Goal: Transaction & Acquisition: Purchase product/service

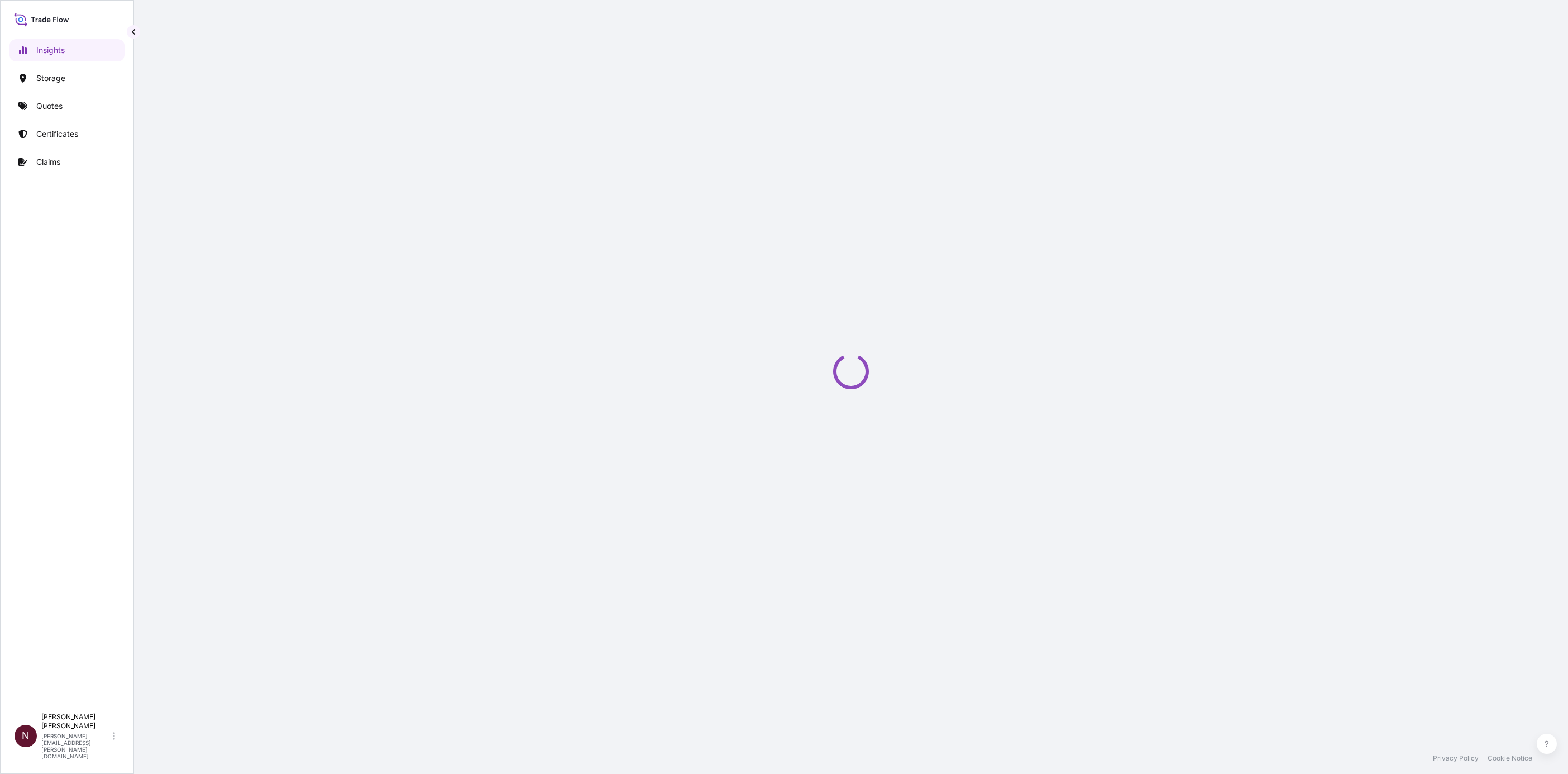
select select "2025"
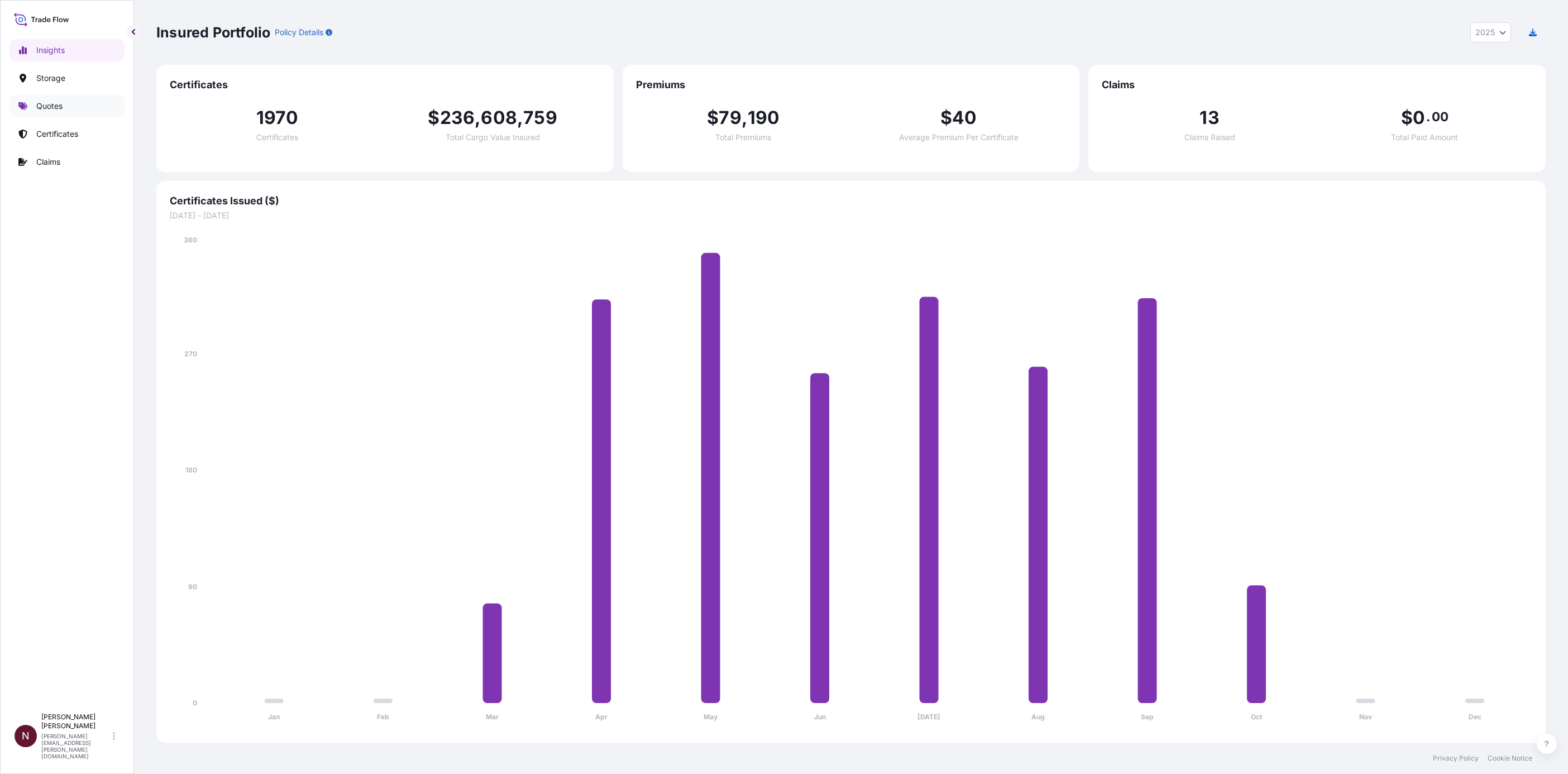
click at [53, 108] on p "Quotes" at bounding box center [49, 106] width 26 height 11
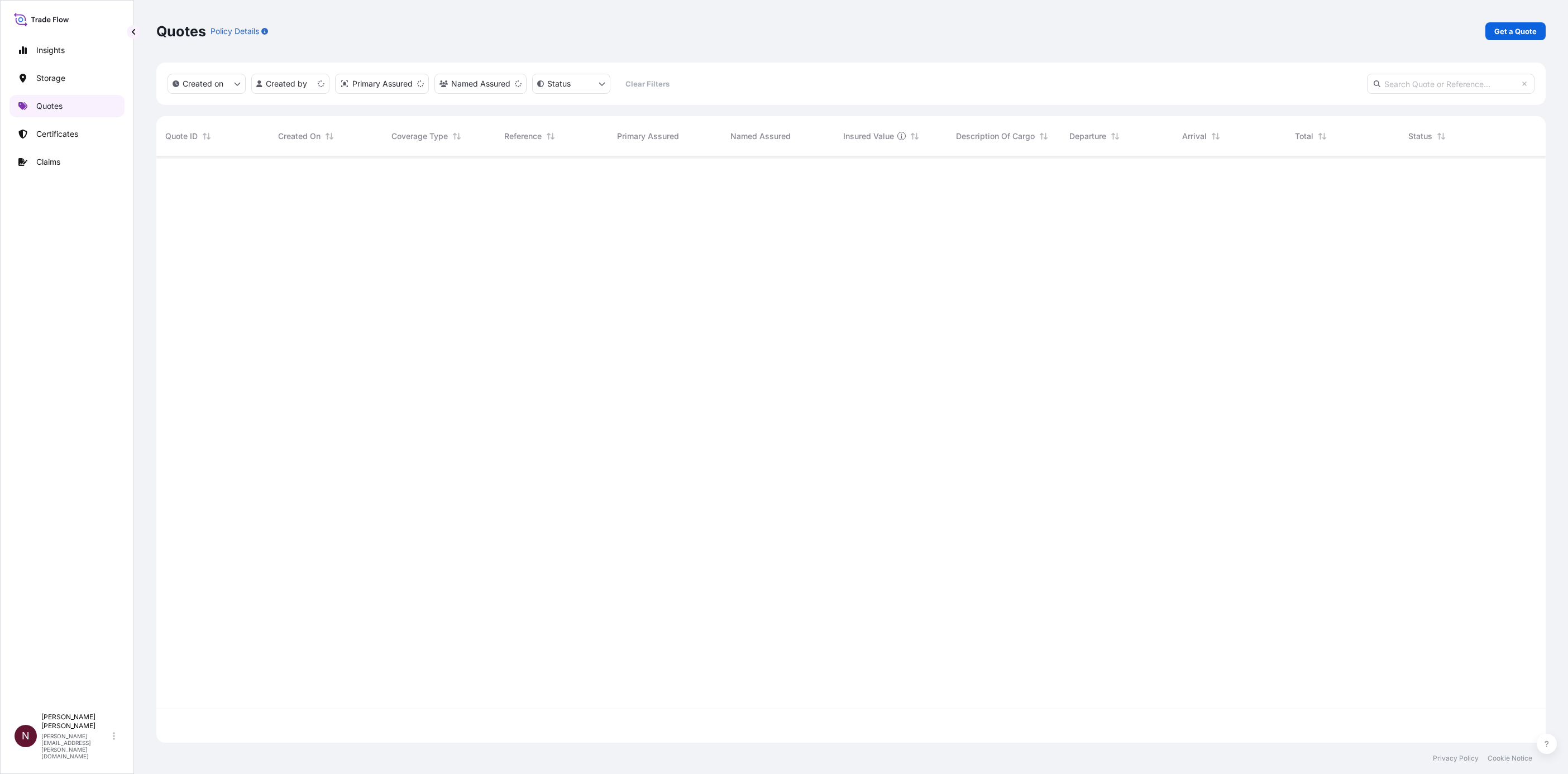
scroll to position [580, 1376]
click at [1527, 32] on p "Get a Quote" at bounding box center [1515, 31] width 42 height 11
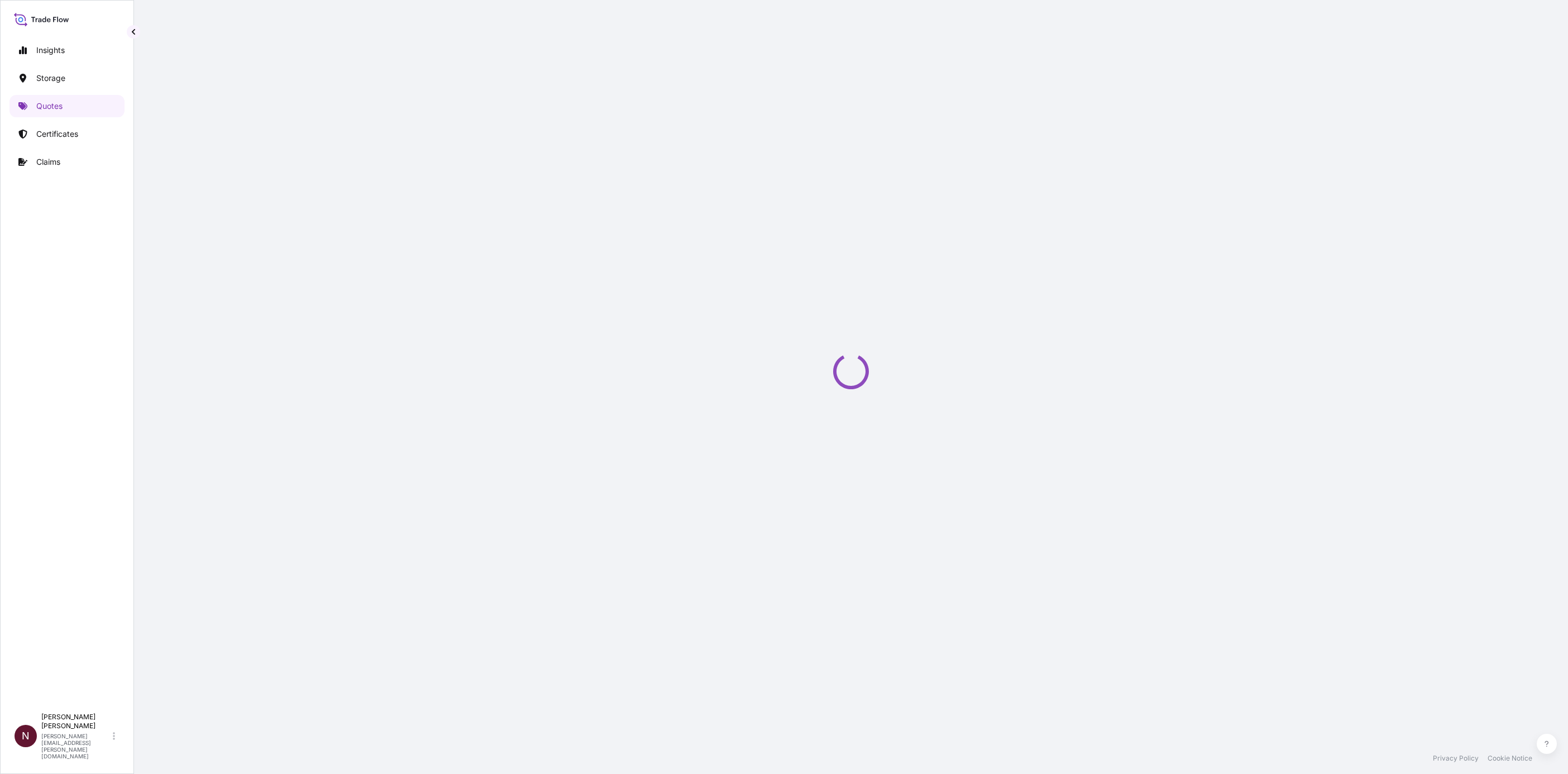
select select "Water"
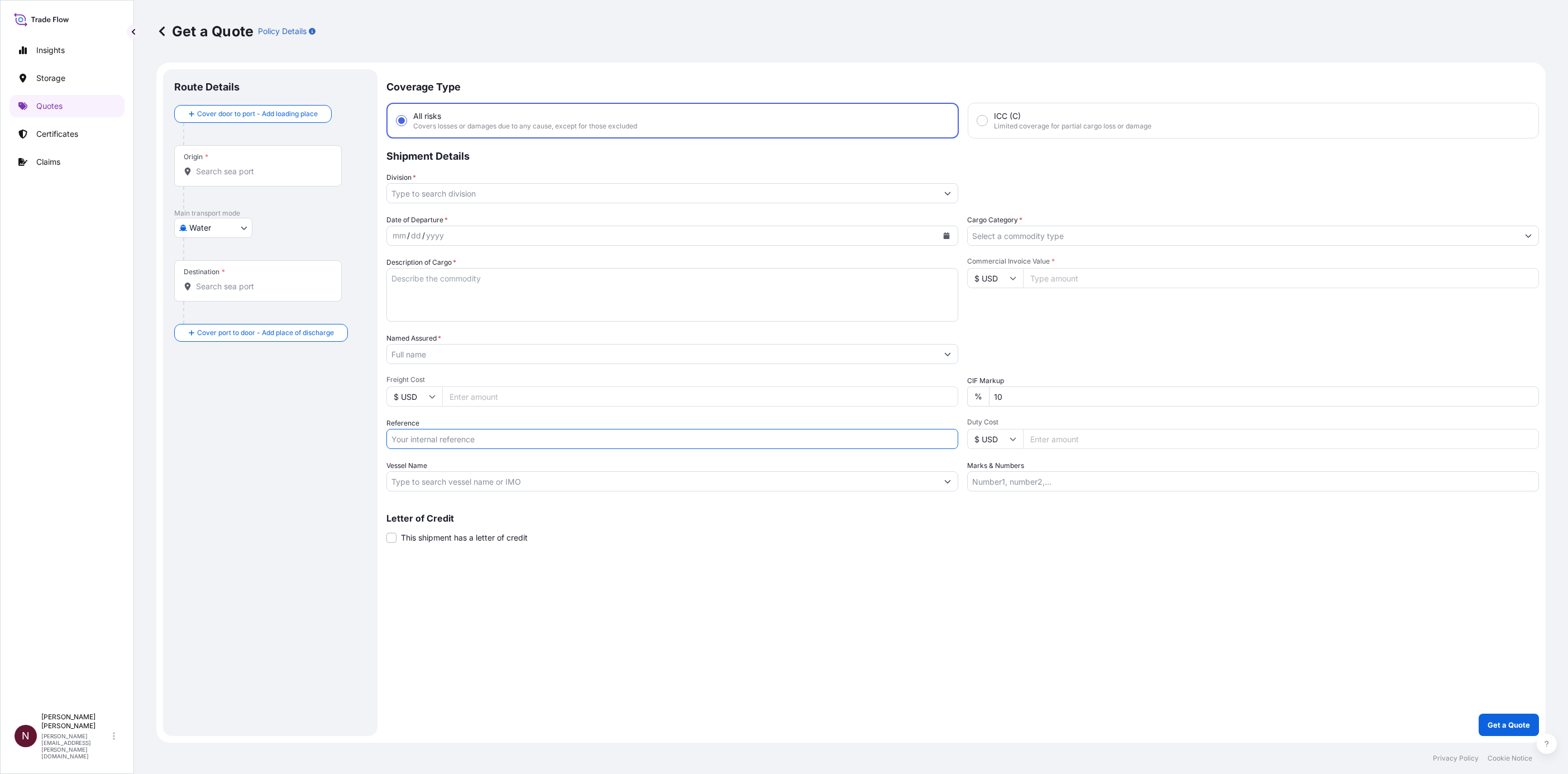
click at [431, 439] on input "Reference" at bounding box center [672, 439] width 572 height 20
paste input "SA1015245427"
click at [502, 443] on input "SA1015245427" at bounding box center [672, 439] width 572 height 20
paste input "065 - 41727313"
type input "SA1015245427 //065 - 41727313"
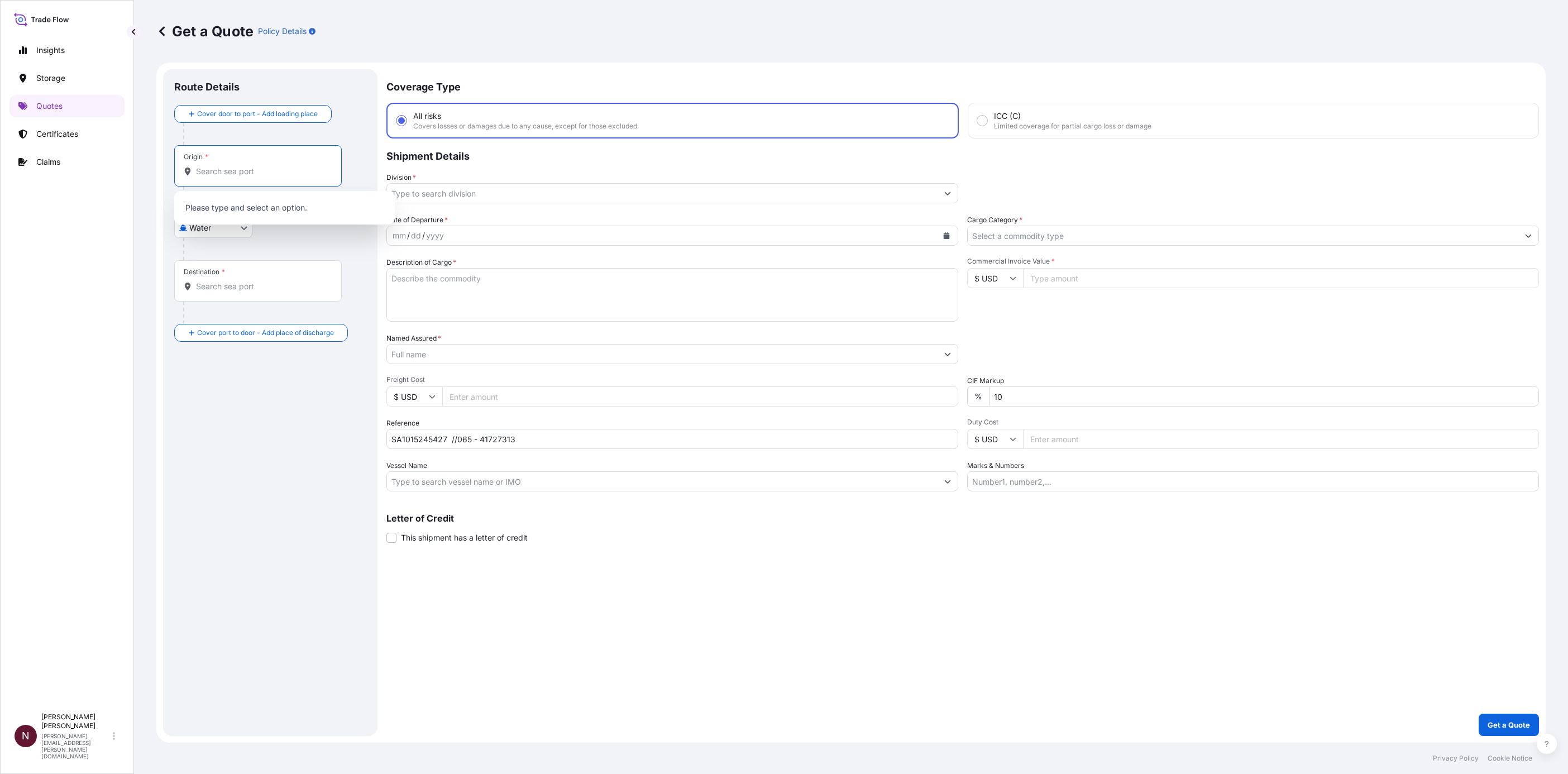
click at [210, 169] on input "Origin *" at bounding box center [262, 171] width 132 height 11
click at [233, 172] on input "Origin * Please select an origin" at bounding box center [262, 171] width 132 height 11
paste input "SWROCLAW"
click at [233, 208] on span "Wrocław, Poland" at bounding box center [294, 205] width 164 height 11
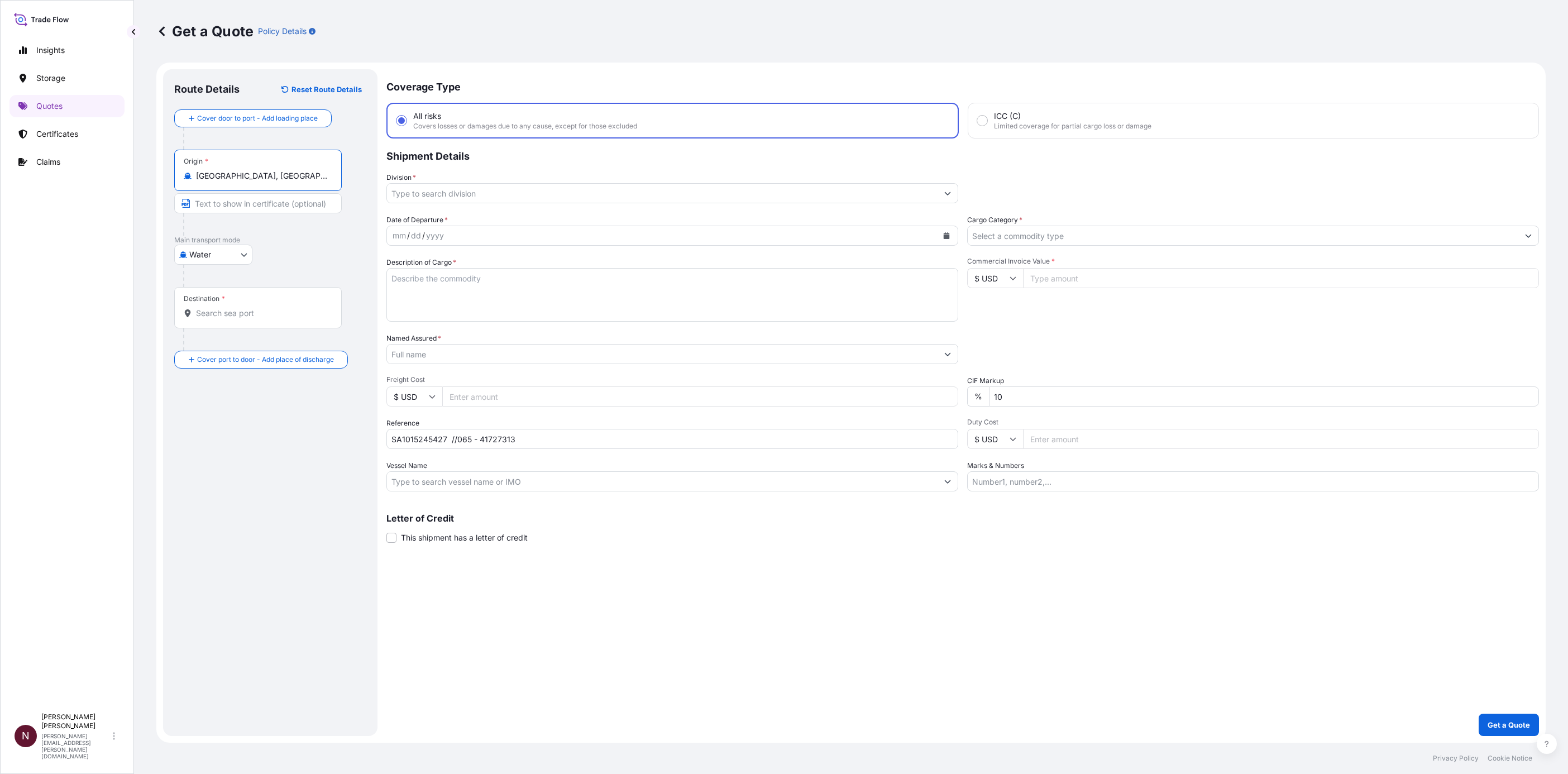
type input "Wrocław, Poland"
click at [203, 255] on body "0 options available. 2 options available. Insights Storage Quotes Certificates …" at bounding box center [784, 387] width 1568 height 774
click at [205, 278] on span "Air" at bounding box center [201, 283] width 10 height 11
select select "Air"
click at [228, 178] on input "Origin *" at bounding box center [262, 176] width 132 height 11
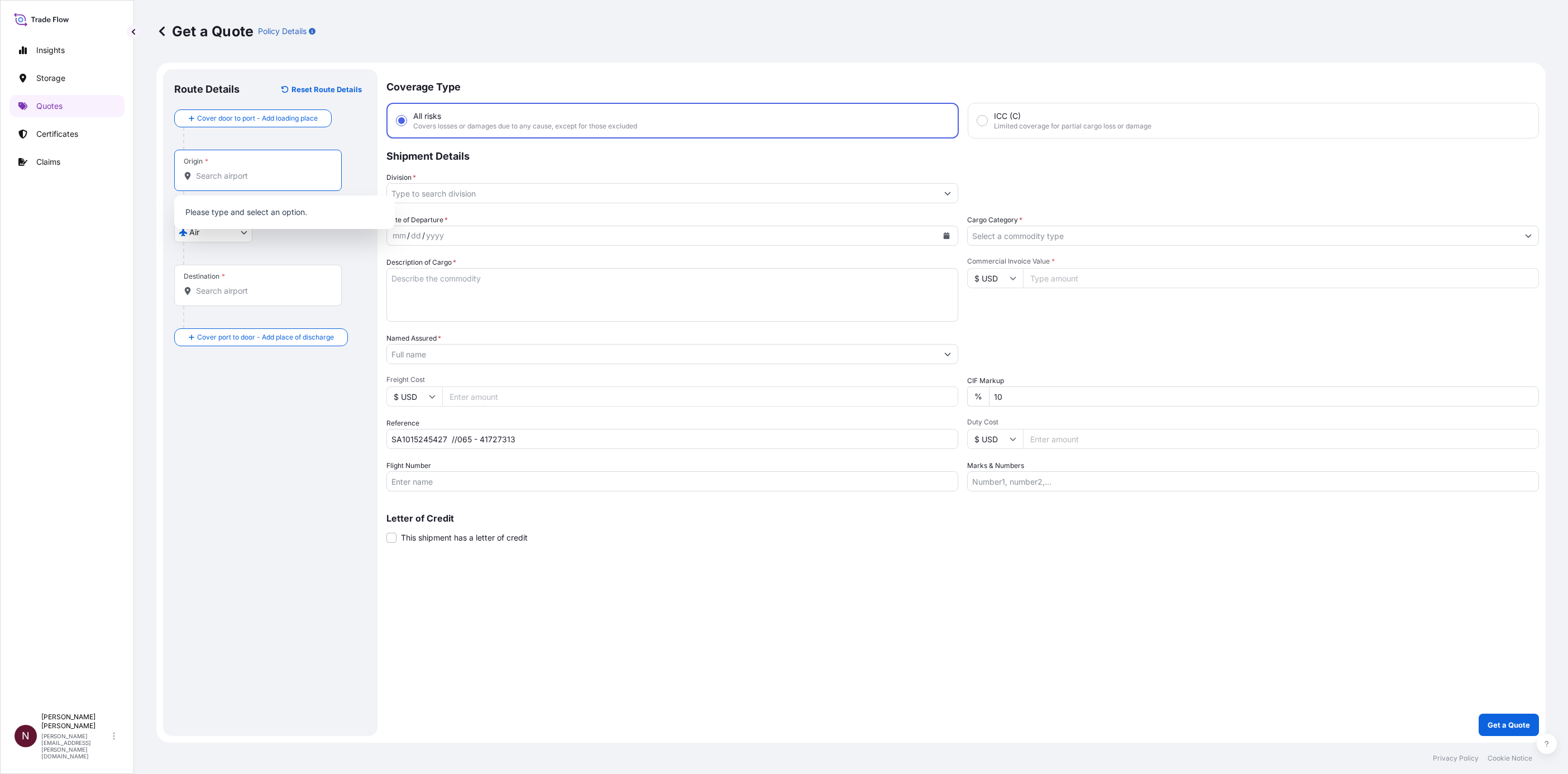
paste input "SWROCLAW"
click at [220, 178] on input "SWROCLAW" at bounding box center [262, 176] width 132 height 11
paste input "Origin"
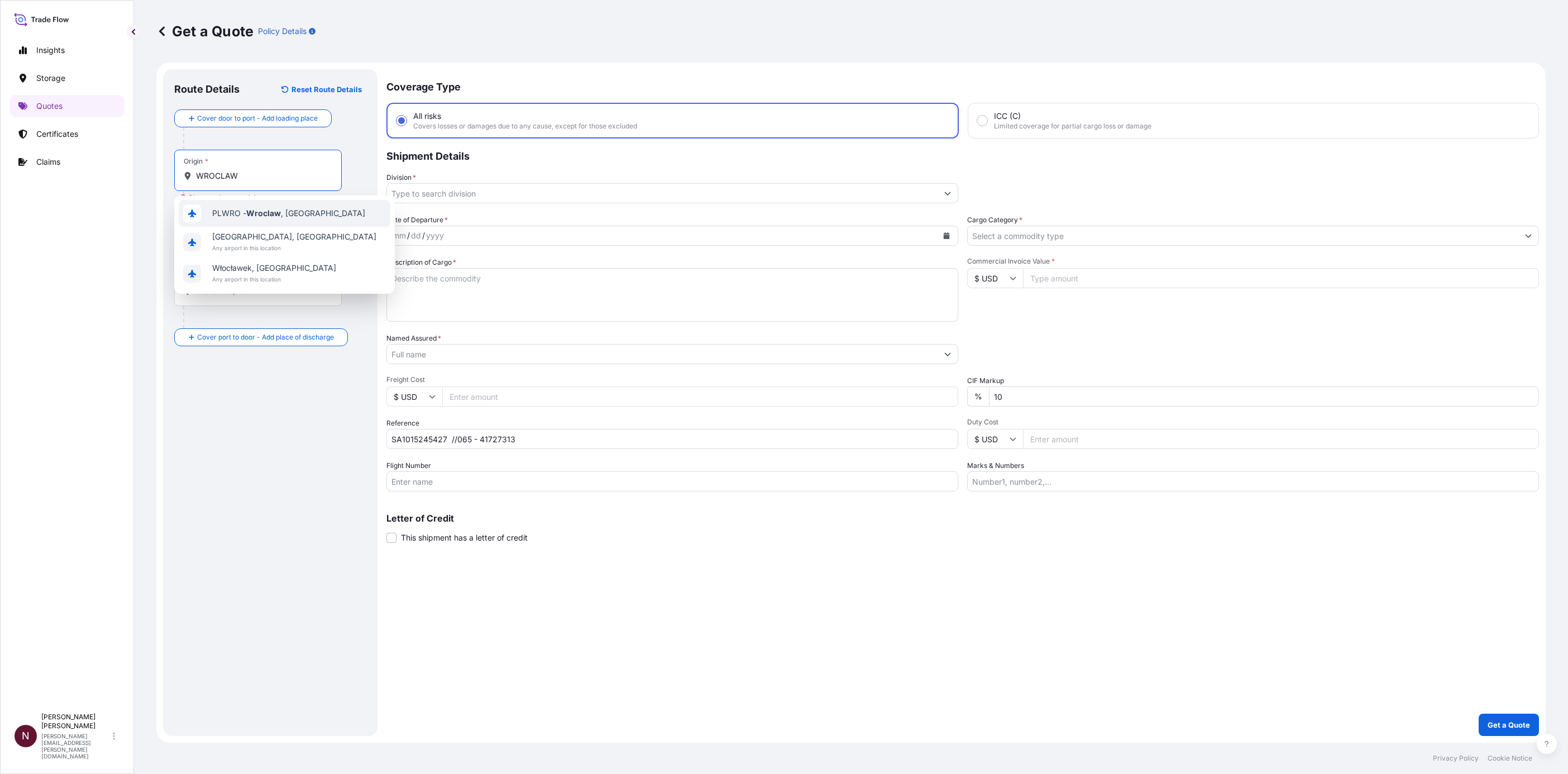
click at [283, 208] on span "PLWRO - Wroclaw , Poland" at bounding box center [289, 213] width 153 height 11
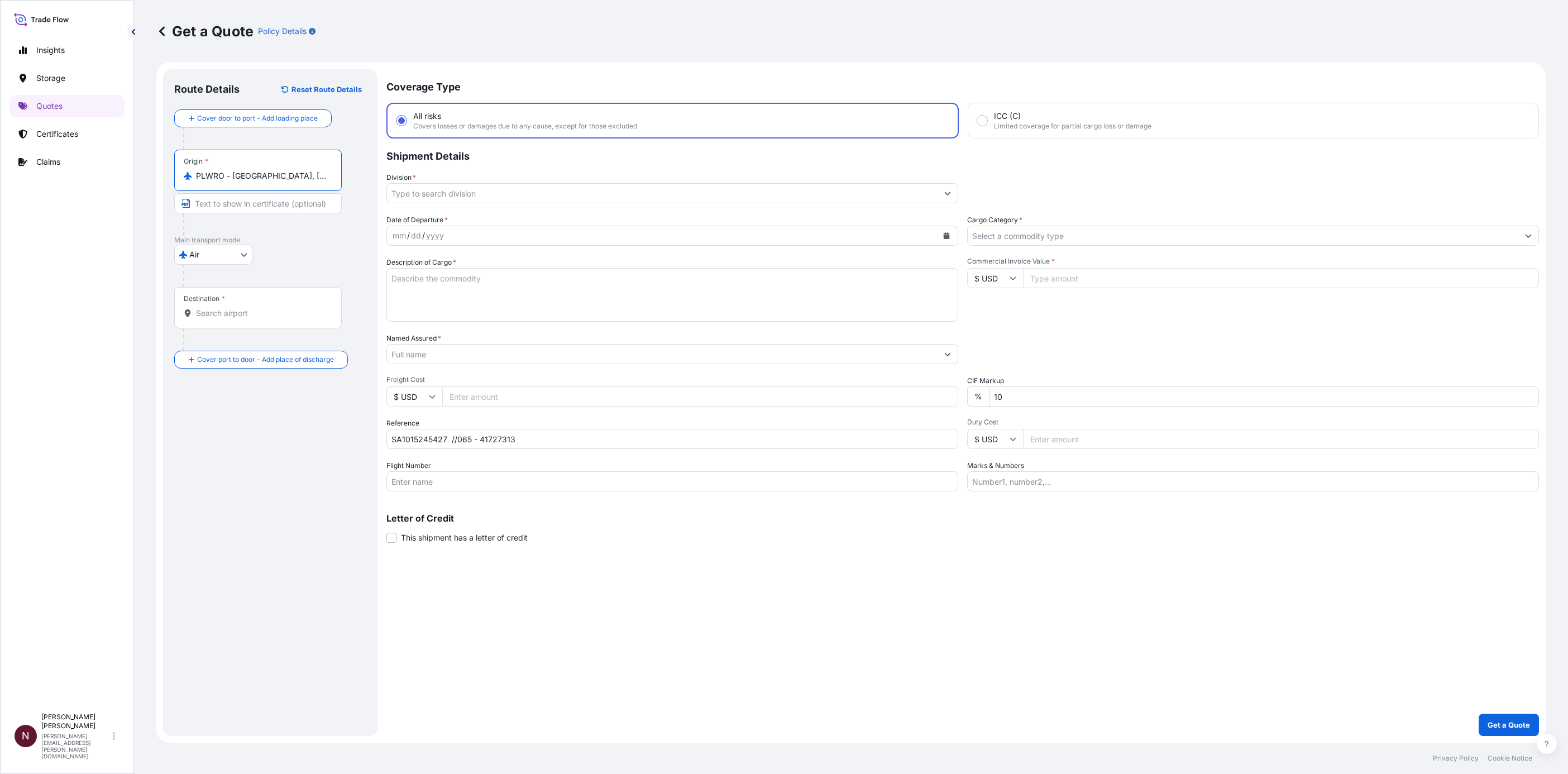
type input "PLWRO - Wroclaw, Poland"
click at [219, 317] on input "Destination *" at bounding box center [262, 313] width 132 height 11
click at [226, 358] on div "SARUH - Riyadh , Saudi Arabia" at bounding box center [284, 353] width 212 height 32
type input "SARUH - Riyadh, Saudi Arabia"
click at [417, 178] on div "Division *" at bounding box center [675, 187] width 570 height 32
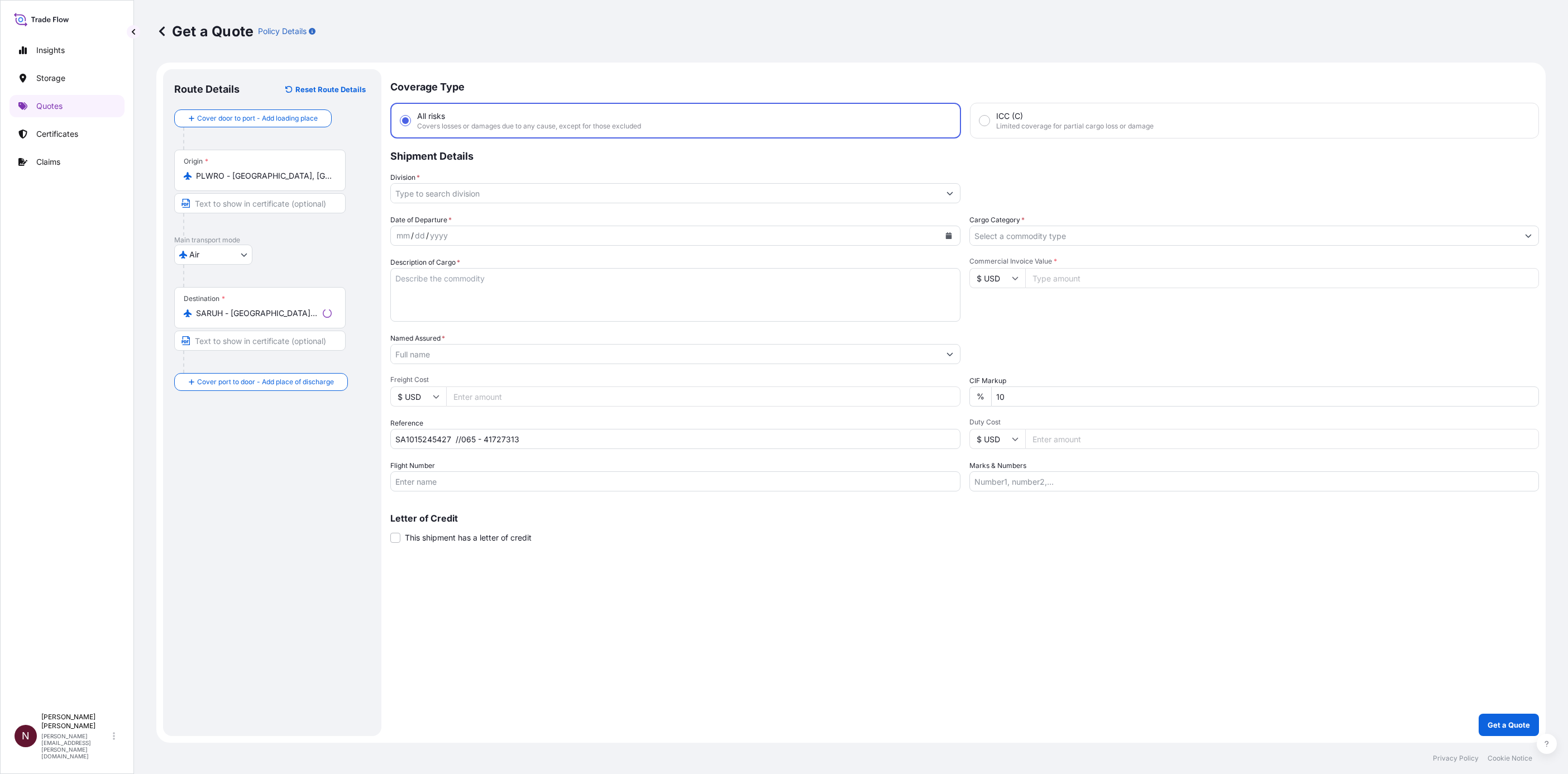
click at [415, 185] on input "Division *" at bounding box center [665, 193] width 549 height 20
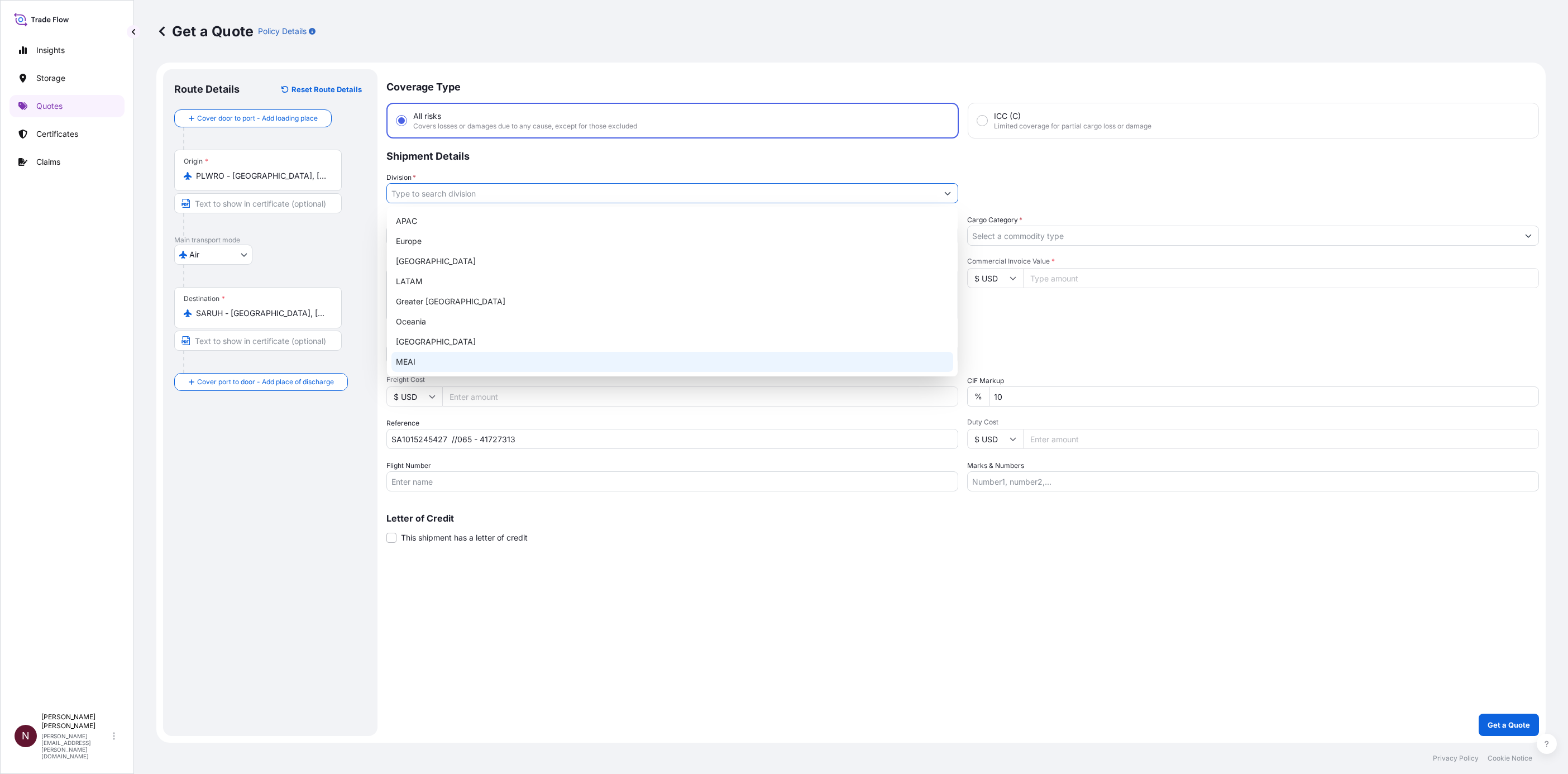
click at [415, 355] on div "MEAI" at bounding box center [672, 362] width 561 height 20
type input "MEAI"
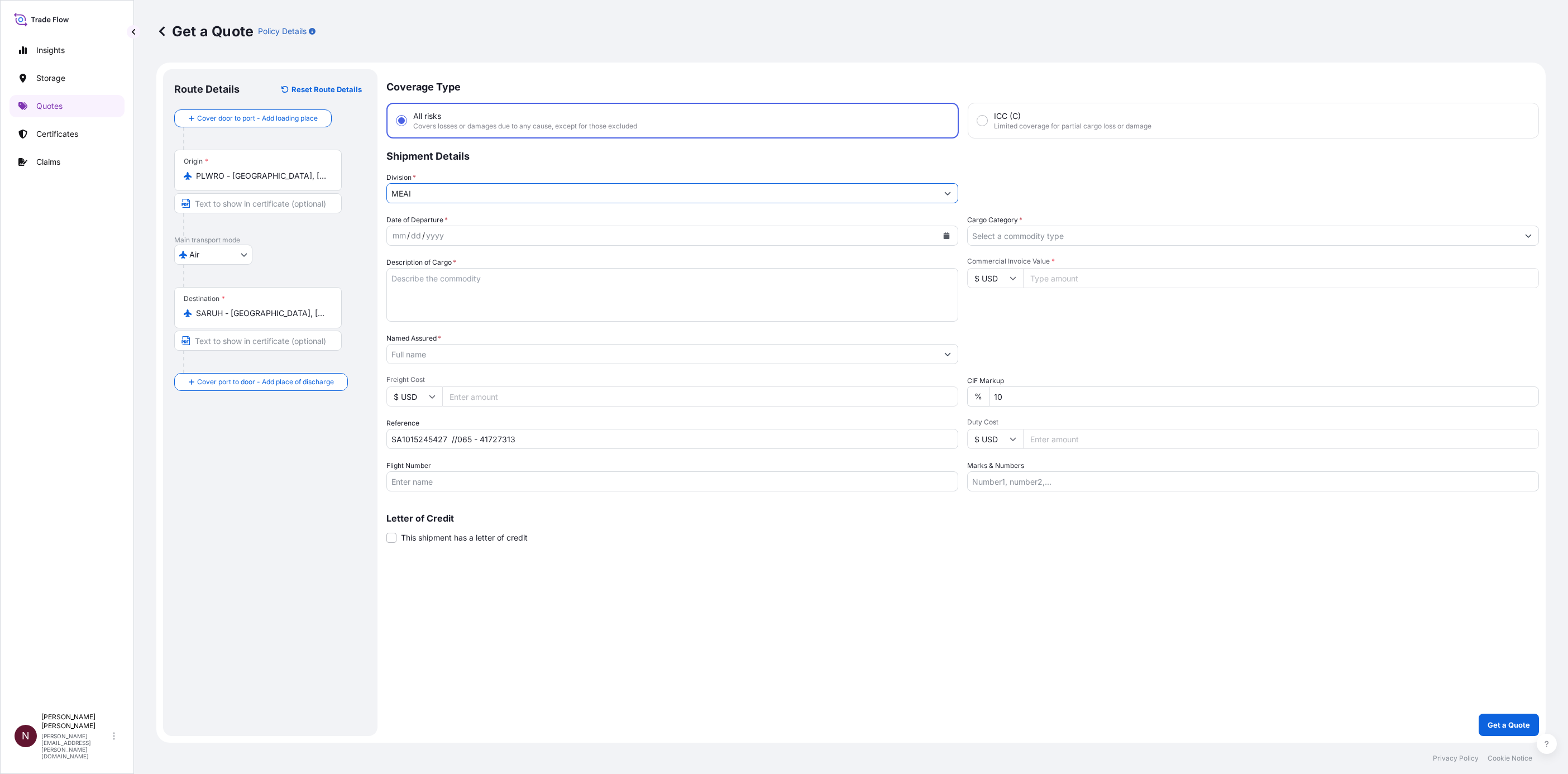
click at [434, 231] on div "yyyy" at bounding box center [435, 235] width 20 height 14
click at [942, 240] on button "Calendar" at bounding box center [947, 236] width 18 height 18
click at [510, 308] on div "3" at bounding box center [512, 308] width 20 height 20
click at [430, 305] on textarea "Description of Cargo *" at bounding box center [672, 295] width 572 height 53
click at [475, 295] on textarea "Description of Cargo *" at bounding box center [672, 295] width 572 height 53
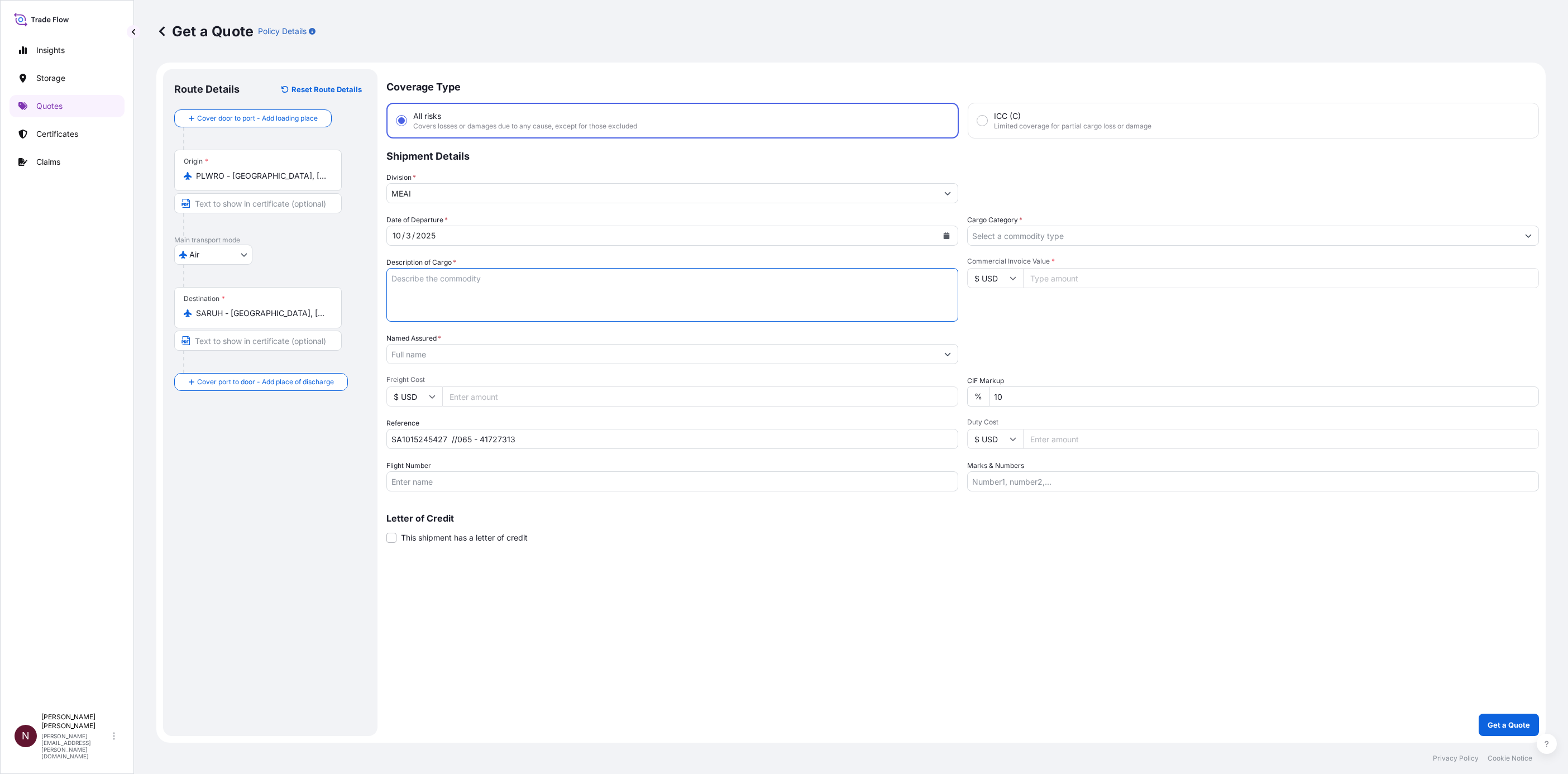
paste textarea "PROTEINE BARS"
type textarea "PROTEINE BARS"
click at [1054, 232] on input "Cargo Category *" at bounding box center [1243, 235] width 551 height 20
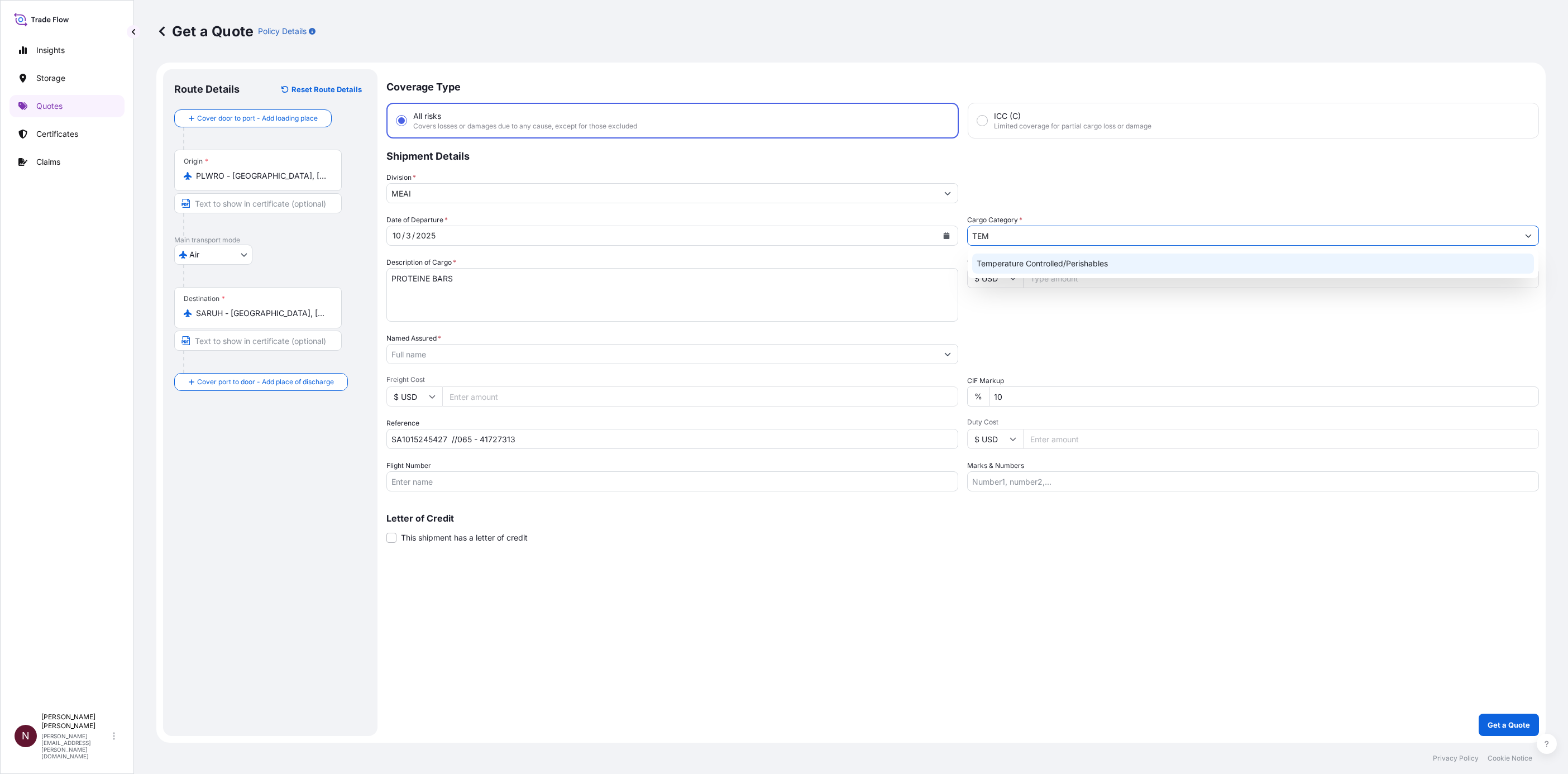
click at [1052, 268] on div "Temperature Controlled/Perishables" at bounding box center [1253, 263] width 561 height 20
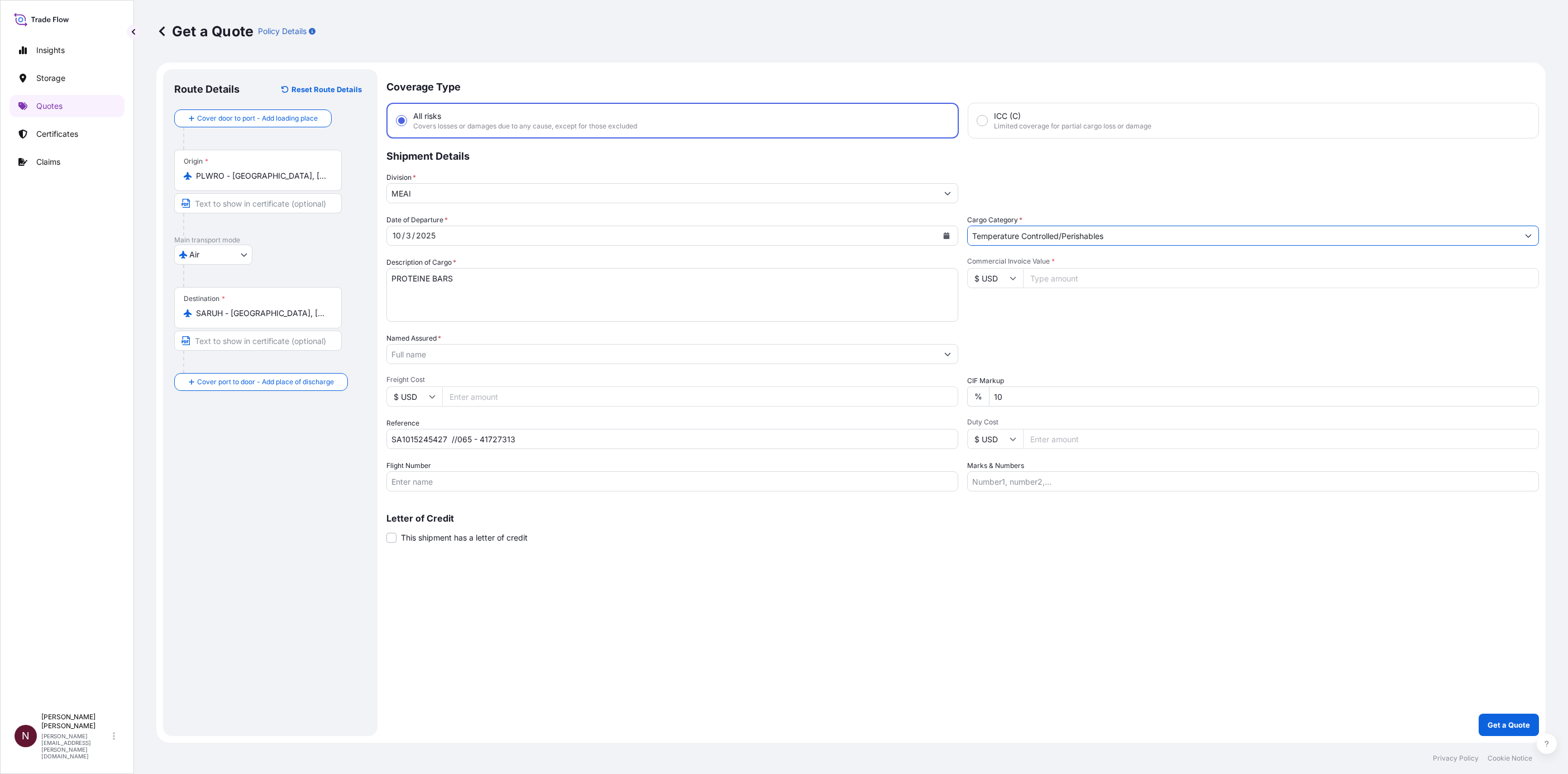
type input "Temperature Controlled/Perishables"
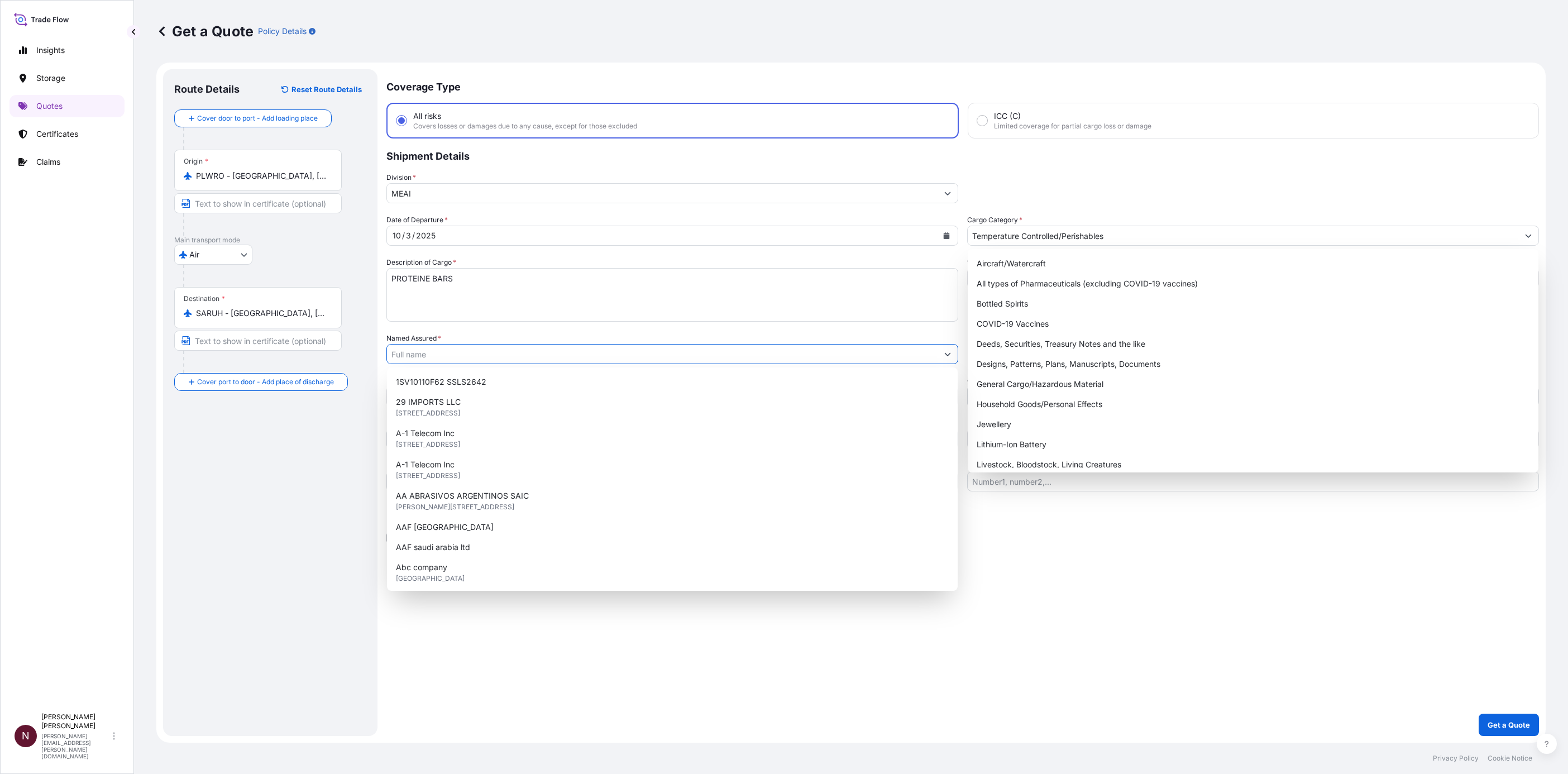
click at [427, 358] on input "Named Assured *" at bounding box center [662, 354] width 551 height 20
paste input "ALPHA INVESTMENT COMPANY"
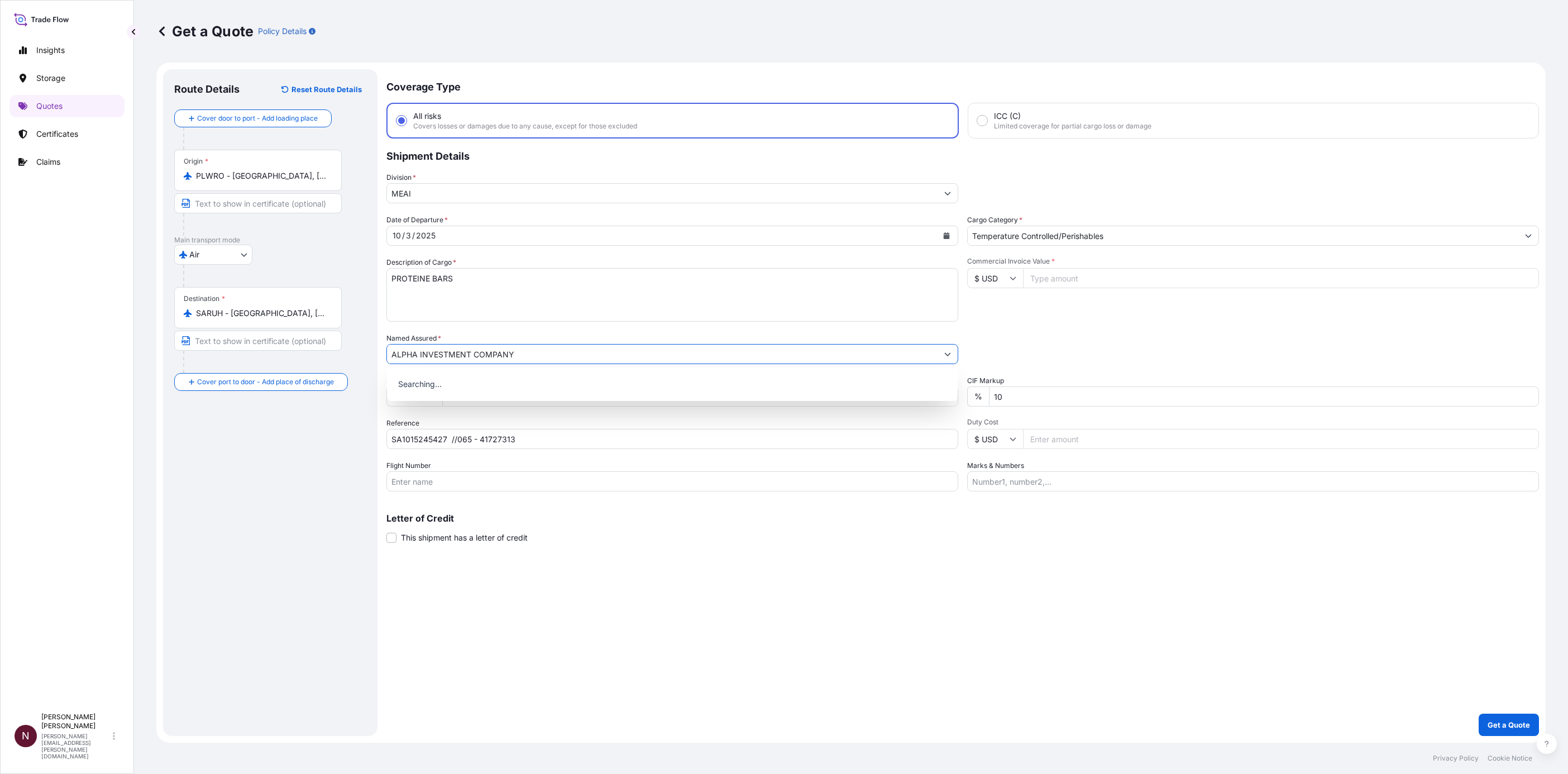
type input "ALPHA INVESTMENT COMPANY"
click at [535, 634] on div "Coverage Type All risks Covers losses or damages due to any cause, except for t…" at bounding box center [963, 403] width 1153 height 667
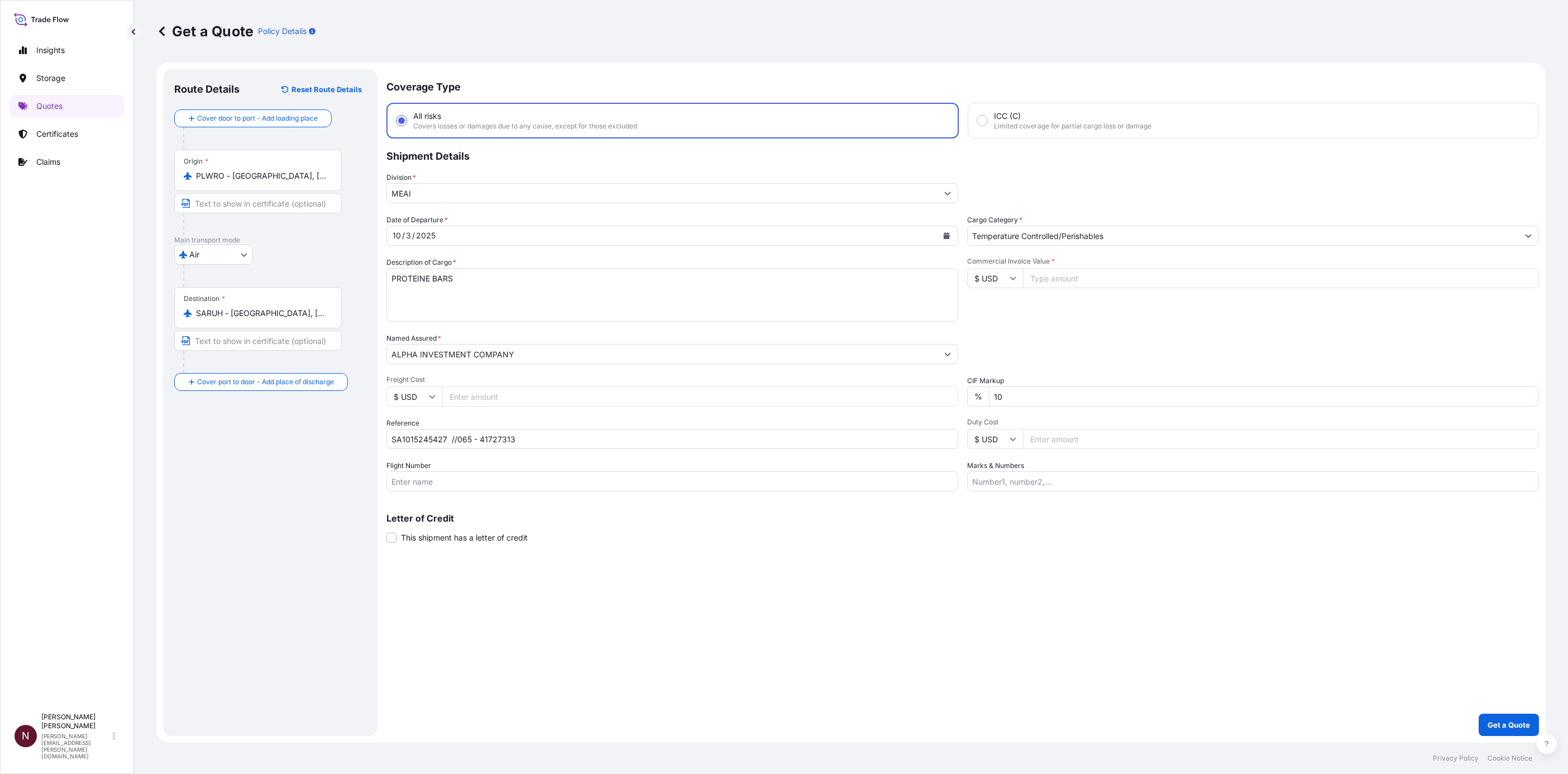
click at [413, 401] on input "$ USD" at bounding box center [414, 396] width 56 height 20
click at [409, 438] on div "€ EUR" at bounding box center [414, 427] width 47 height 21
type input "€ EUR"
click at [458, 399] on input "Freight Cost" at bounding box center [700, 396] width 516 height 20
paste input "31483.08"
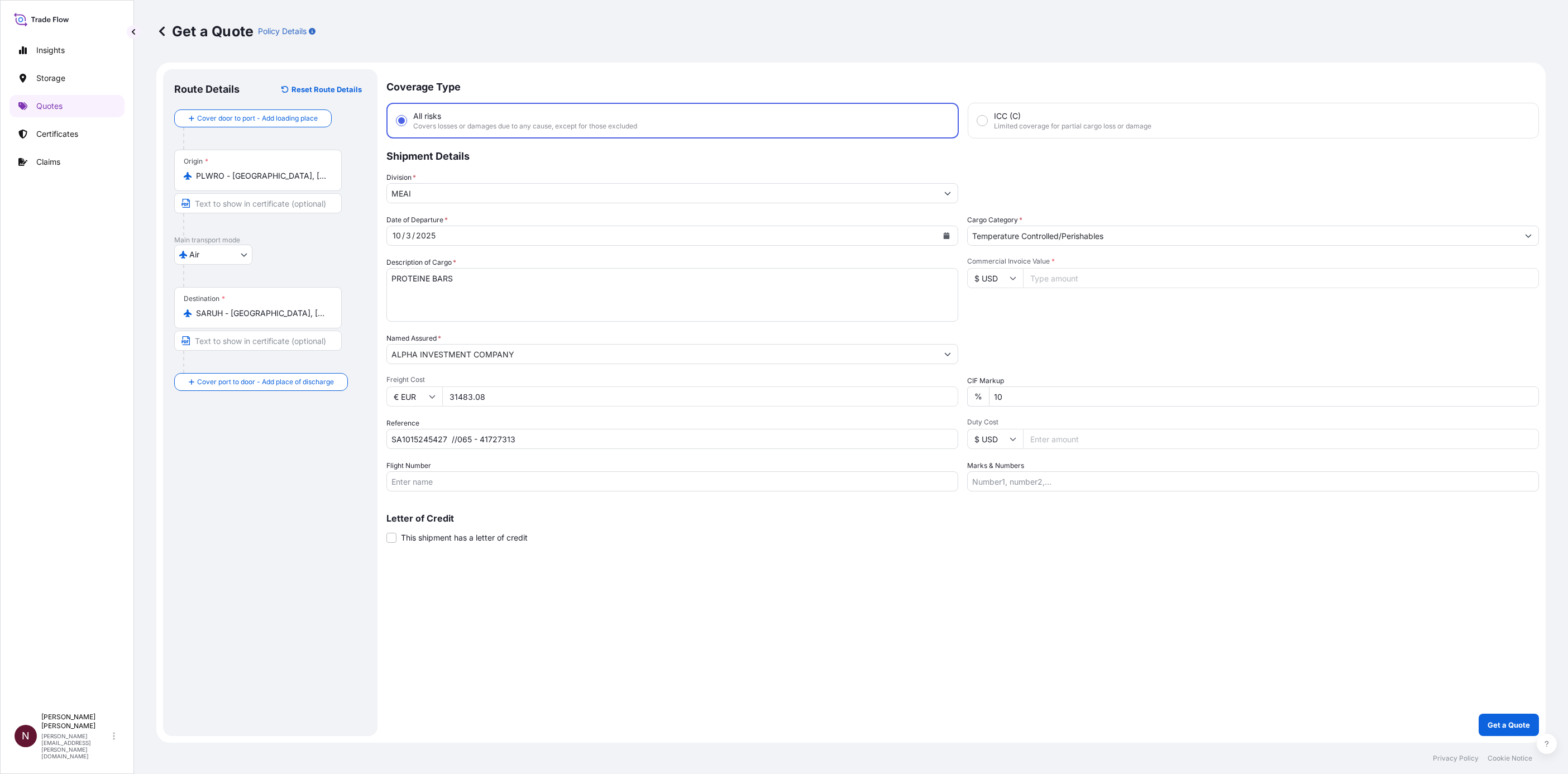
type input "31483.08"
click at [540, 574] on div "Coverage Type All risks Covers losses or damages due to any cause, except for t…" at bounding box center [963, 403] width 1153 height 667
drag, startPoint x: 504, startPoint y: 399, endPoint x: 430, endPoint y: 388, distance: 74.8
click at [430, 388] on div "€ EUR 31483.08" at bounding box center [672, 396] width 572 height 20
click at [1041, 275] on input "Commercial Invoice Value *" at bounding box center [1281, 278] width 516 height 20
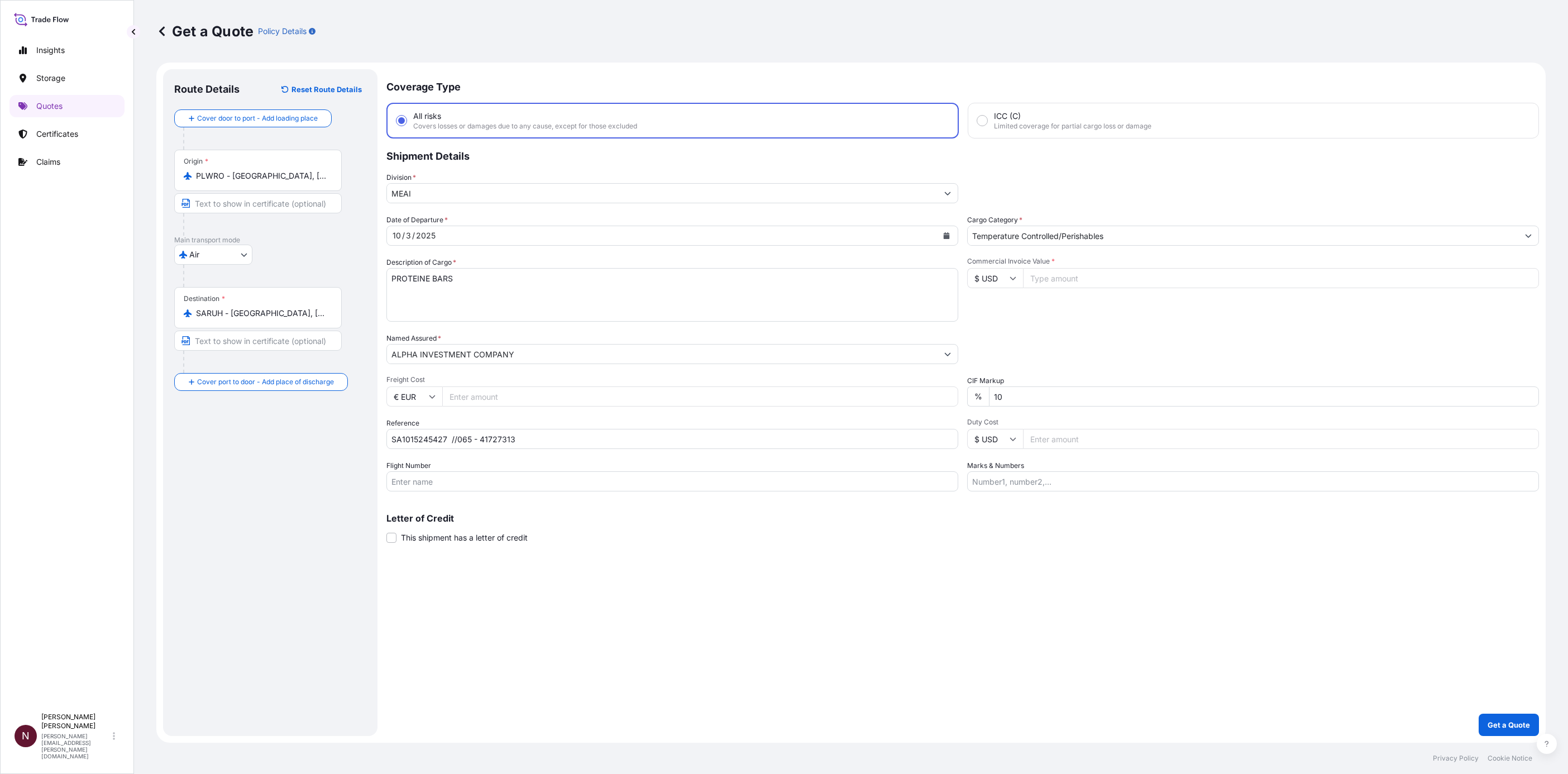
paste input "31483.08"
type input "31483.08"
drag, startPoint x: 978, startPoint y: 394, endPoint x: 943, endPoint y: 402, distance: 35.9
click at [950, 401] on div "Date of Departure * 10 / 3 / 2025 Cargo Category * Temperature Controlled/Peris…" at bounding box center [963, 353] width 1153 height 277
type input "0"
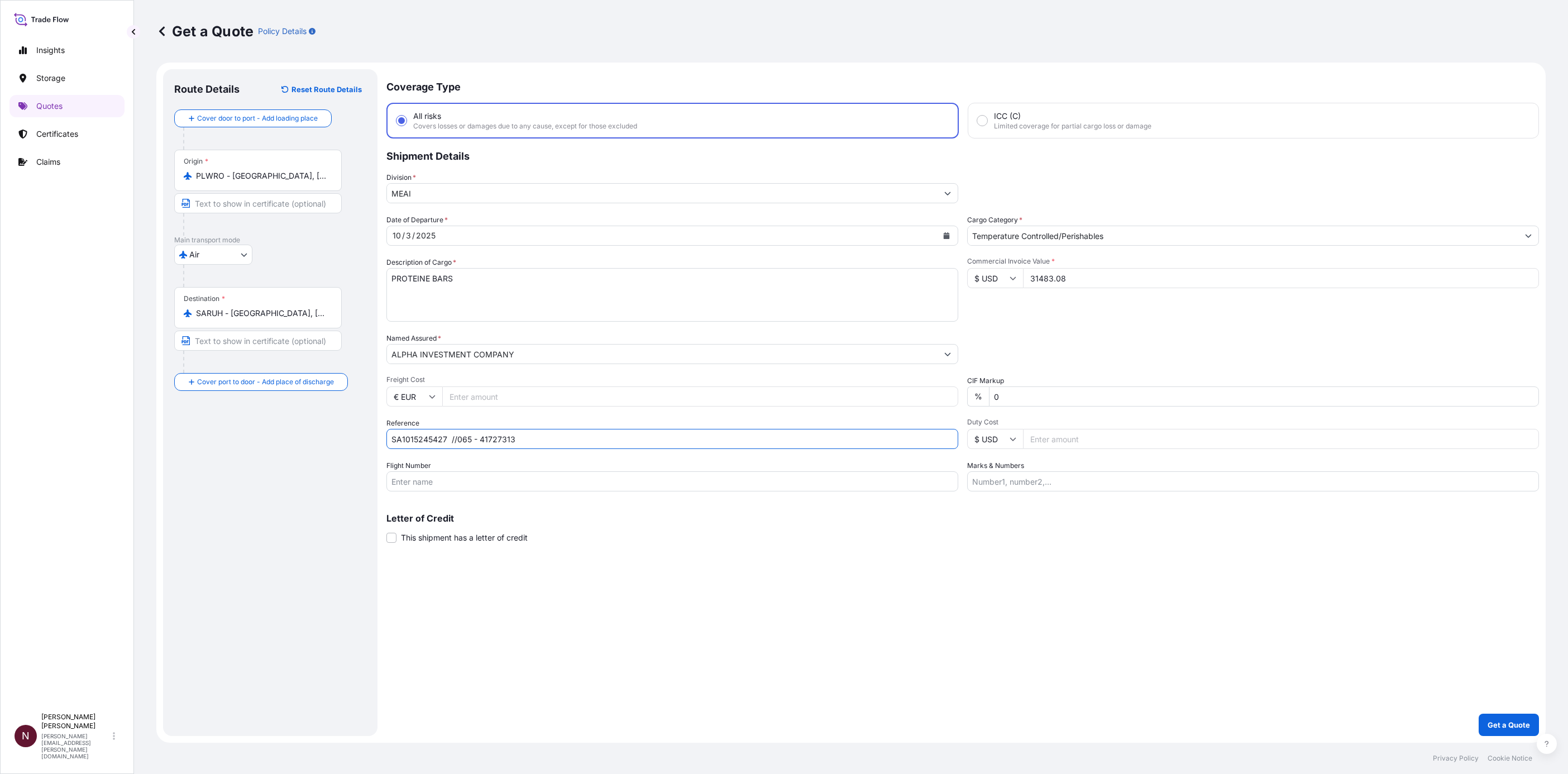
click at [707, 600] on div "Coverage Type All risks Covers losses or damages due to any cause, except for t…" at bounding box center [963, 403] width 1153 height 667
click at [1493, 721] on p "Get a Quote" at bounding box center [1509, 724] width 42 height 11
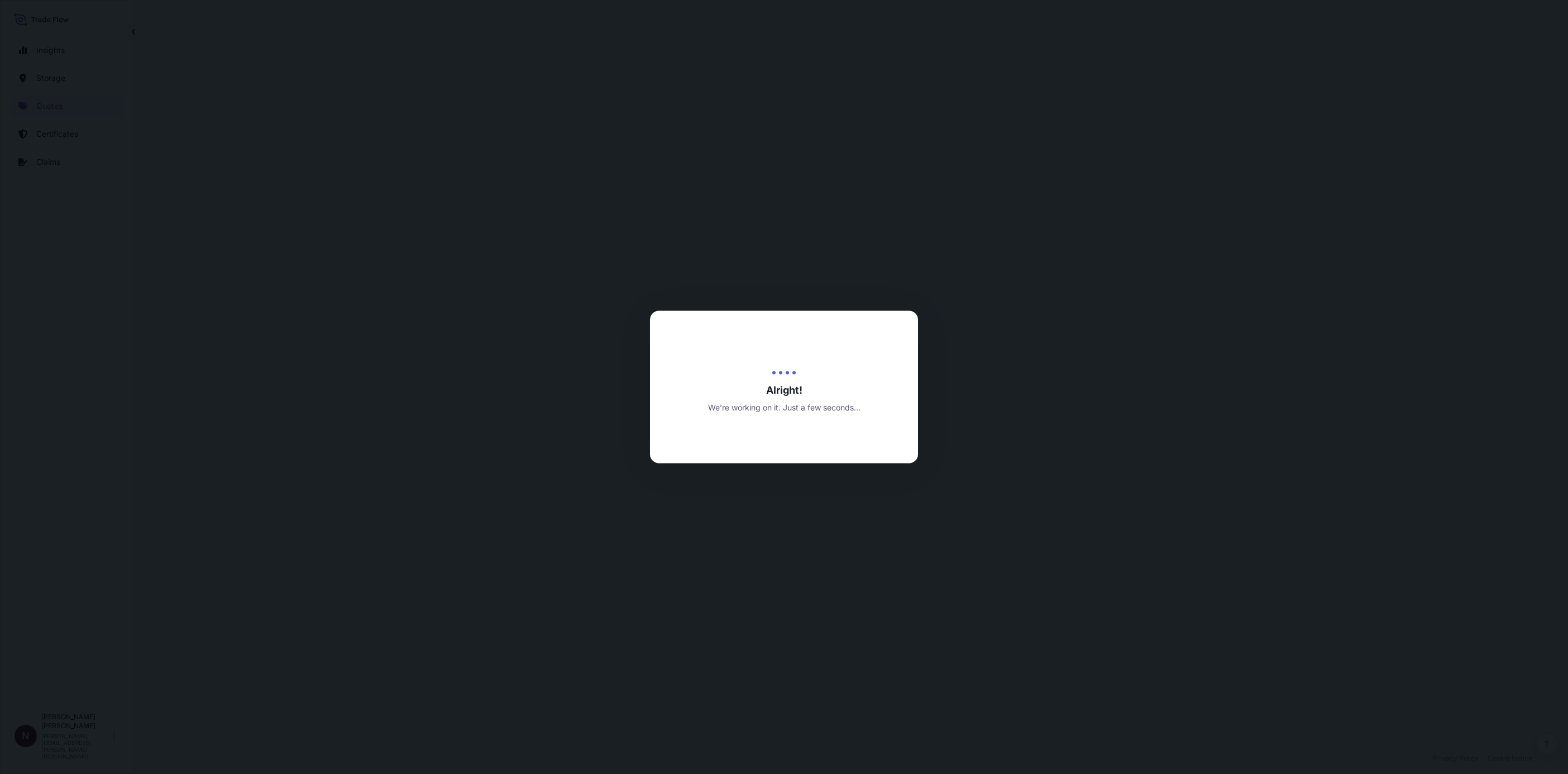
select select "Air"
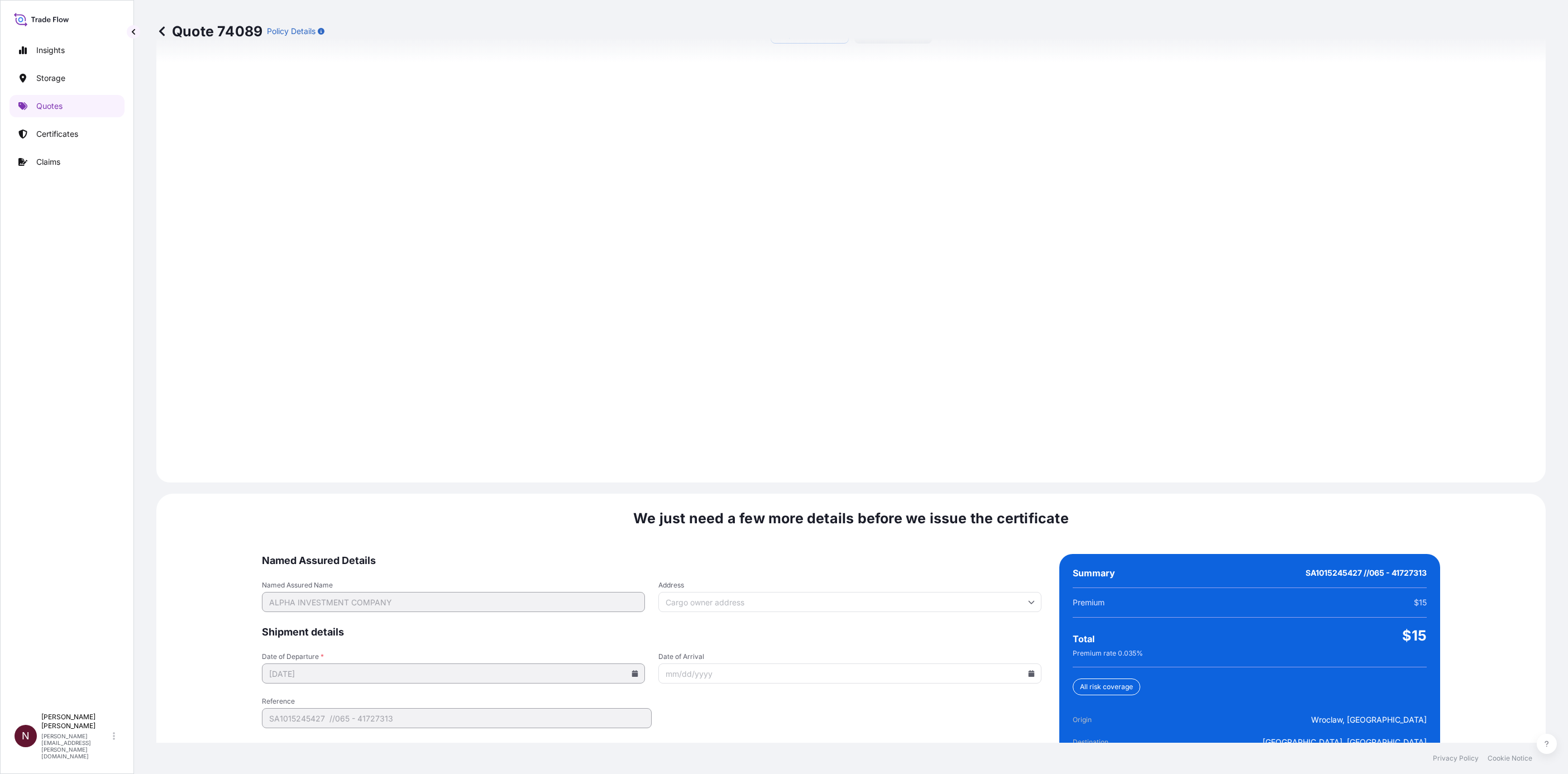
scroll to position [1510, 0]
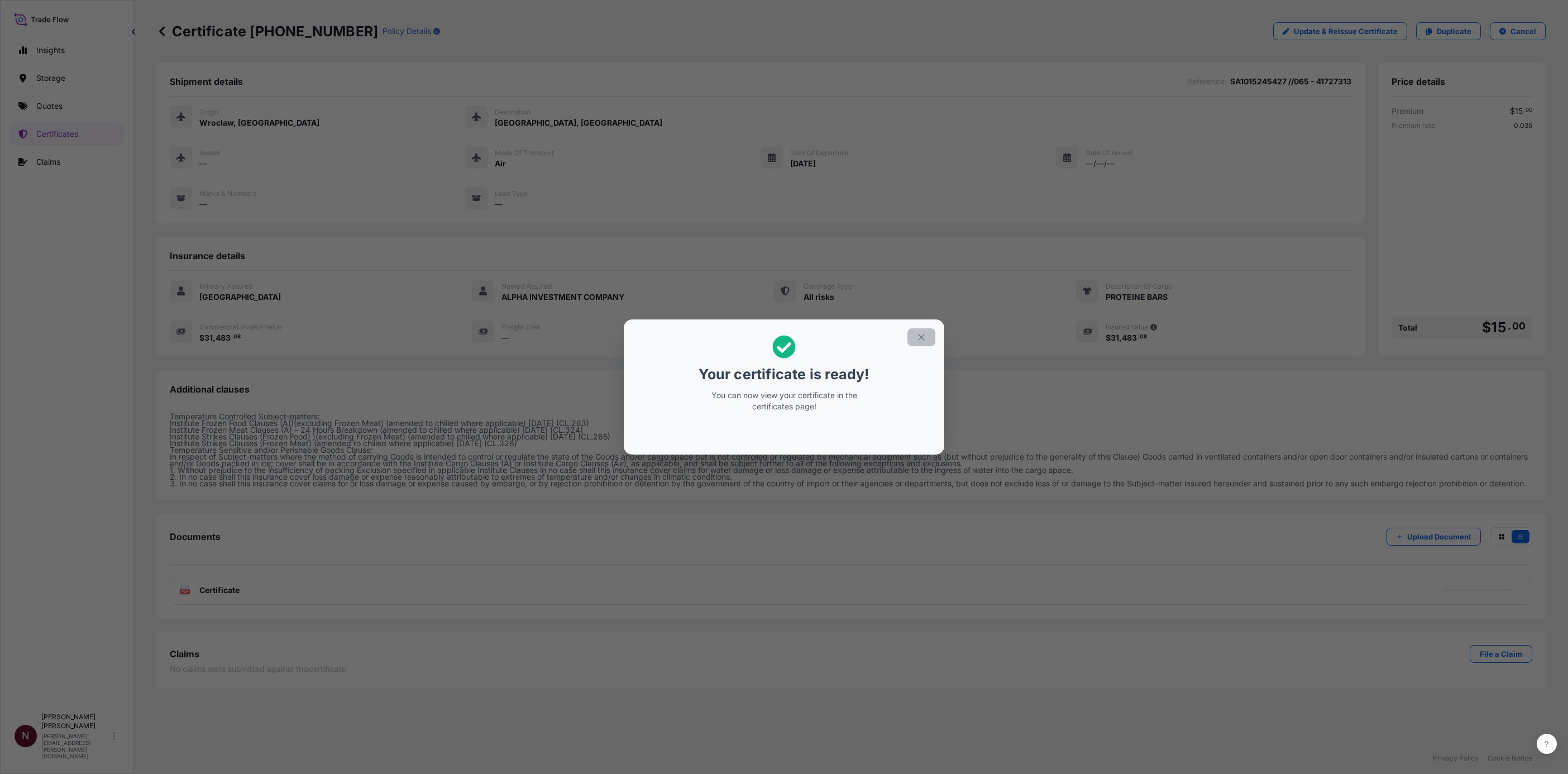
click at [924, 331] on button "button" at bounding box center [921, 338] width 28 height 18
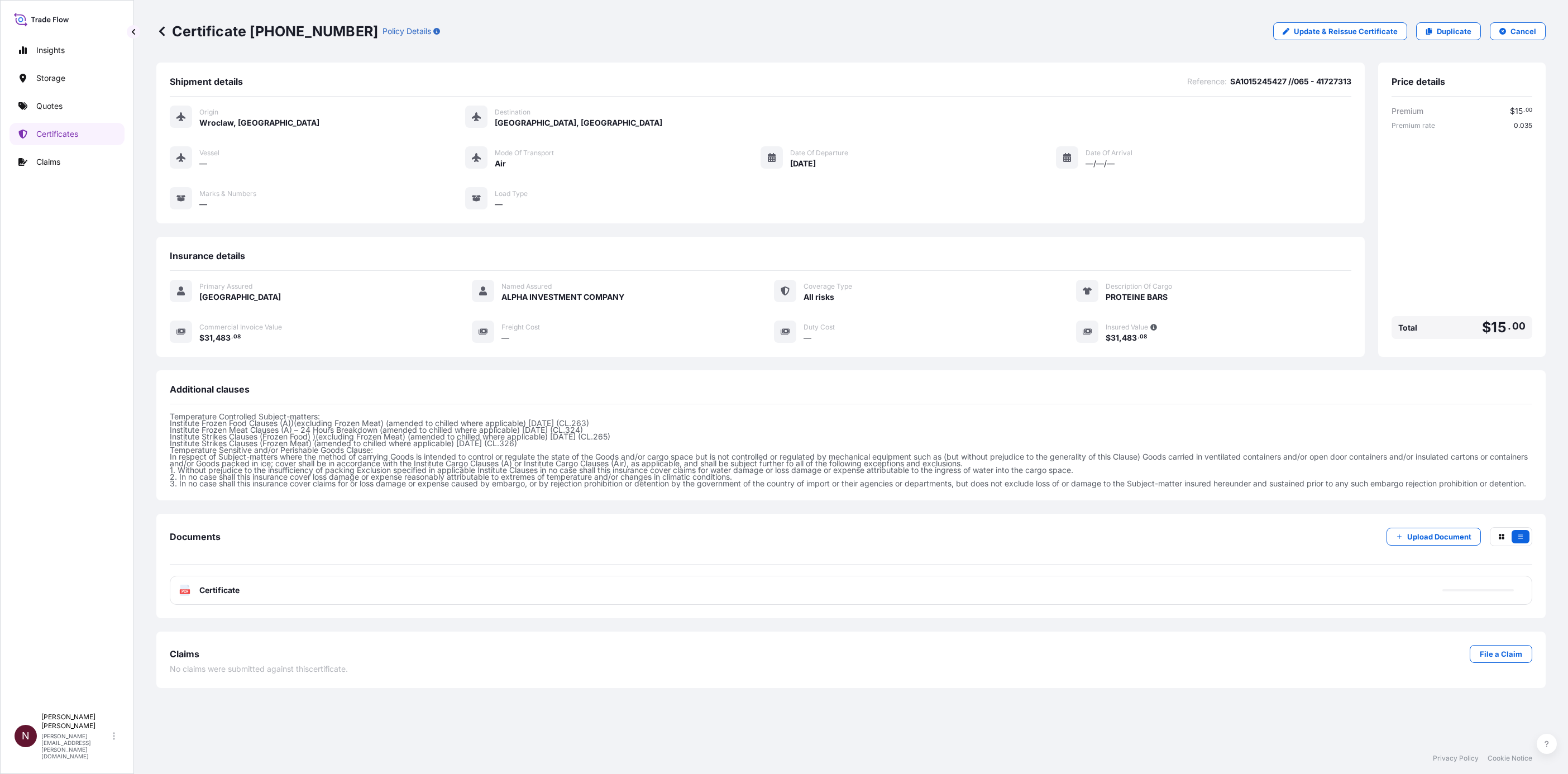
click at [210, 589] on div "PDF Certificate" at bounding box center [851, 590] width 1363 height 29
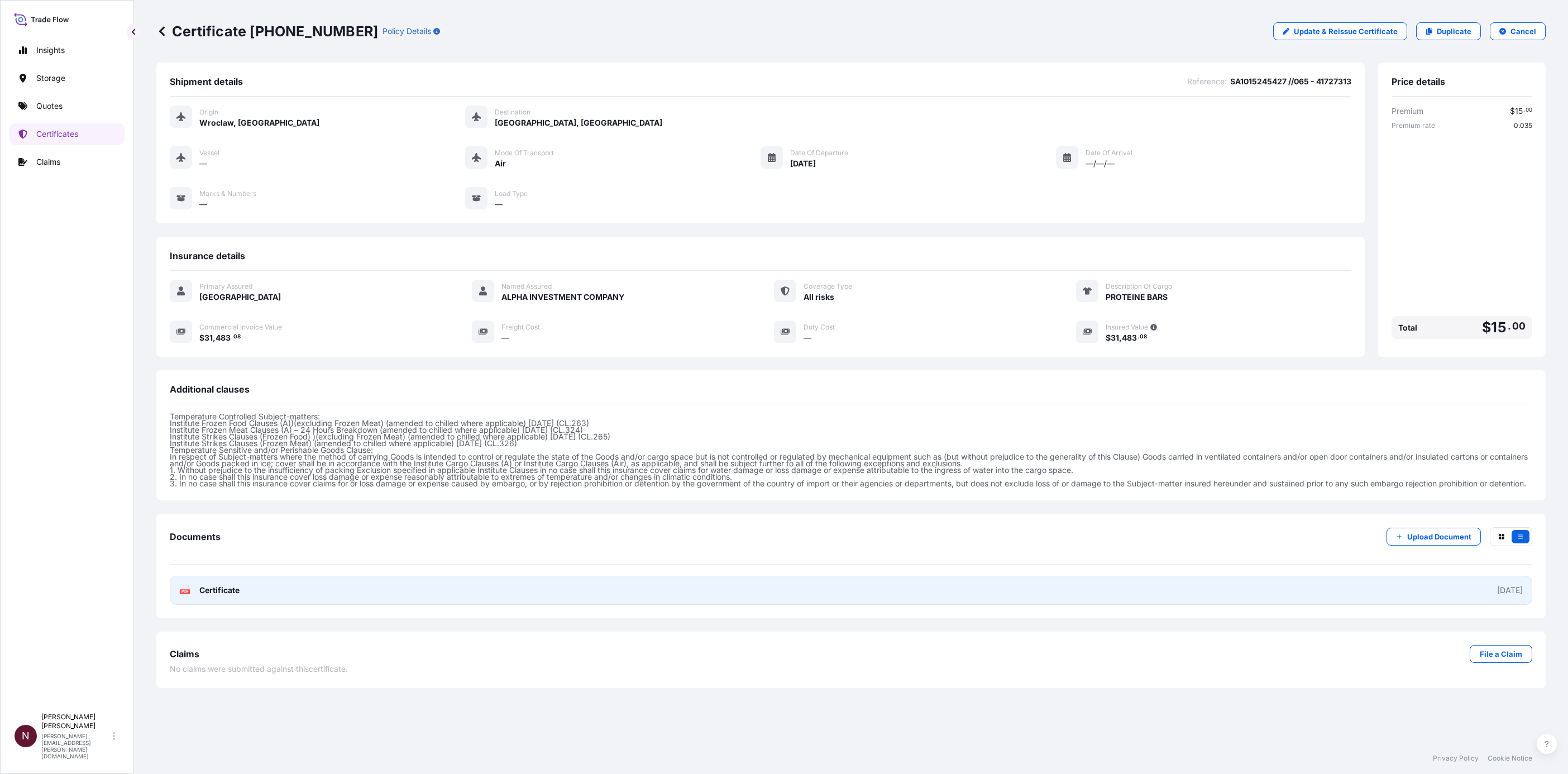
click at [265, 594] on link "PDF Certificate 2025-10-09" at bounding box center [851, 590] width 1363 height 29
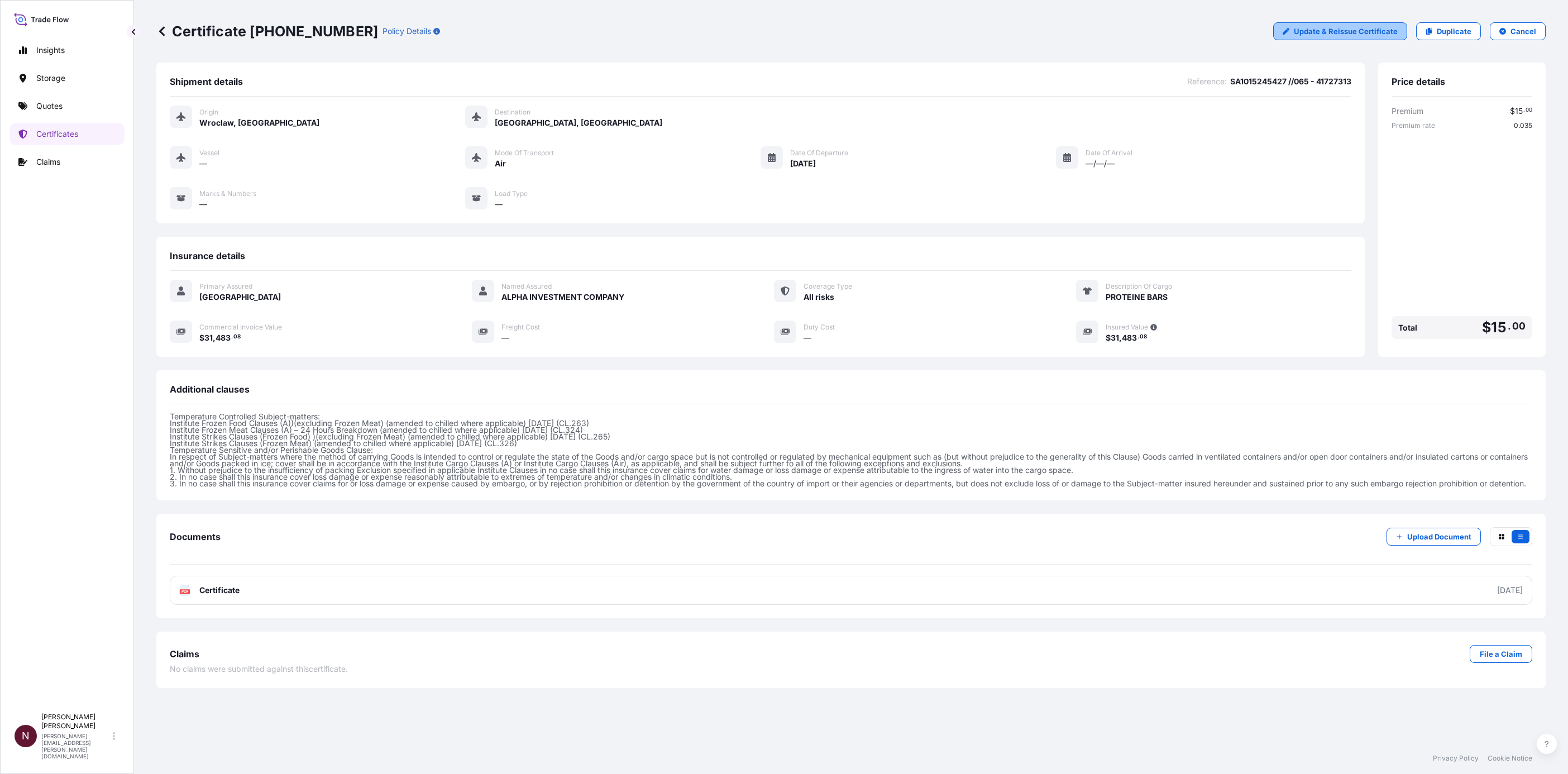
click at [1367, 32] on p "Update & Reissue Certificate" at bounding box center [1345, 31] width 104 height 11
select select "Air"
select select "31614"
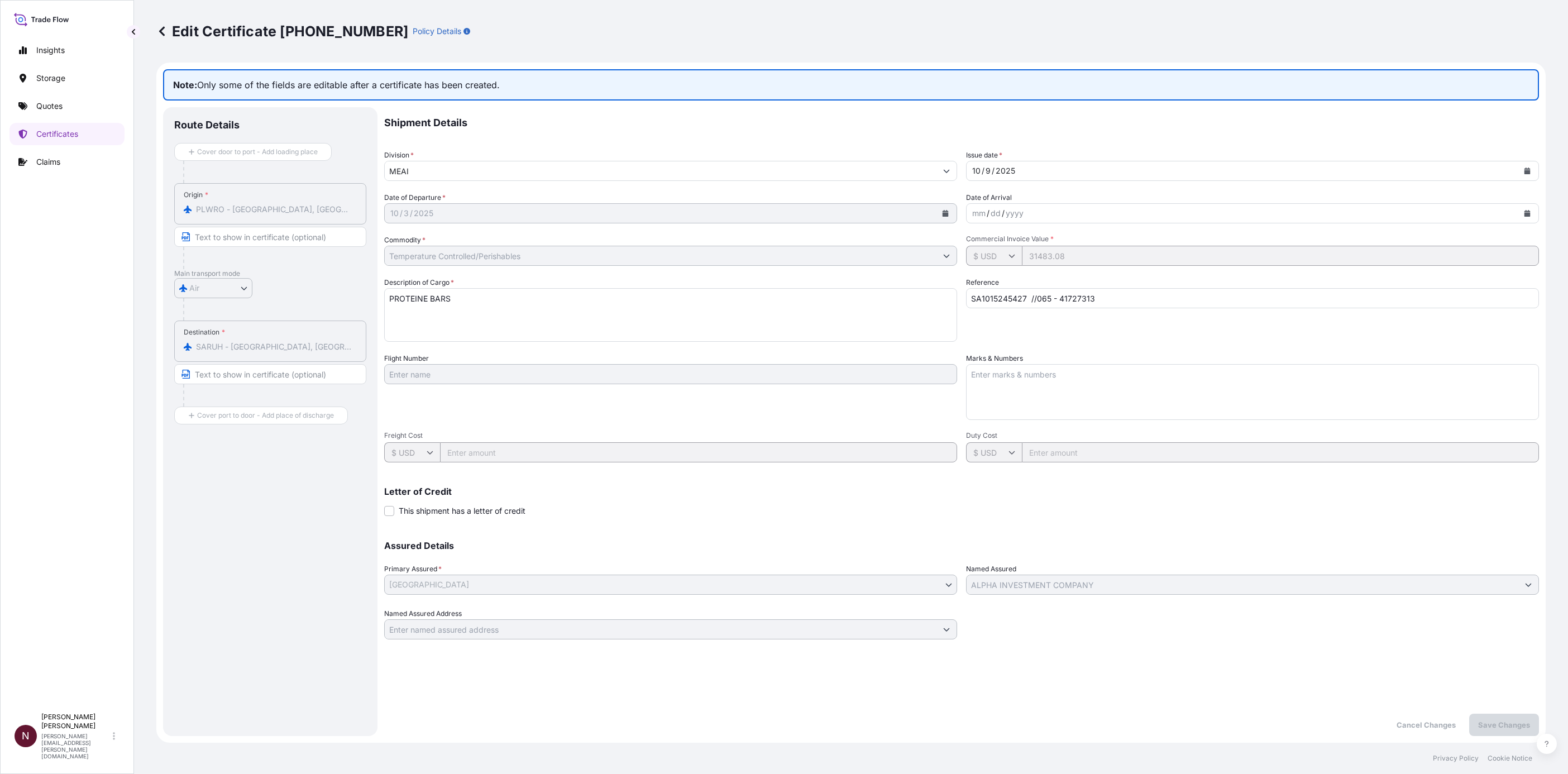
click at [1054, 401] on textarea "Marks & Numbers" at bounding box center [1252, 392] width 573 height 56
click at [163, 32] on icon at bounding box center [161, 31] width 11 height 11
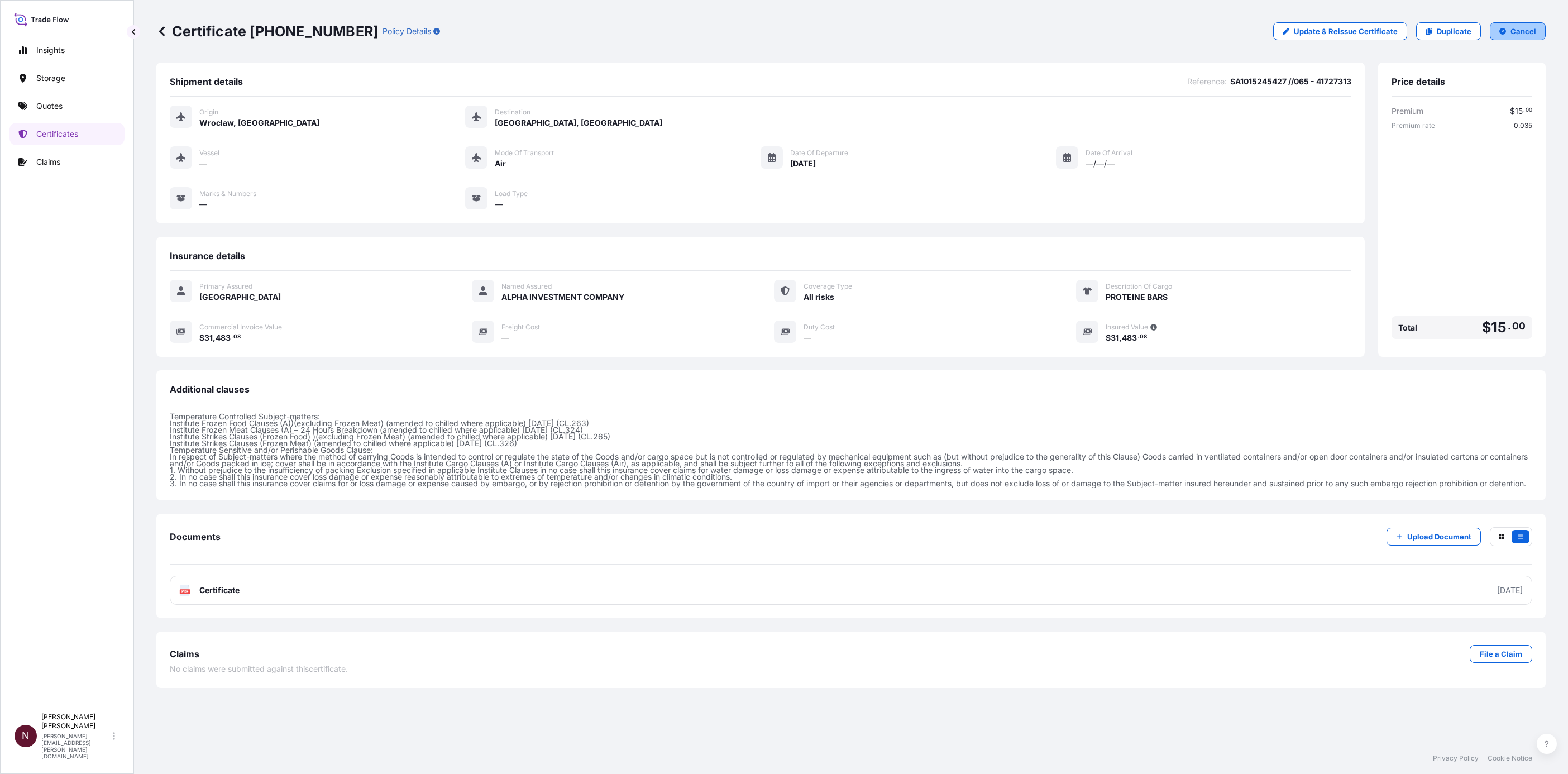
click at [1519, 24] on button "Cancel" at bounding box center [1517, 32] width 56 height 18
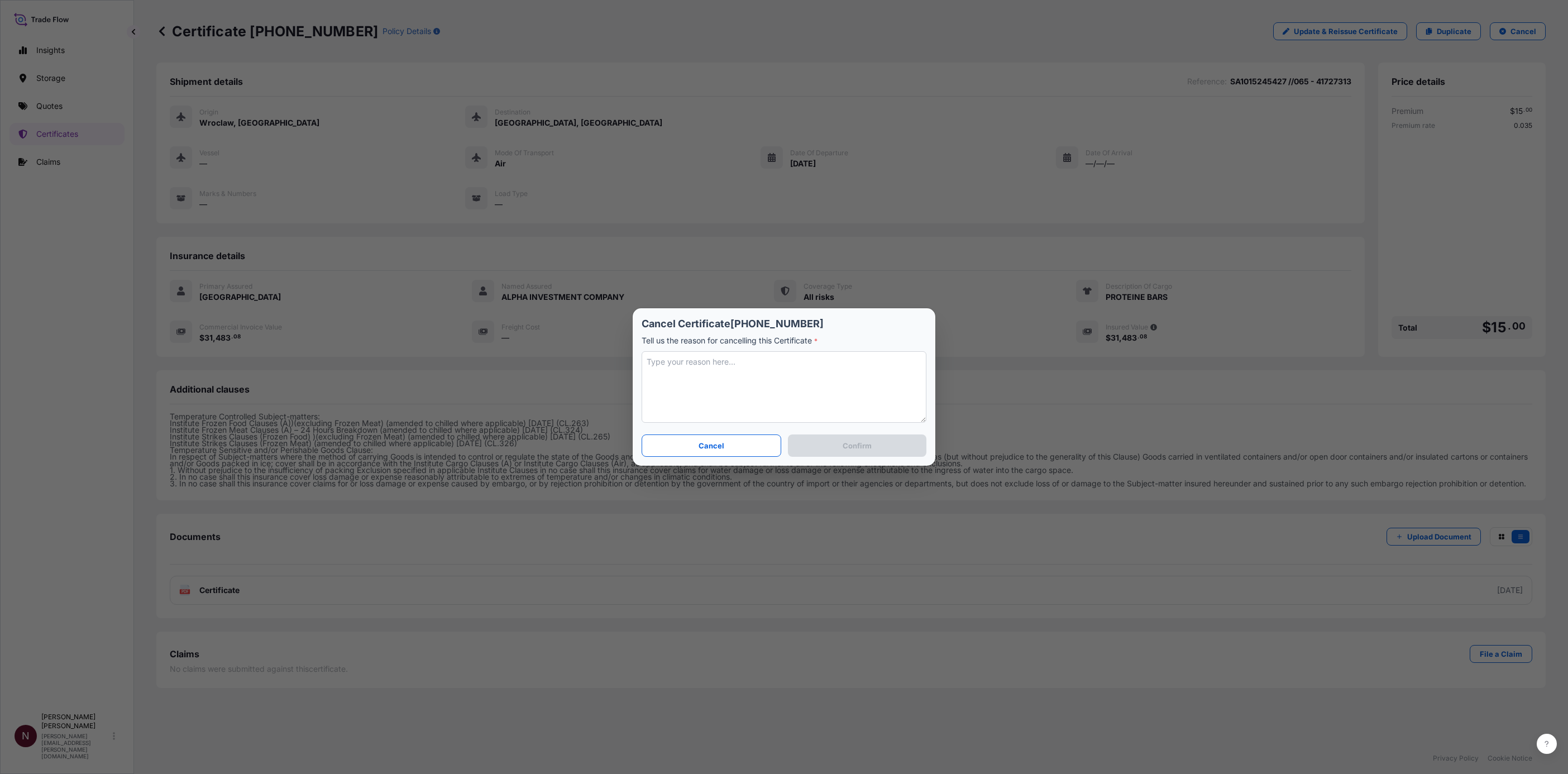
click at [718, 371] on textarea at bounding box center [784, 387] width 285 height 71
type textarea "wRONG"
click at [700, 441] on p "Cancel" at bounding box center [711, 445] width 26 height 11
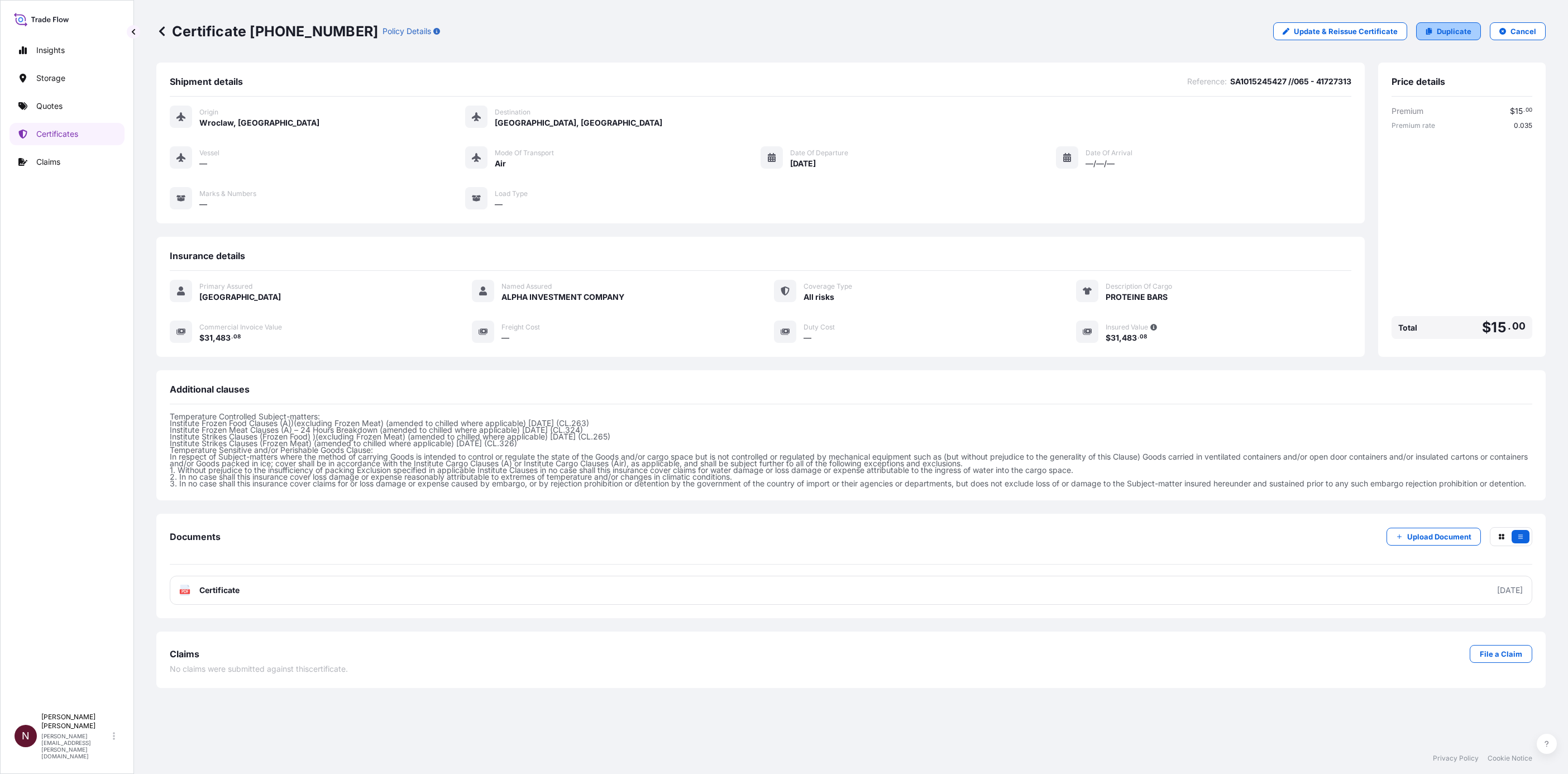
click at [1436, 29] on link "Duplicate" at bounding box center [1448, 32] width 65 height 18
select select "Air"
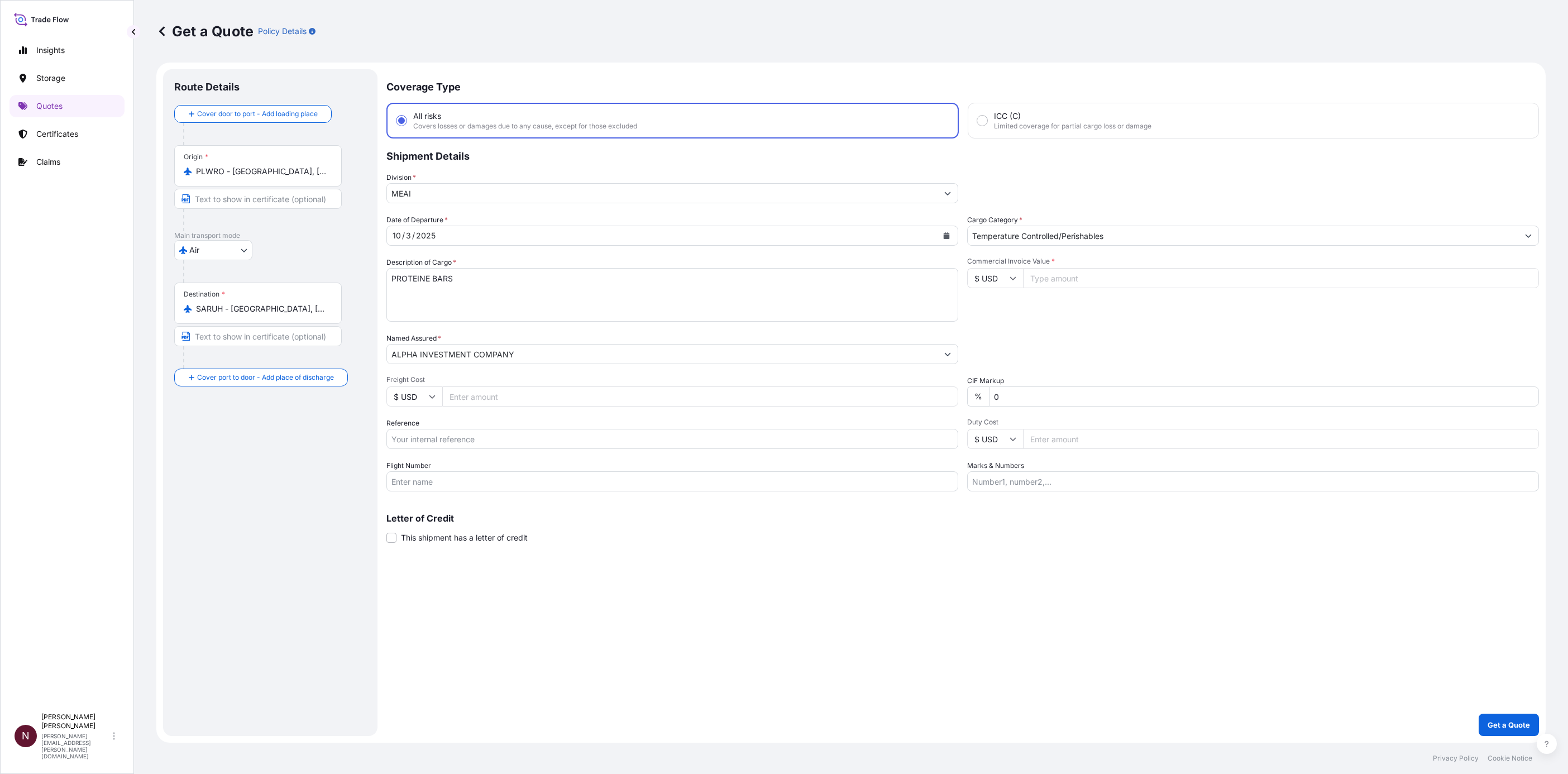
click at [1003, 273] on input "$ USD" at bounding box center [995, 278] width 56 height 20
click at [994, 309] on div "€ EUR" at bounding box center [995, 308] width 47 height 21
type input "€ EUR"
click at [1061, 270] on input "Commercial Invoice Value *" at bounding box center [1281, 278] width 516 height 20
paste input "31483.08"
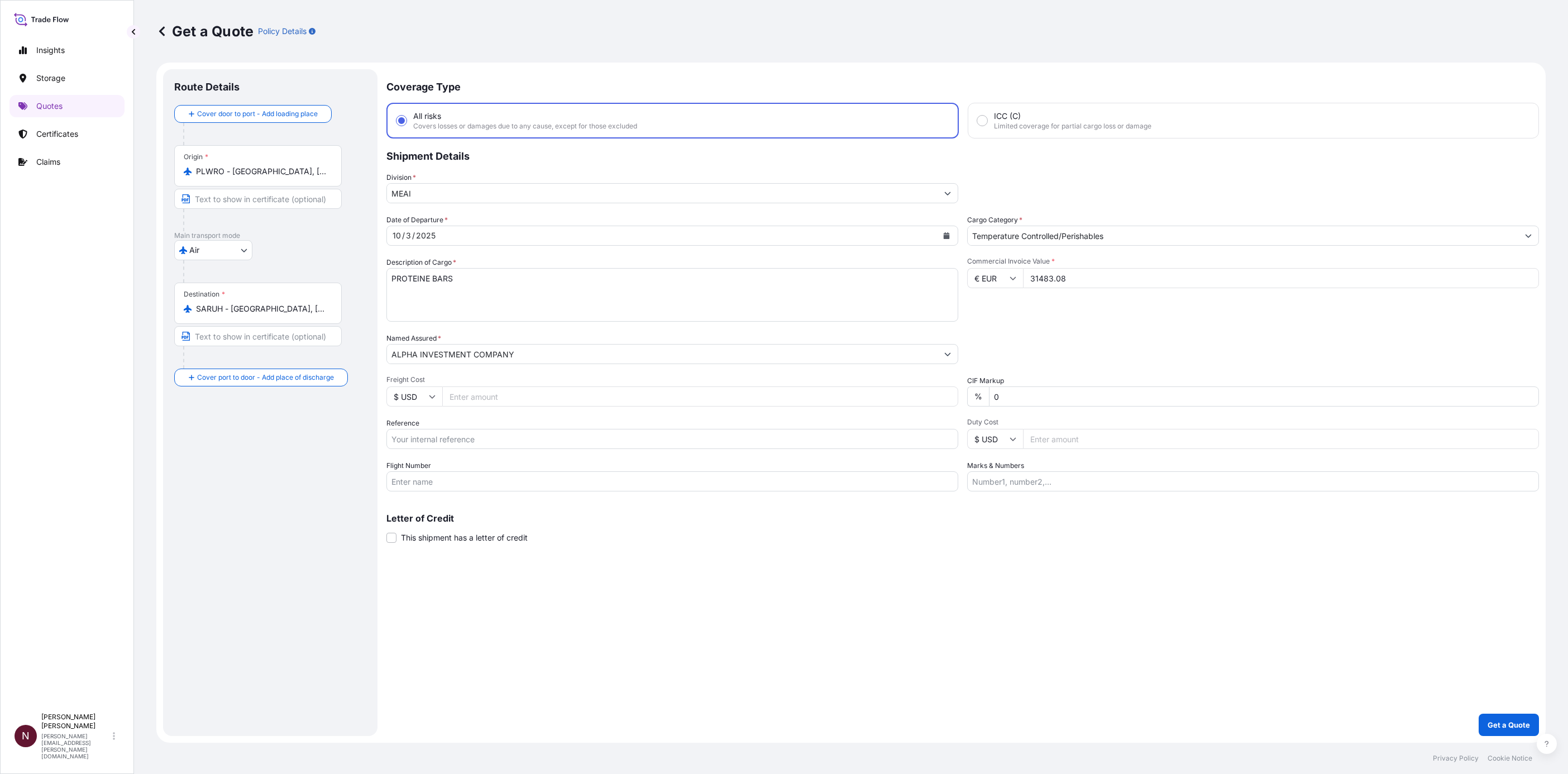
type input "31483.08"
click at [411, 443] on input "Reference" at bounding box center [672, 439] width 572 height 20
paste input "SA1015245427"
type input "SA1015245427 //065 - 41727313"
click at [1482, 728] on button "Get a Quote" at bounding box center [1509, 725] width 60 height 23
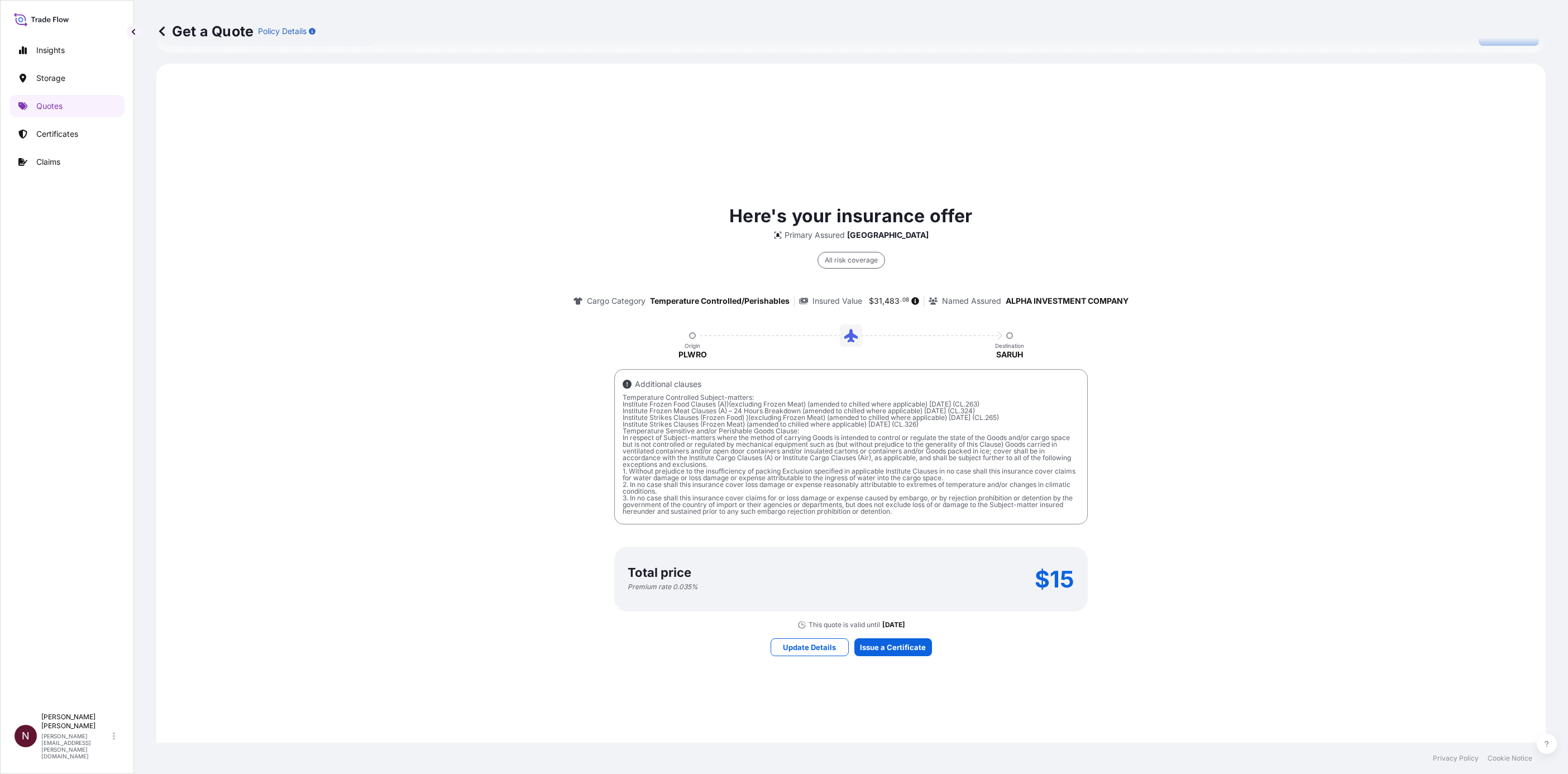
scroll to position [761, 0]
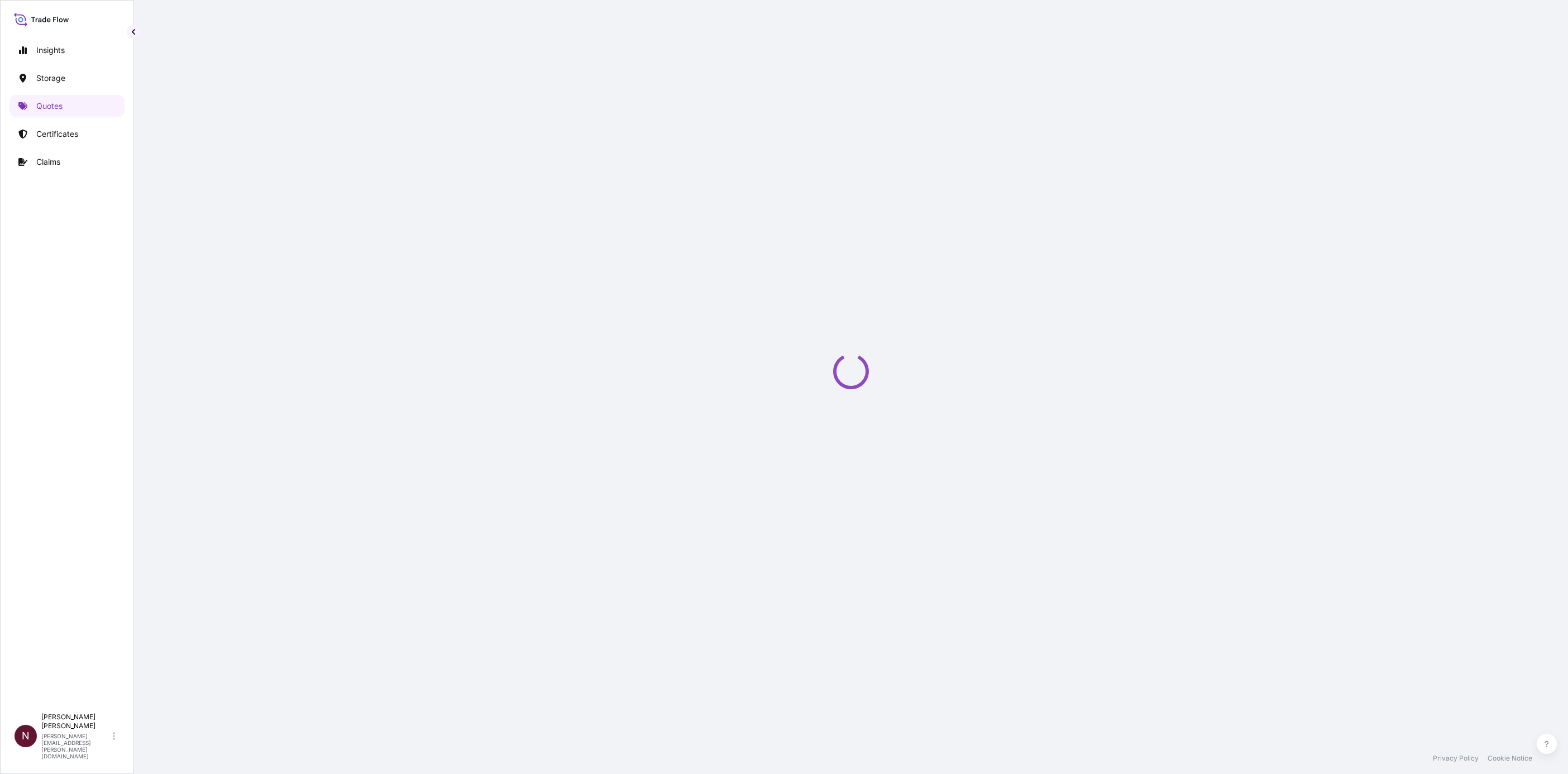
select select "Air"
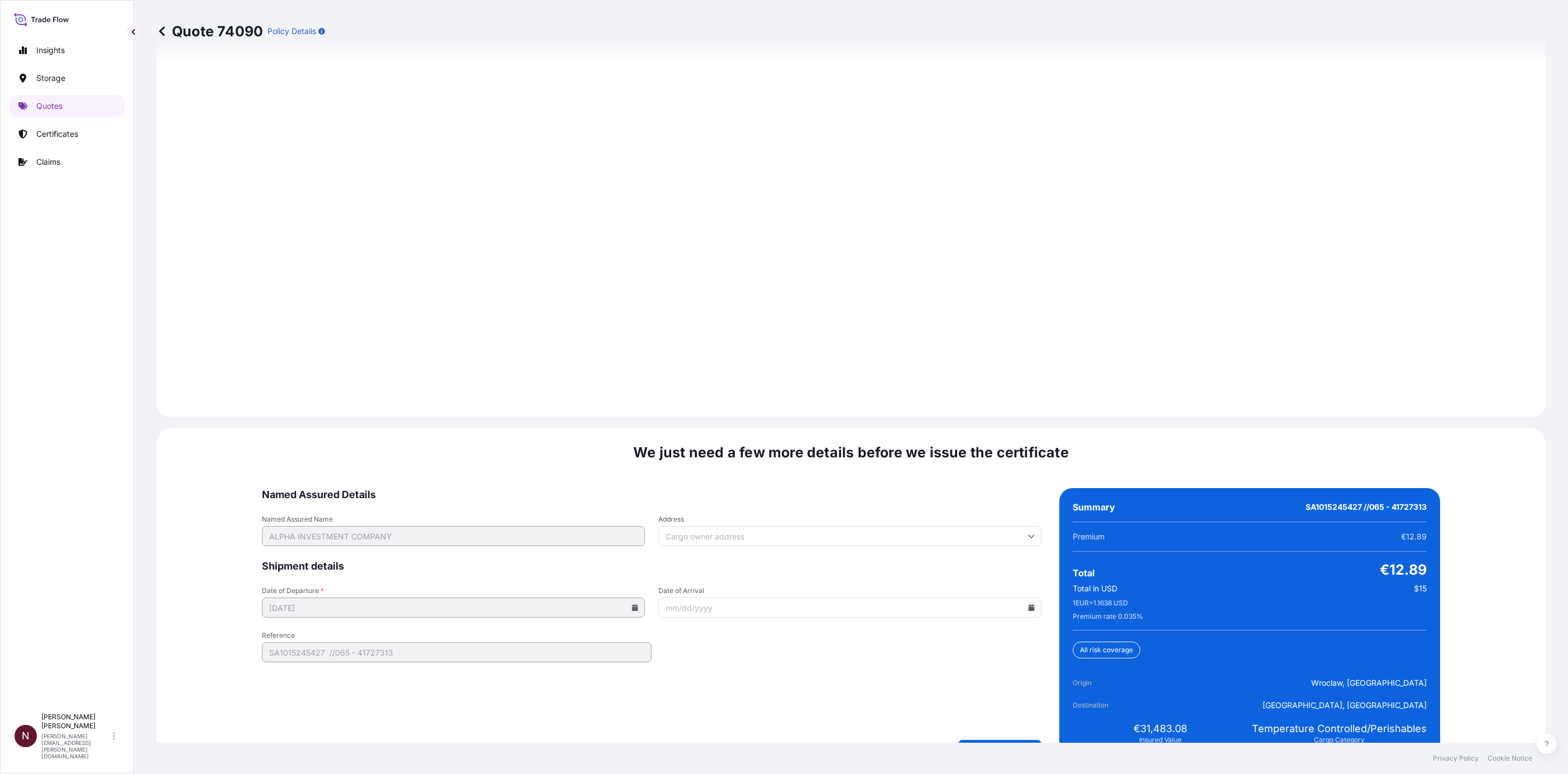
scroll to position [1567, 0]
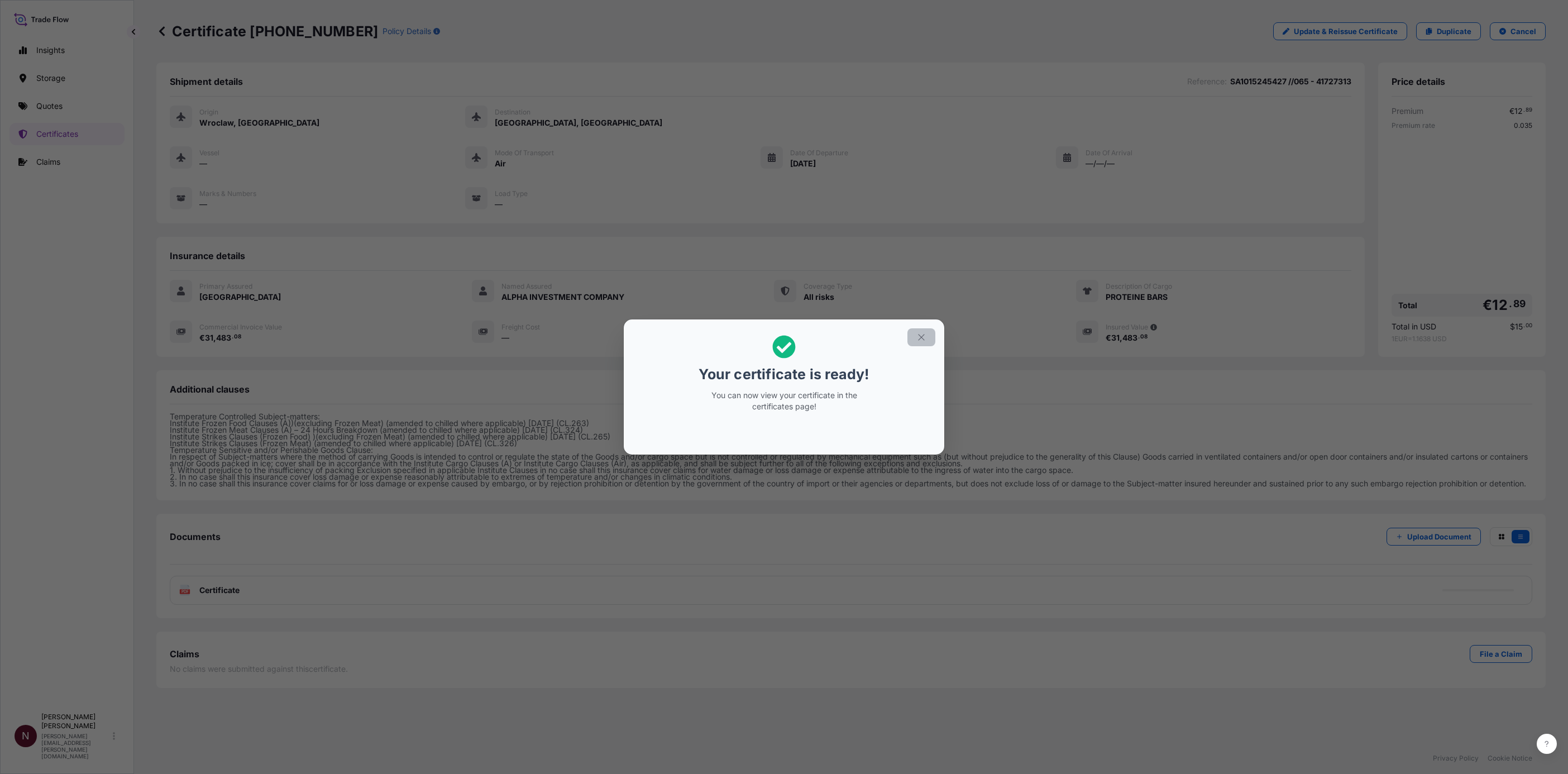
click at [924, 327] on section "Your certificate is ready! You can now view your certificate in the certificate…" at bounding box center [784, 387] width 320 height 135
click at [920, 339] on icon "button" at bounding box center [922, 338] width 10 height 10
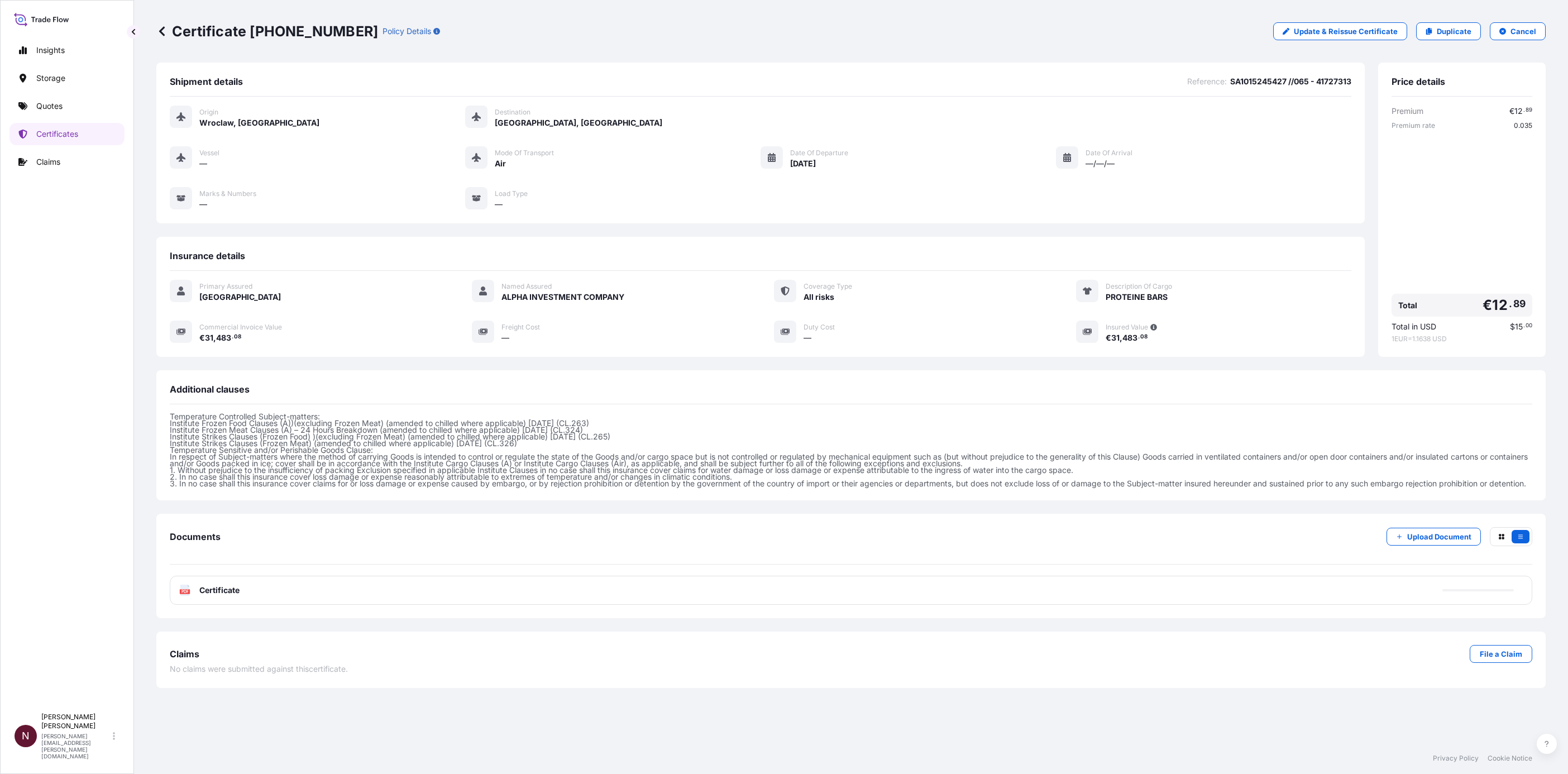
click at [226, 592] on span "Certificate" at bounding box center [219, 590] width 41 height 11
click at [218, 596] on span "Certificate" at bounding box center [219, 590] width 41 height 11
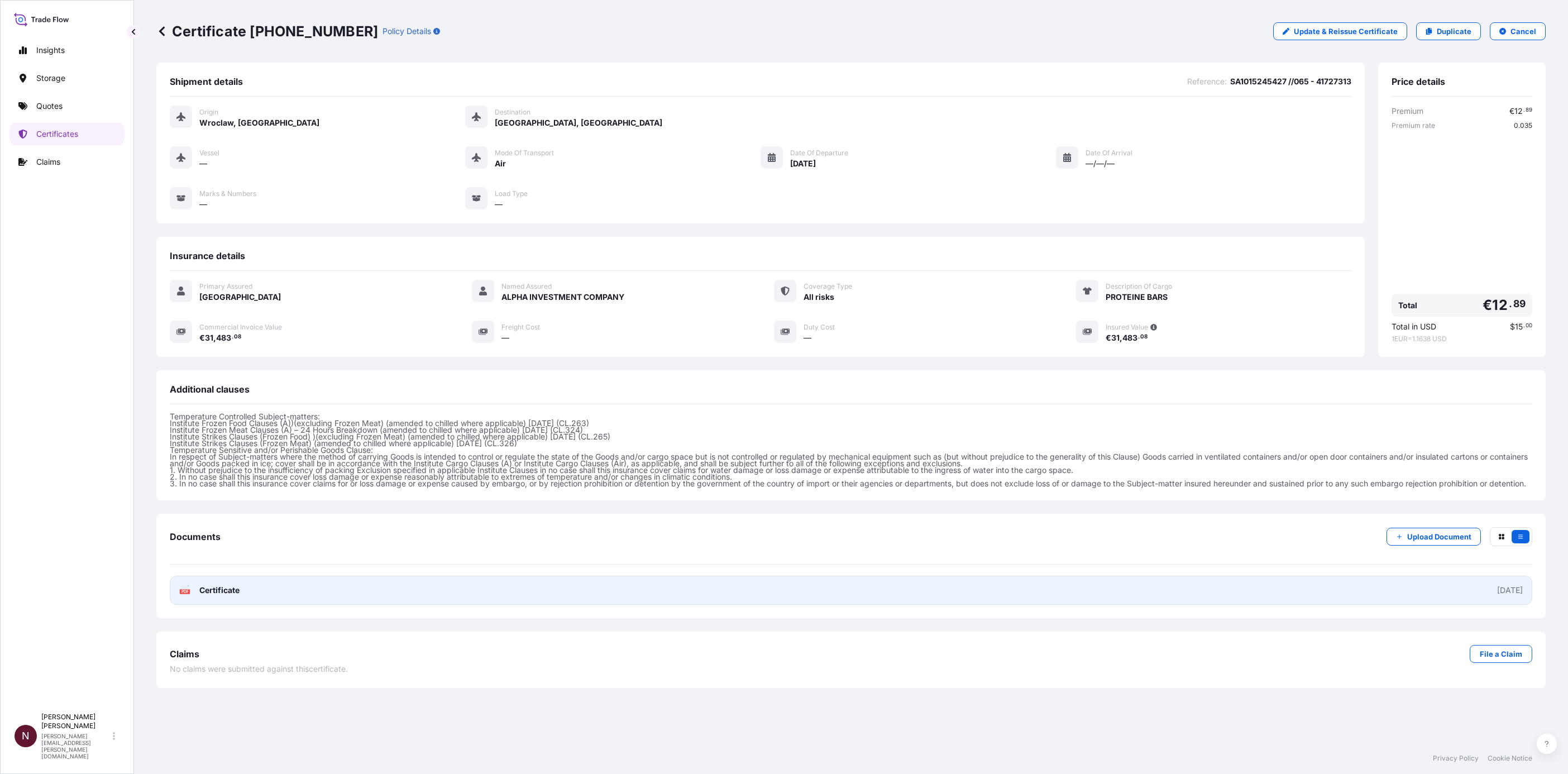
click at [1477, 602] on link "PDF Certificate 2025-10-09" at bounding box center [851, 590] width 1363 height 29
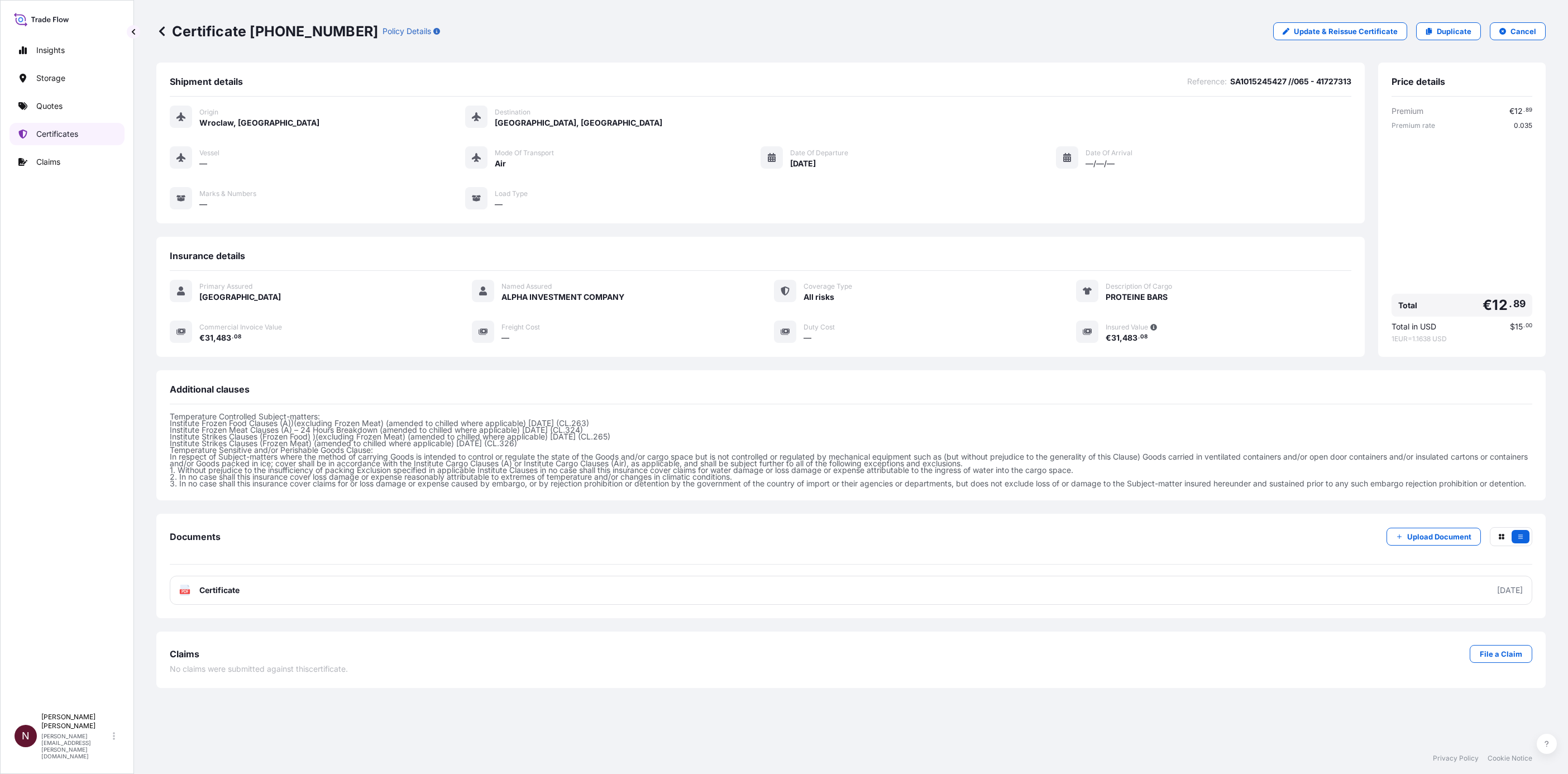
click at [37, 131] on p "Certificates" at bounding box center [57, 134] width 42 height 11
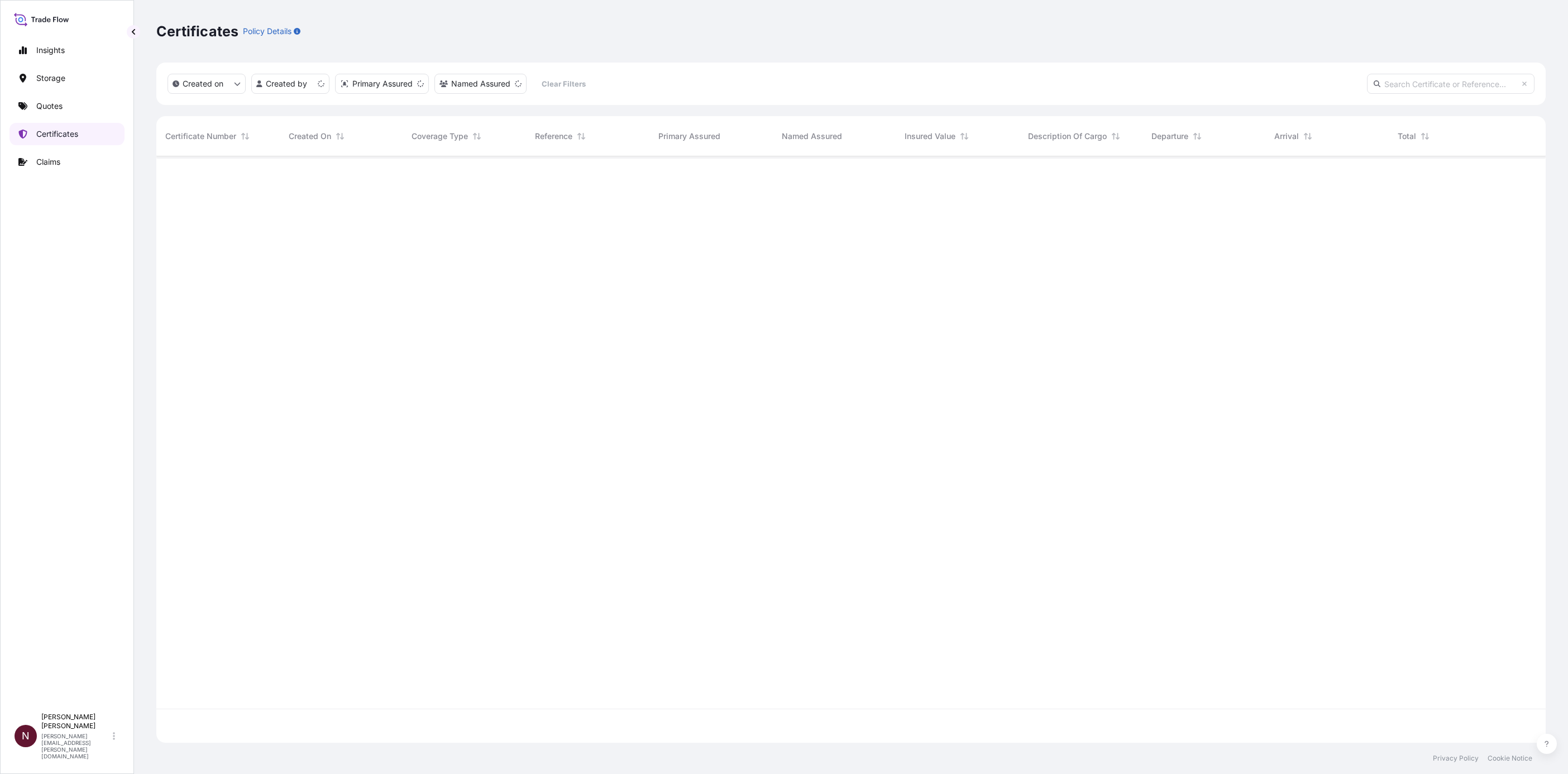
scroll to position [580, 1376]
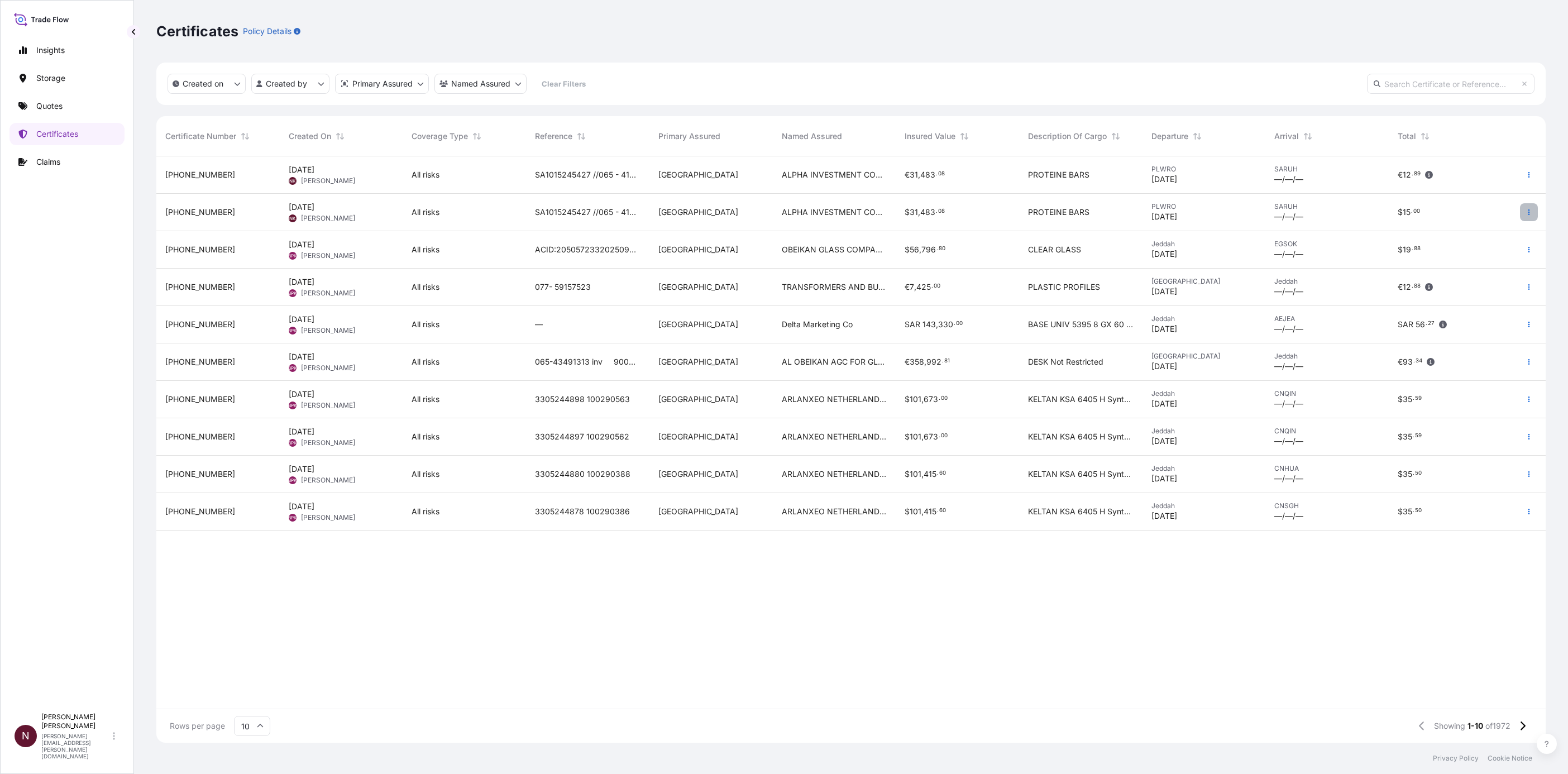
click at [1531, 214] on icon "button" at bounding box center [1529, 212] width 6 height 6
click at [193, 212] on span "31614-2103-1" at bounding box center [200, 212] width 70 height 11
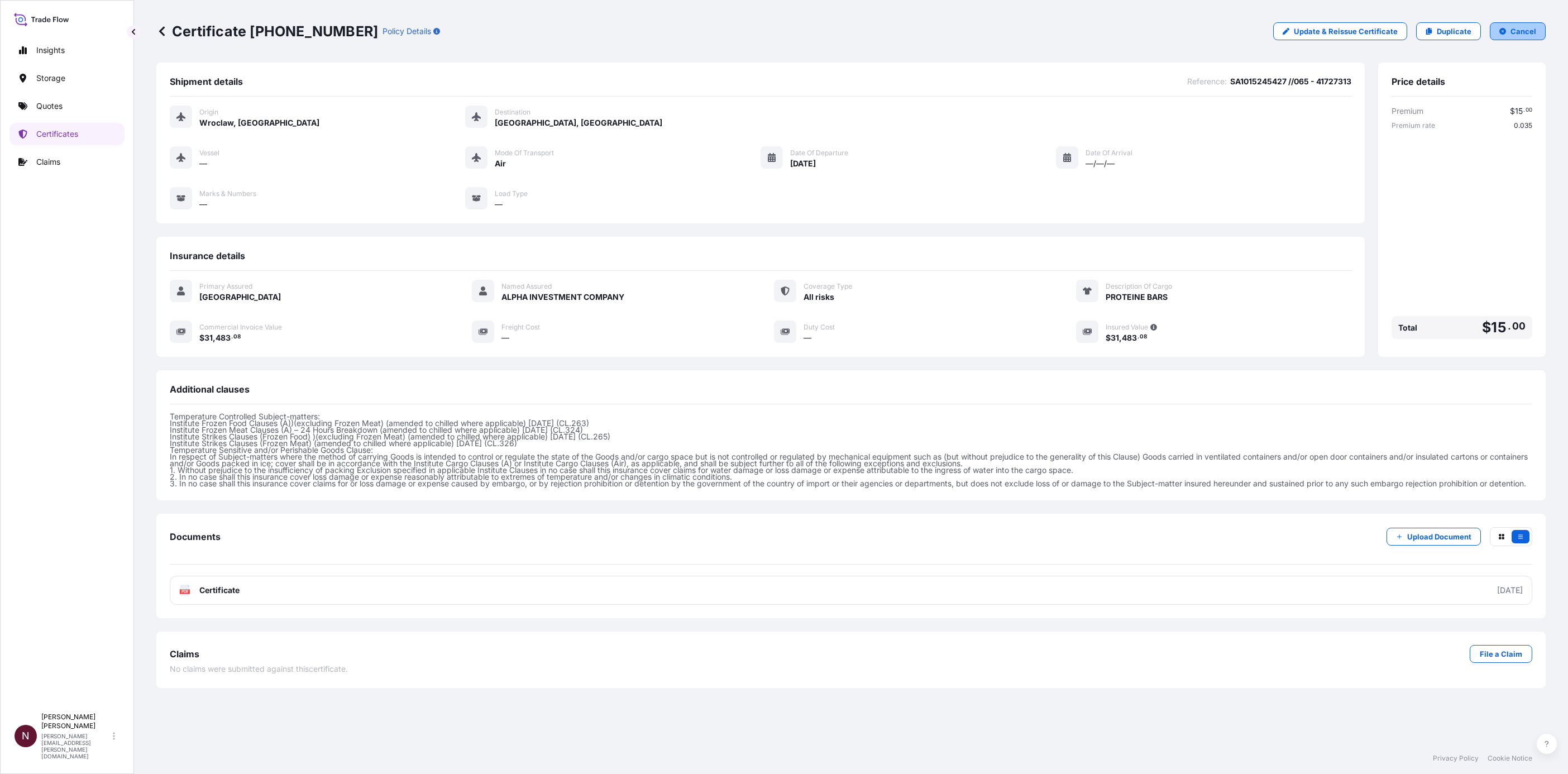
click at [1510, 25] on button "Cancel" at bounding box center [1517, 32] width 56 height 18
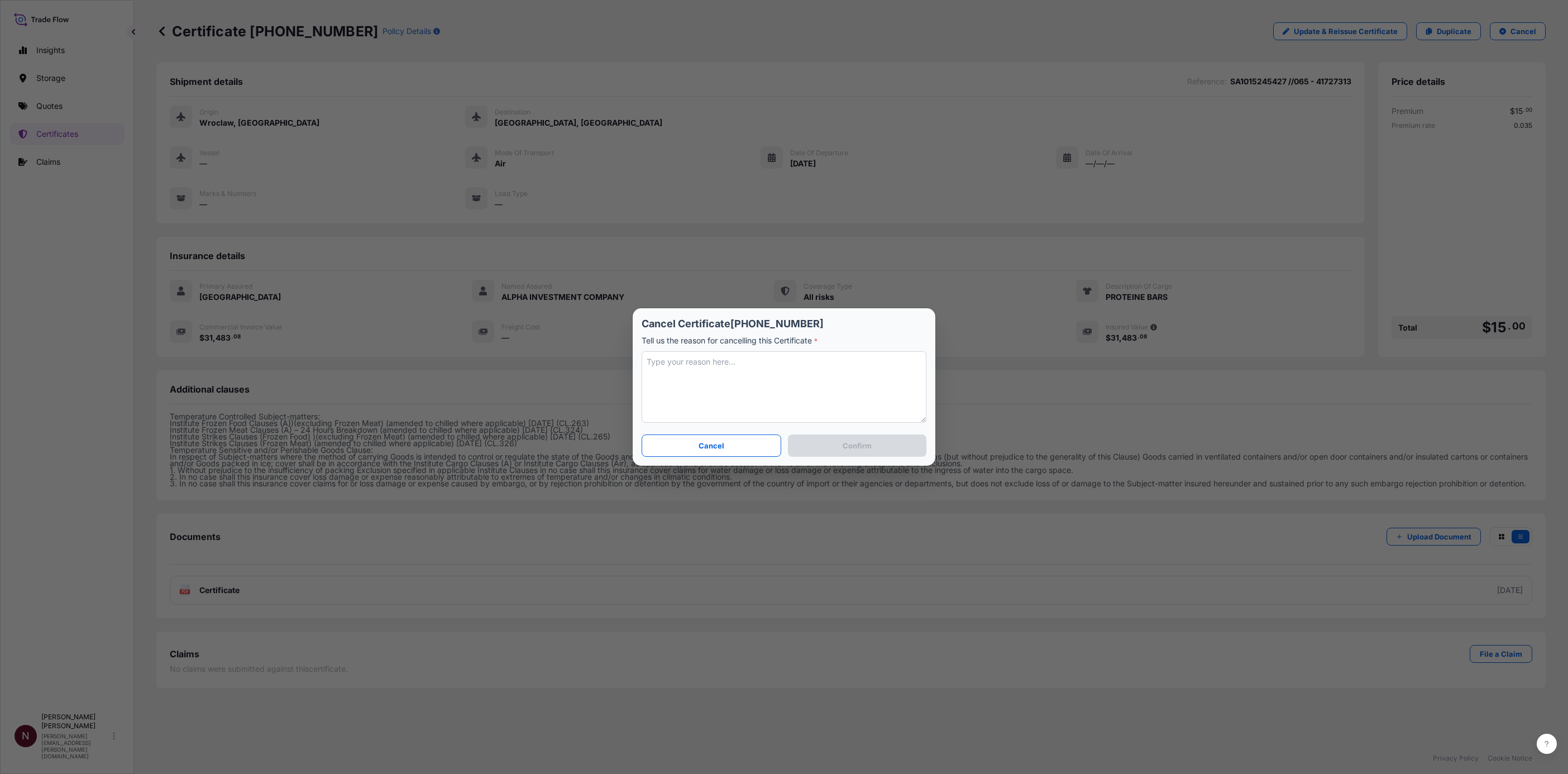
click at [761, 384] on textarea at bounding box center [784, 387] width 285 height 71
type textarea "wRONG CURRENCY"
click at [854, 446] on p "Confirm" at bounding box center [857, 445] width 29 height 11
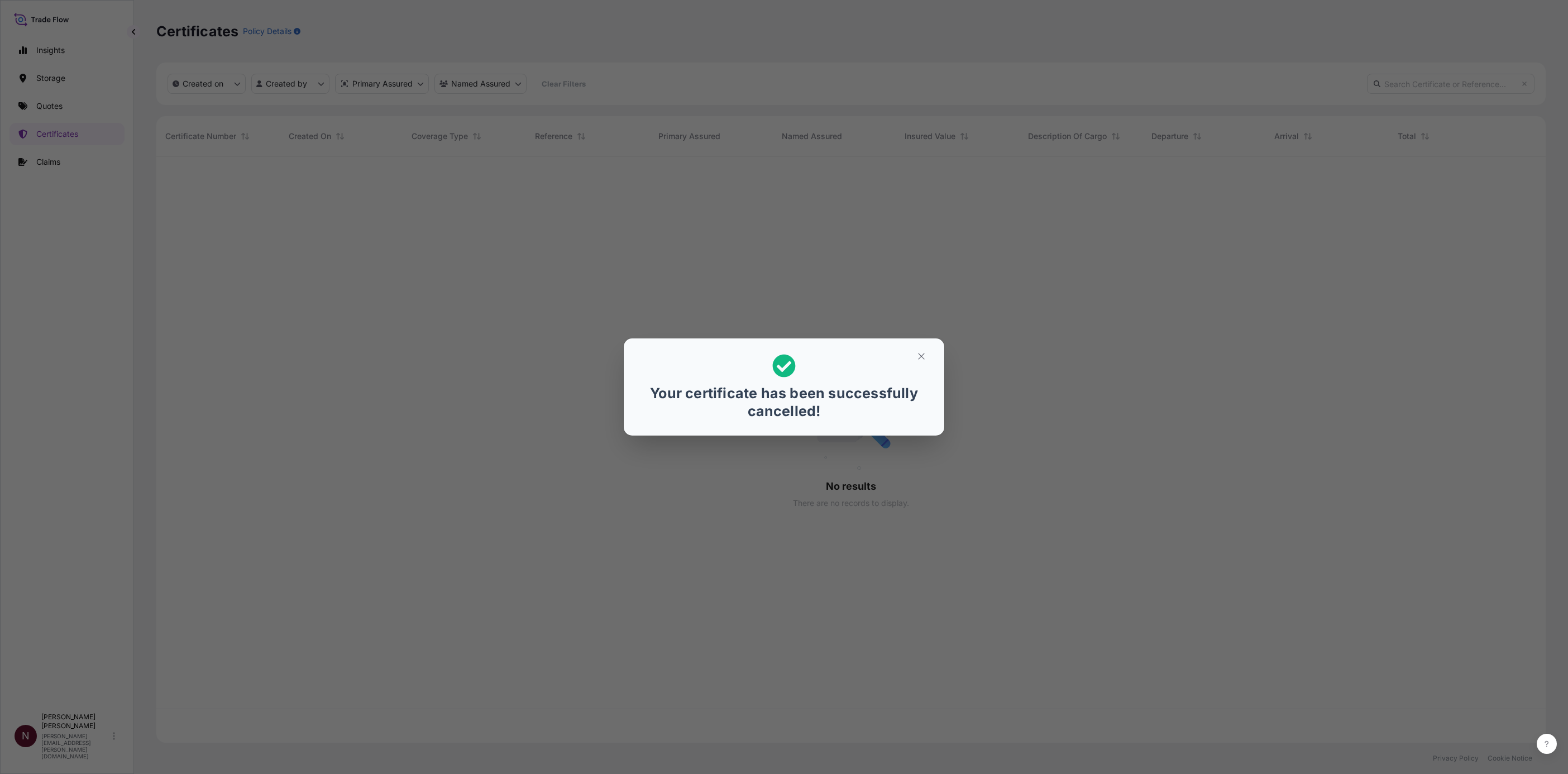
scroll to position [580, 1376]
click at [930, 355] on button "button" at bounding box center [921, 356] width 28 height 18
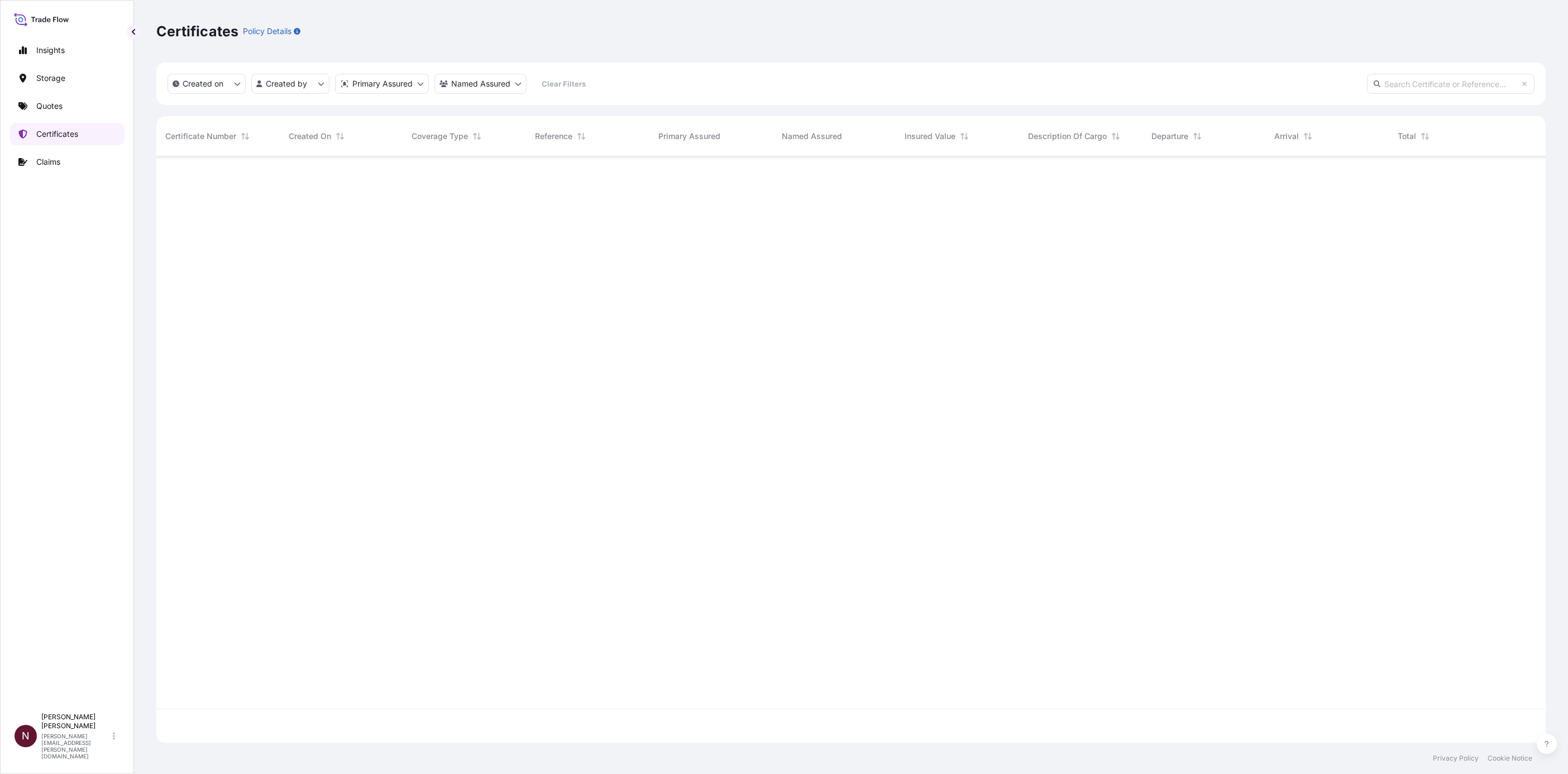
click at [54, 129] on p "Certificates" at bounding box center [57, 134] width 42 height 11
click at [55, 129] on p "Certificates" at bounding box center [57, 134] width 42 height 11
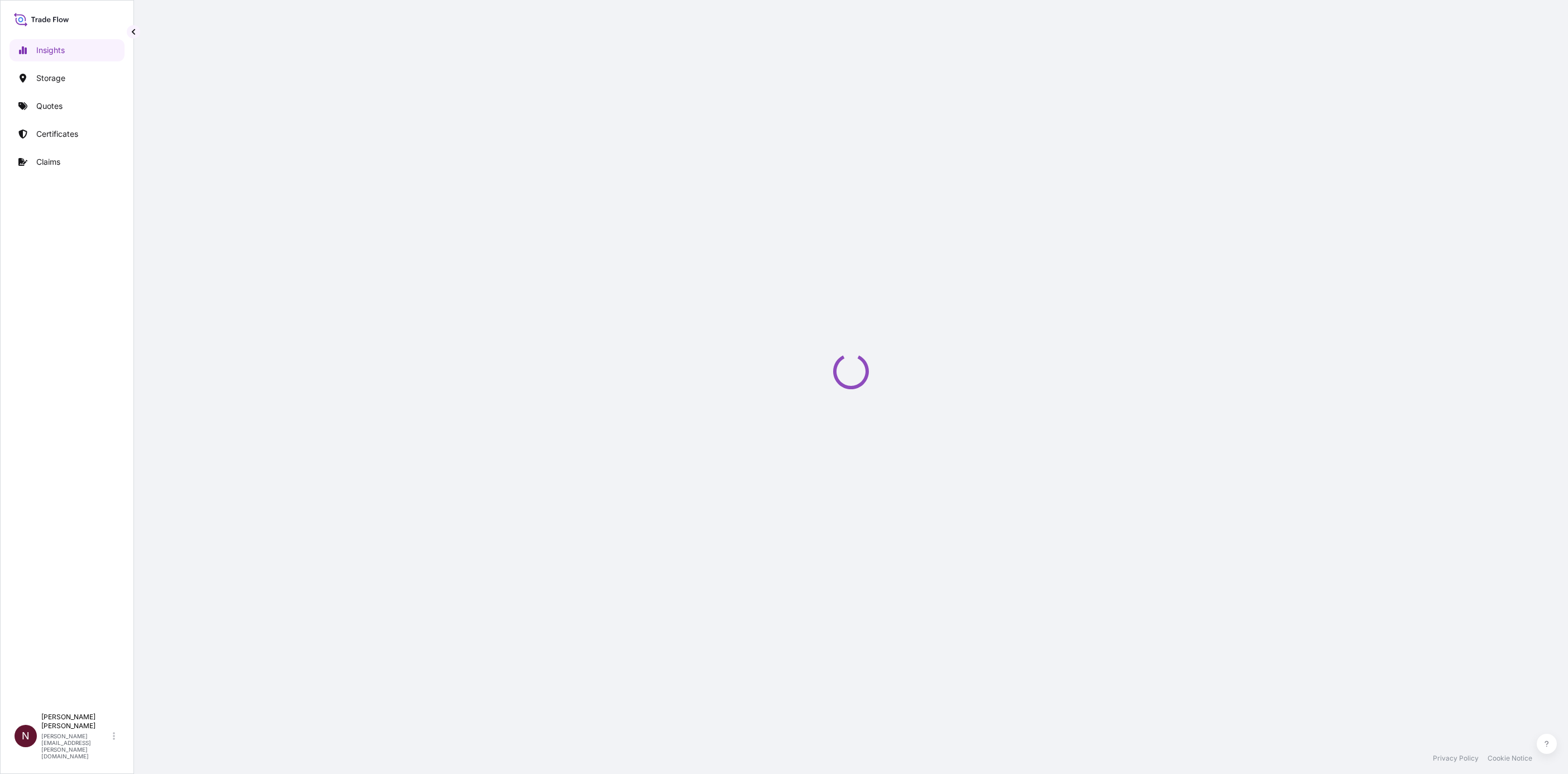
select select "2025"
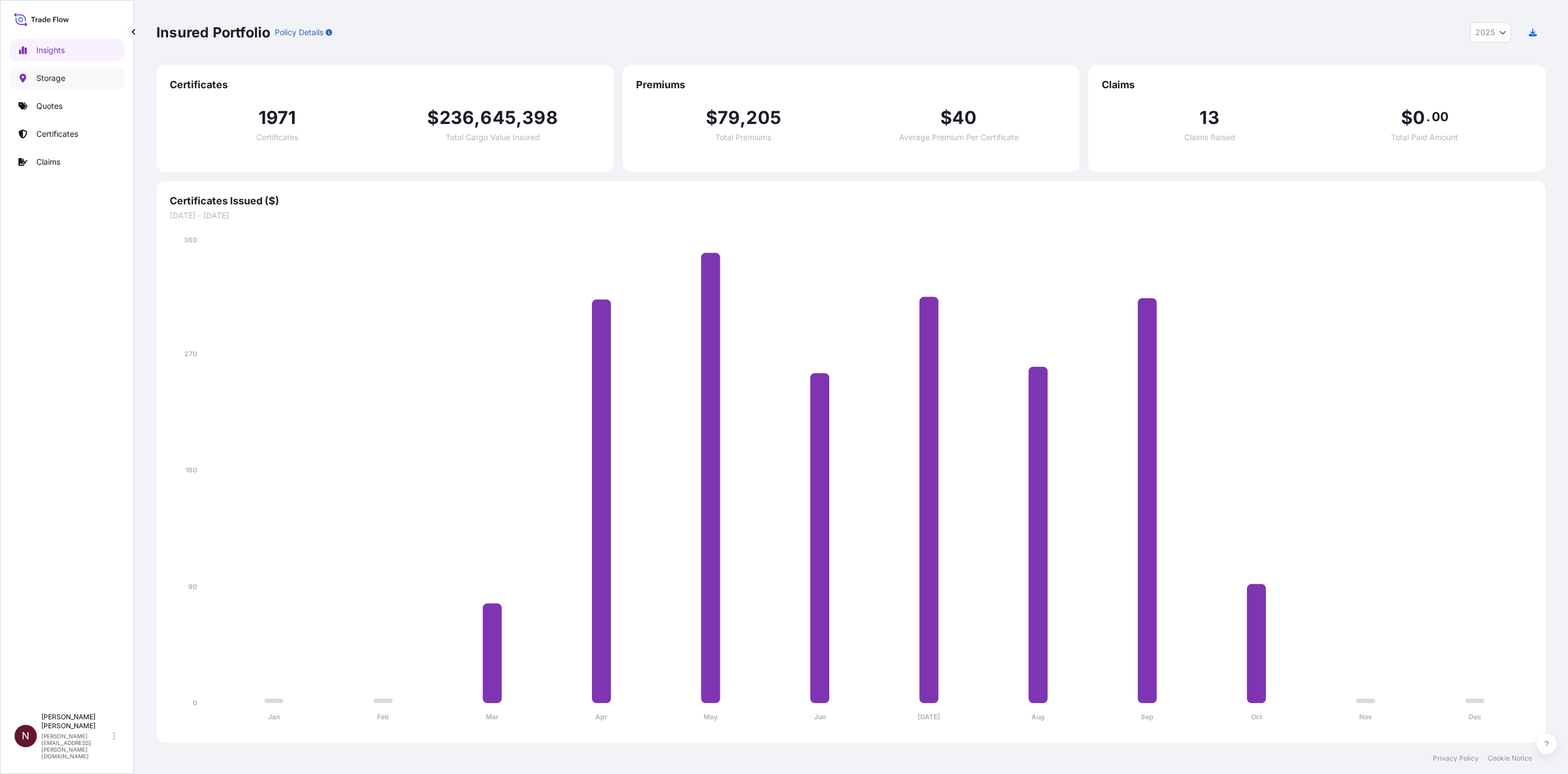
click at [64, 82] on p "Storage" at bounding box center [50, 78] width 29 height 11
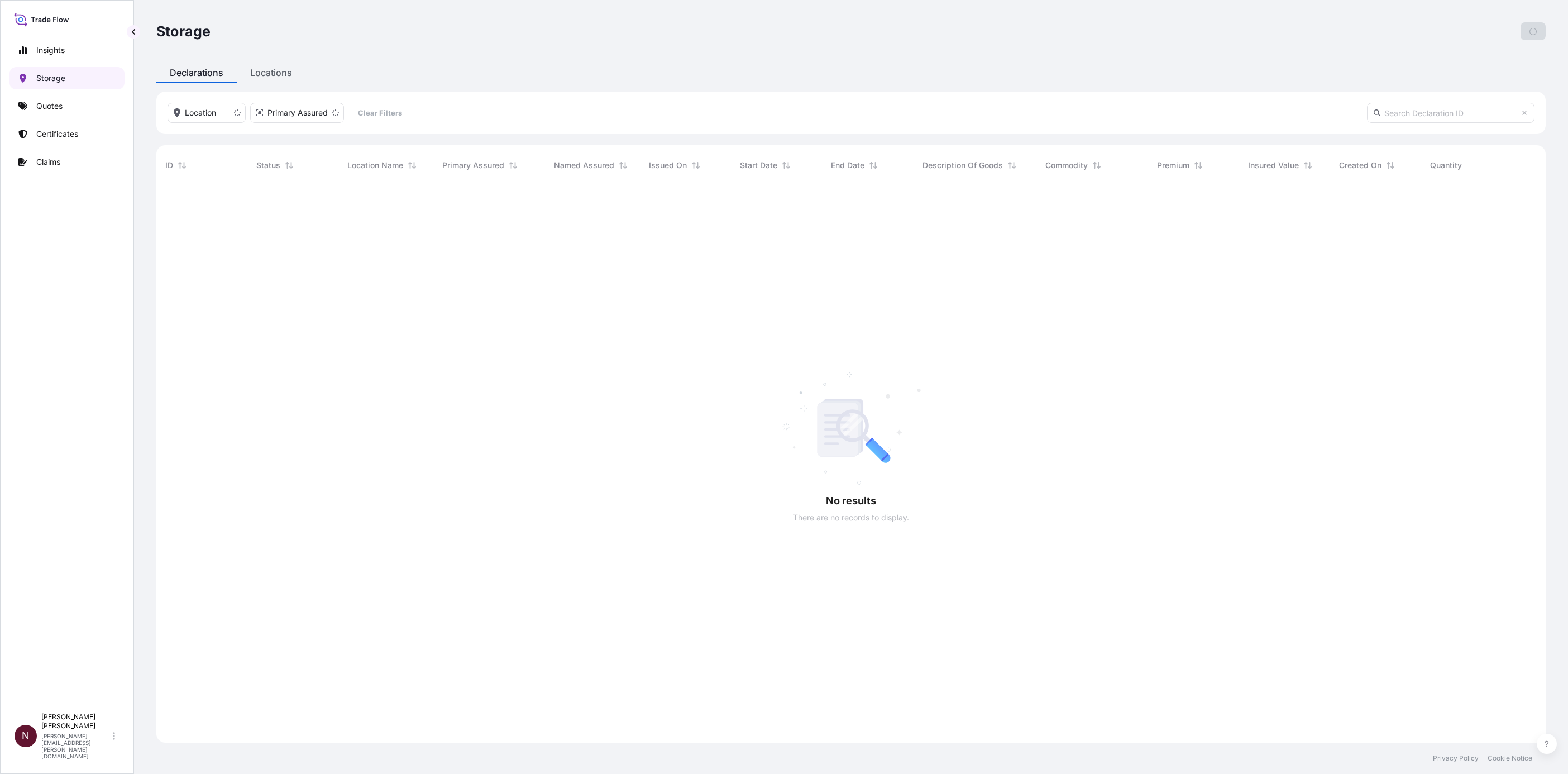
scroll to position [551, 1376]
click at [55, 106] on p "Quotes" at bounding box center [49, 106] width 26 height 11
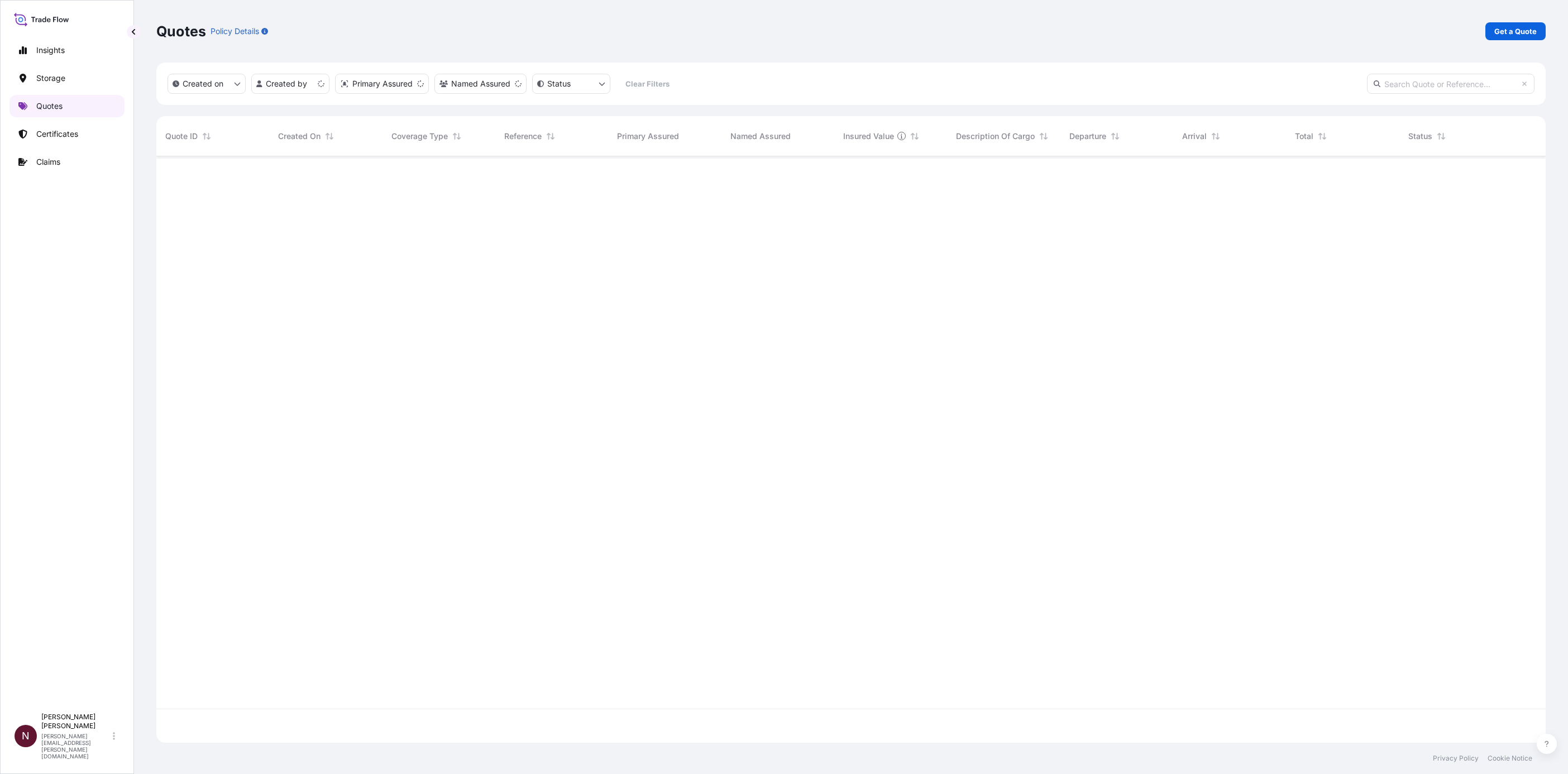
scroll to position [580, 1376]
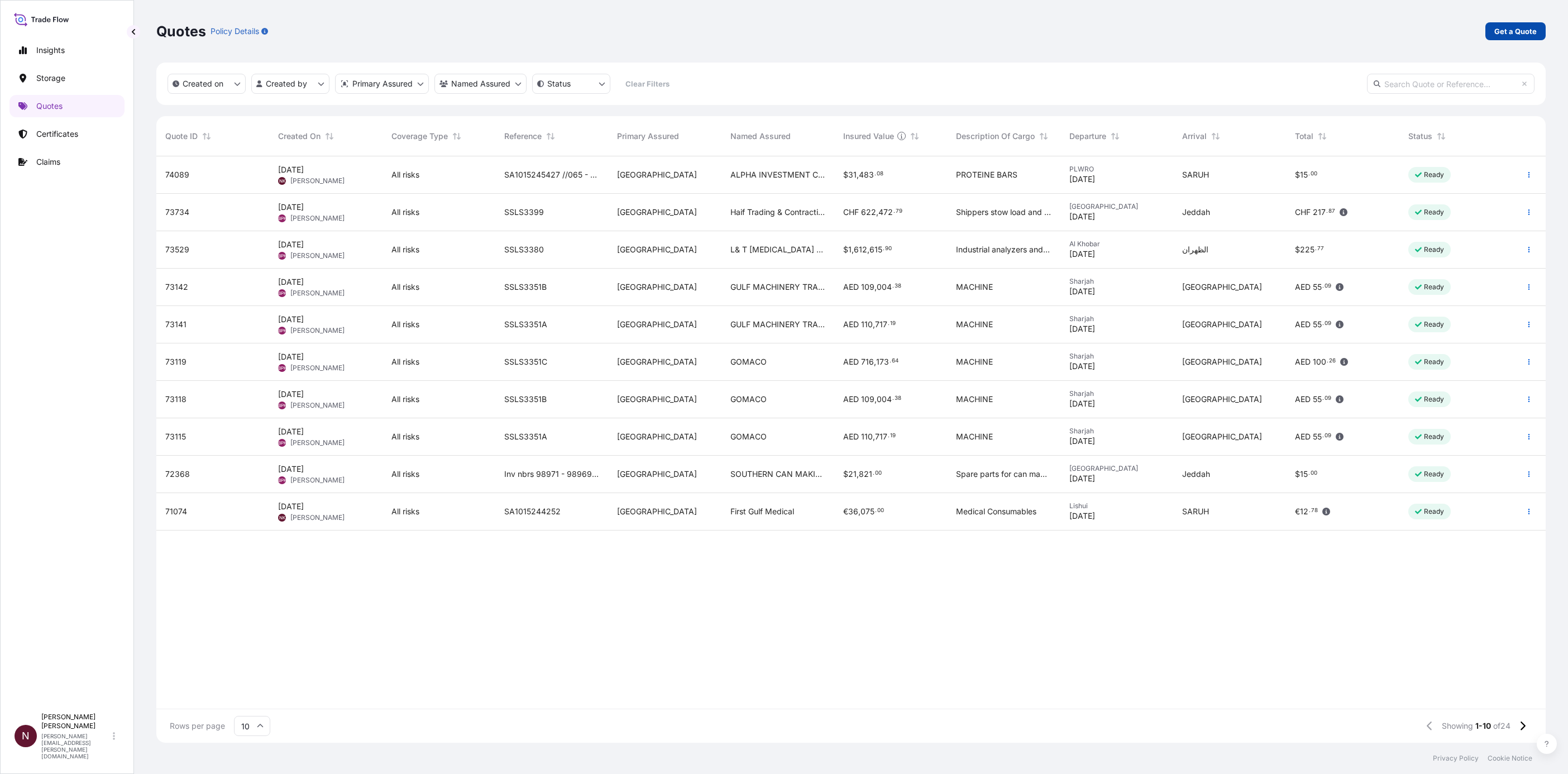
click at [1528, 29] on p "Get a Quote" at bounding box center [1515, 31] width 42 height 11
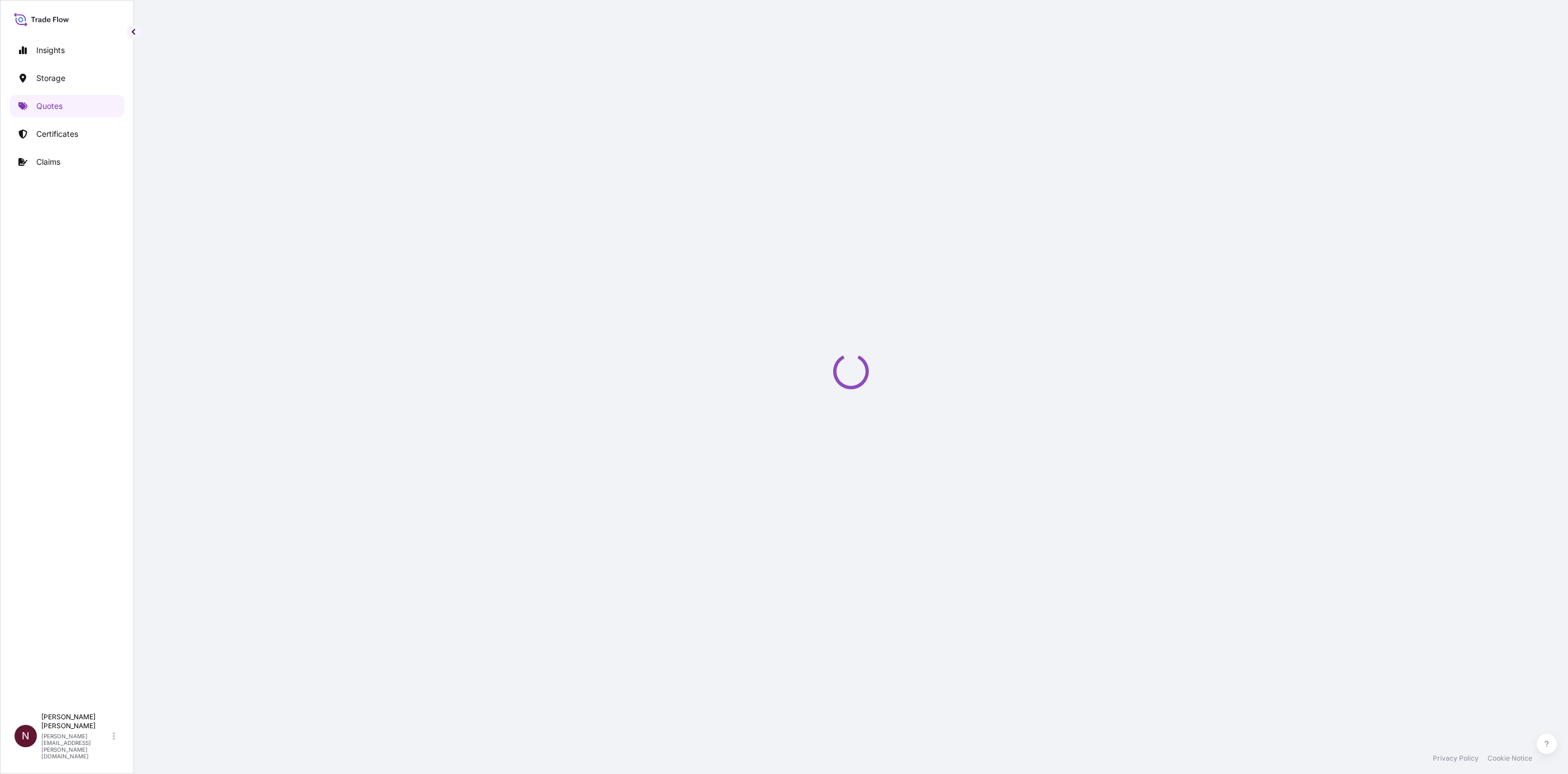
select select "Water"
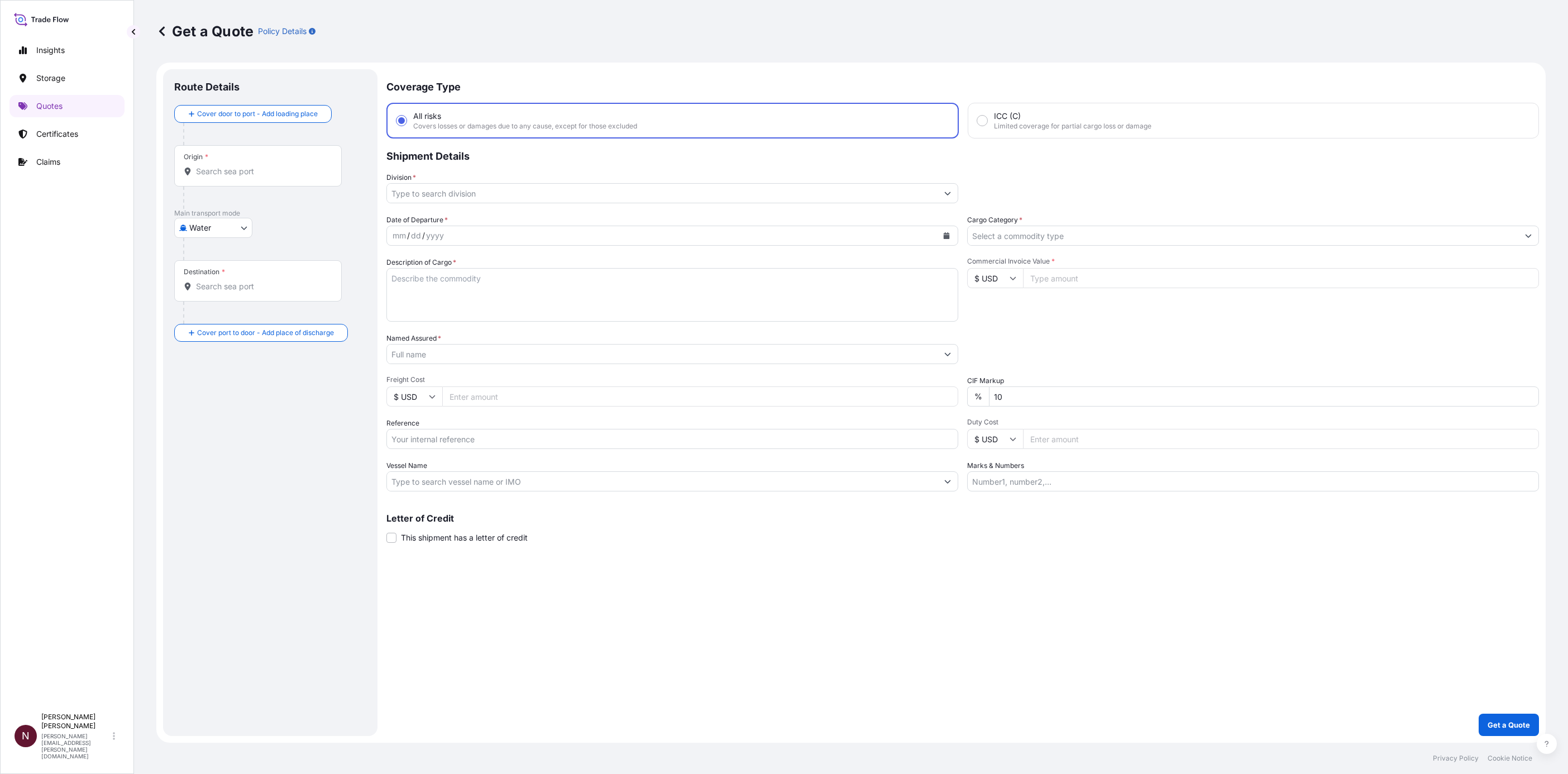
click at [200, 222] on body "Insights Storage Quotes Certificates Claims N Nuhman Kaleel nuhman.kaleel@bdpin…" at bounding box center [784, 387] width 1568 height 774
click at [193, 272] on div "Water" at bounding box center [214, 277] width 69 height 20
click at [316, 210] on div at bounding box center [262, 202] width 159 height 23
click at [235, 181] on input "Origin *" at bounding box center [262, 176] width 132 height 11
click at [213, 178] on input "Origin * Please select an origin" at bounding box center [262, 176] width 132 height 11
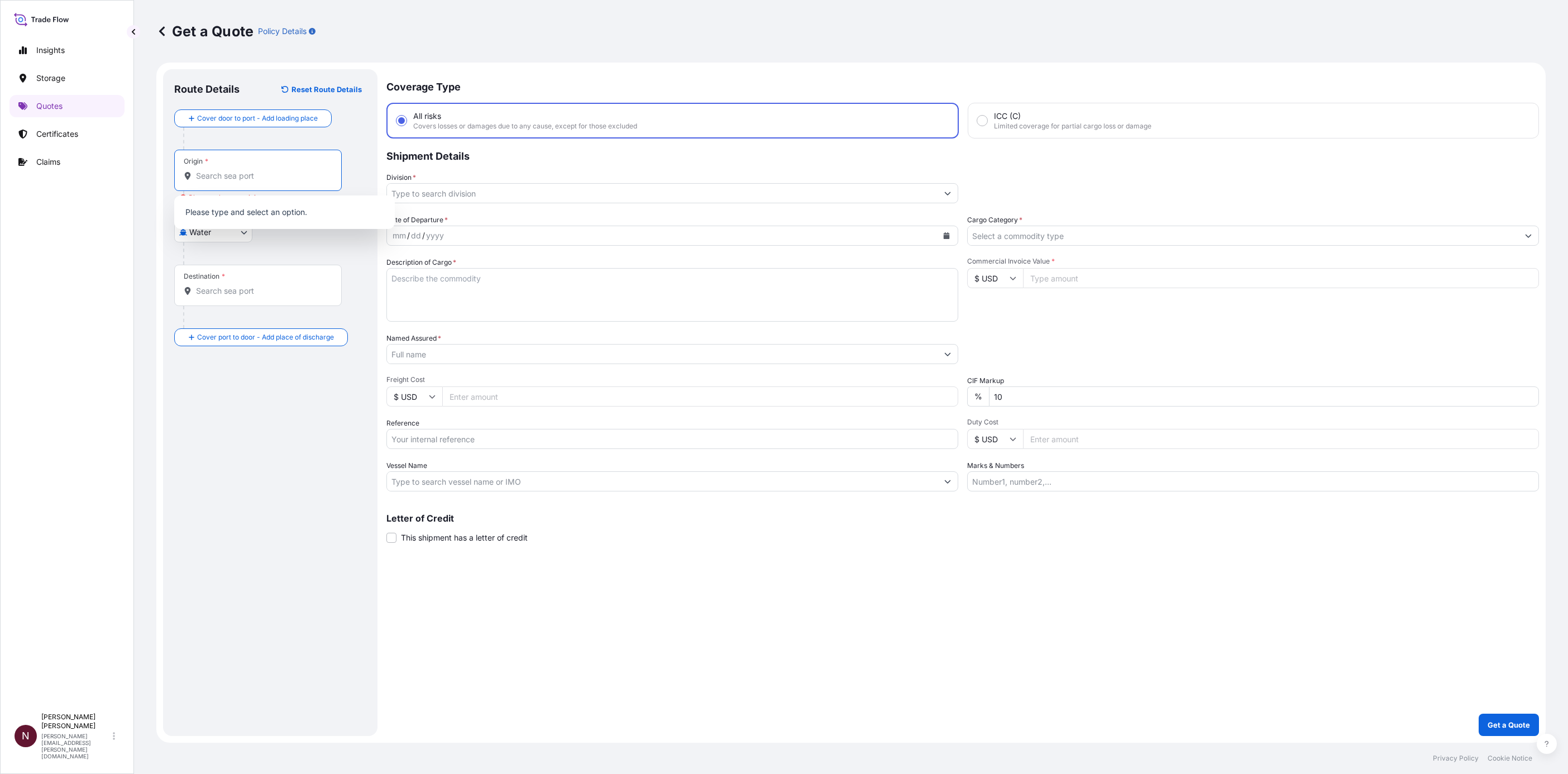
paste input "HAMBURG"
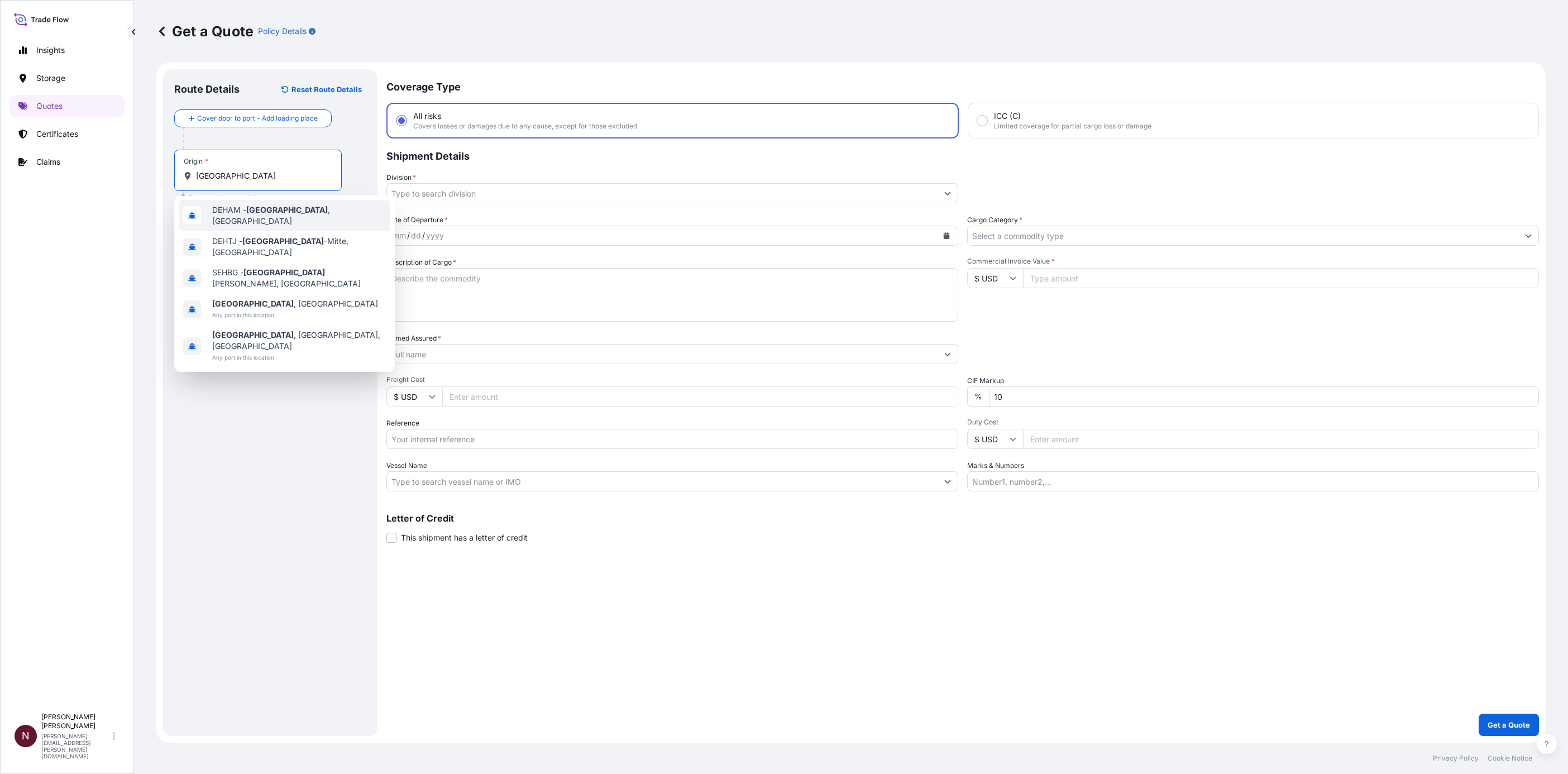
click at [223, 212] on span "DEHAM - Hamburg , Germany" at bounding box center [299, 216] width 174 height 23
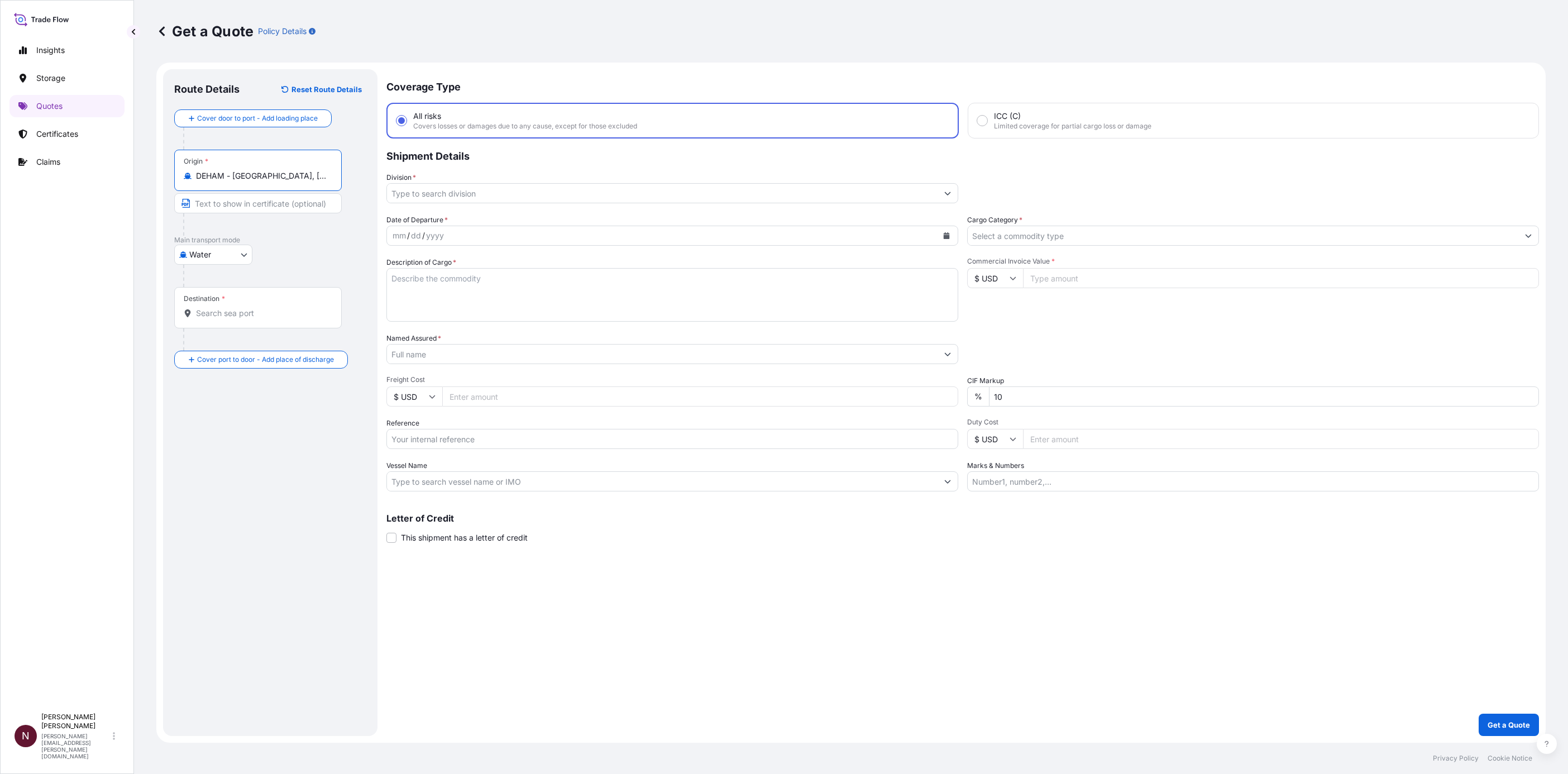
type input "DEHAM - Hamburg, Germany"
click at [226, 320] on div "Destination *" at bounding box center [258, 308] width 167 height 41
click at [226, 319] on input "Destination *" at bounding box center [262, 313] width 132 height 11
paste input "JEDDAH"
click at [228, 354] on span "SAJED - Jeddah, Saudi Arabia" at bounding box center [299, 353] width 174 height 23
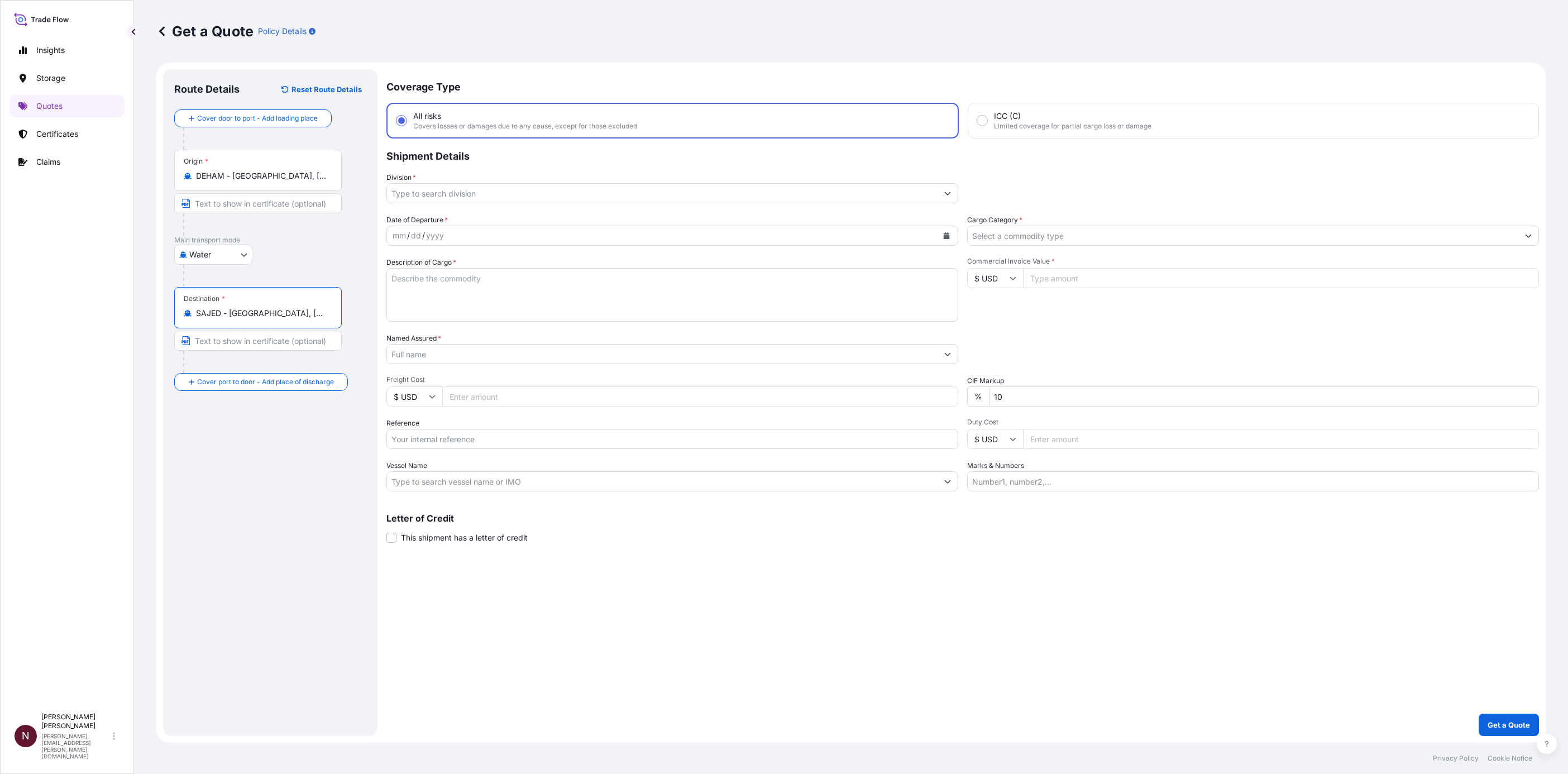
type input "SAJED - Jeddah, Saudi Arabia"
click at [240, 465] on div "Route Details Reset Route Details Cover door to port - Add loading place Place …" at bounding box center [272, 403] width 196 height 645
click at [460, 197] on input "Division *" at bounding box center [662, 193] width 551 height 20
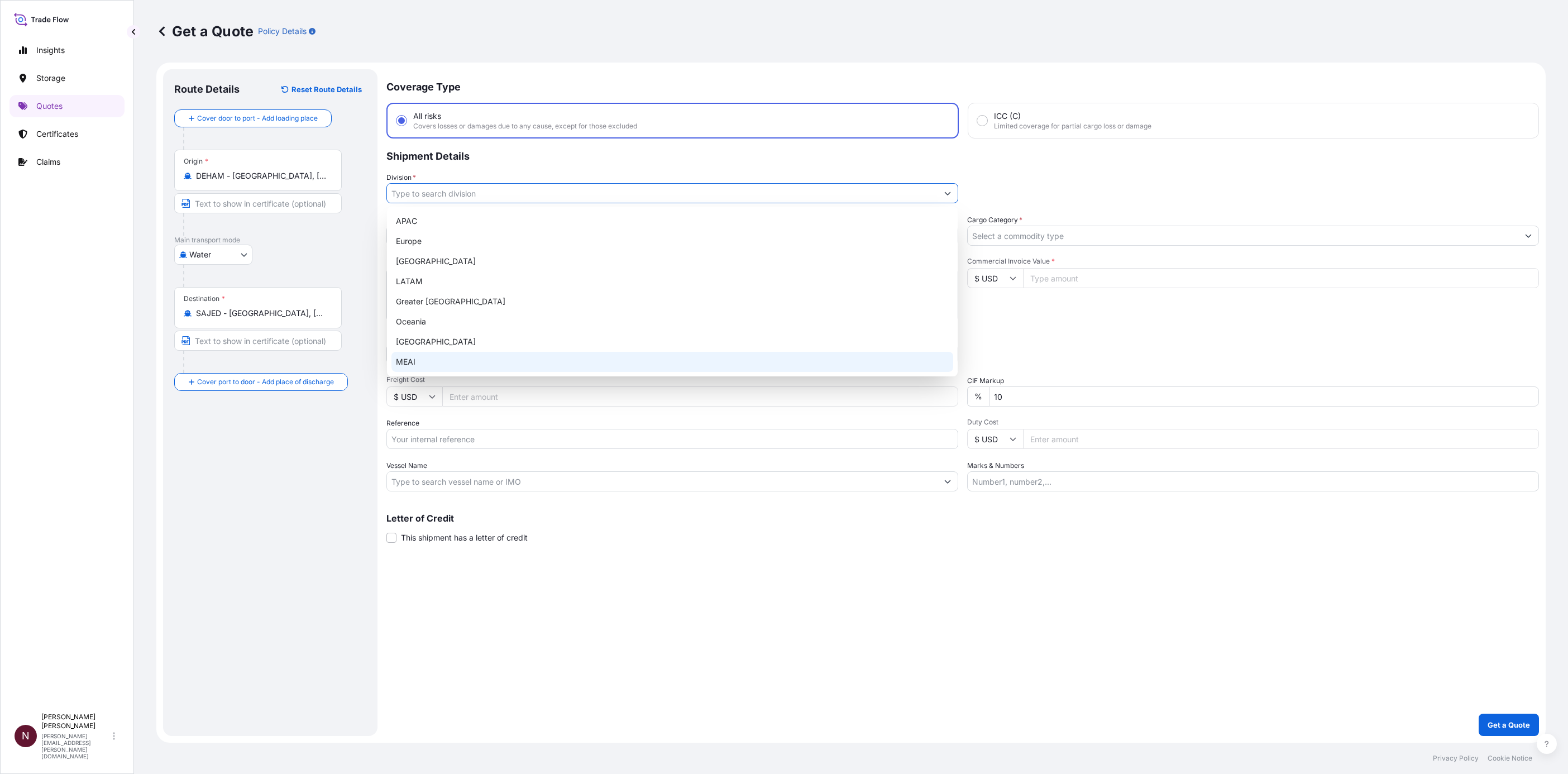
click at [399, 362] on div "MEAI" at bounding box center [672, 362] width 561 height 20
type input "MEAI"
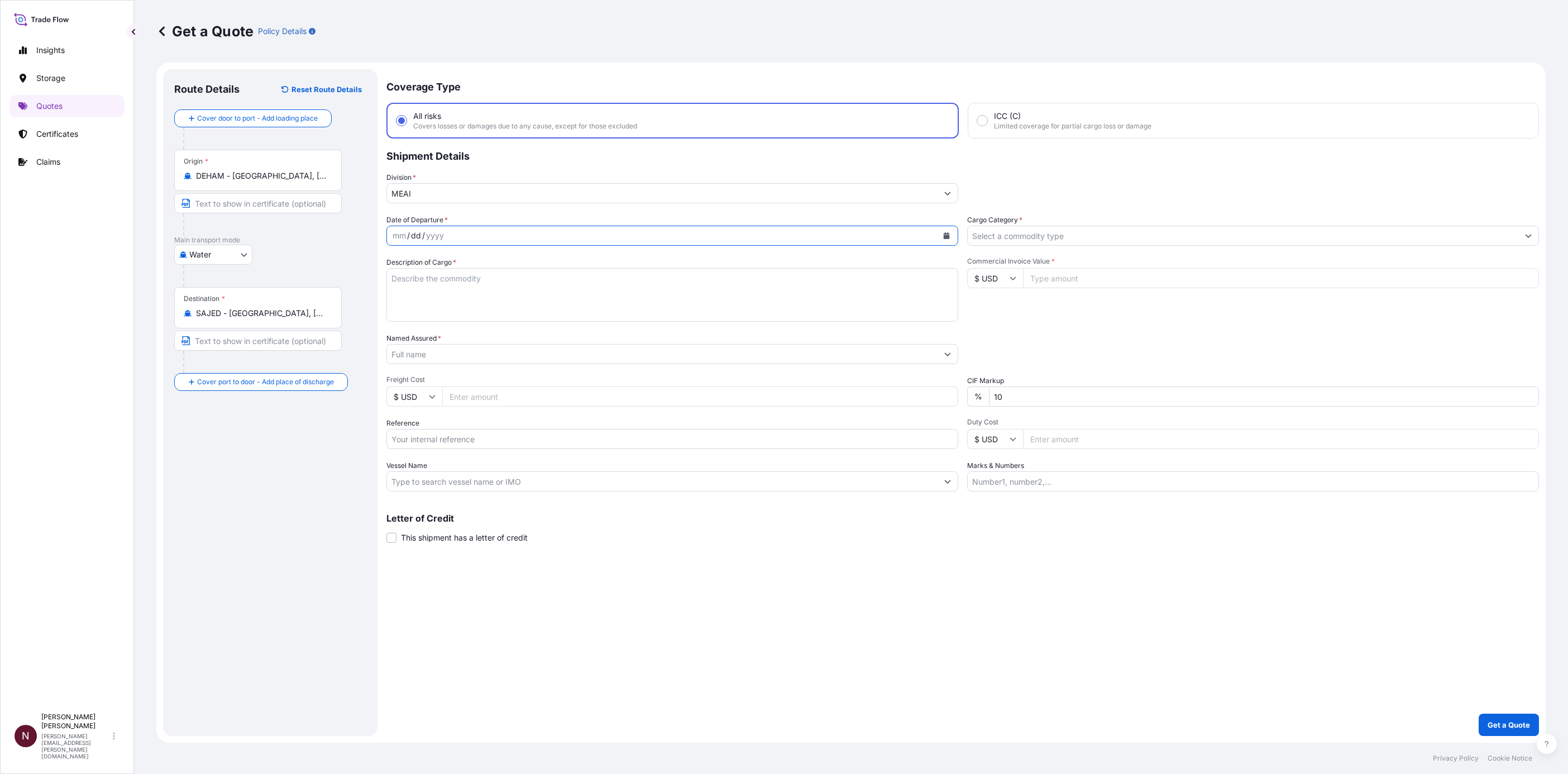
click at [417, 235] on div "dd" at bounding box center [415, 235] width 12 height 14
click at [951, 233] on button "Calendar" at bounding box center [947, 236] width 18 height 18
click at [431, 329] on div "6" at bounding box center [427, 329] width 20 height 20
click at [461, 282] on textarea "Description of Cargo *" at bounding box center [672, 295] width 572 height 53
paste textarea "NON ALCOHOLIC BEVERAGES"
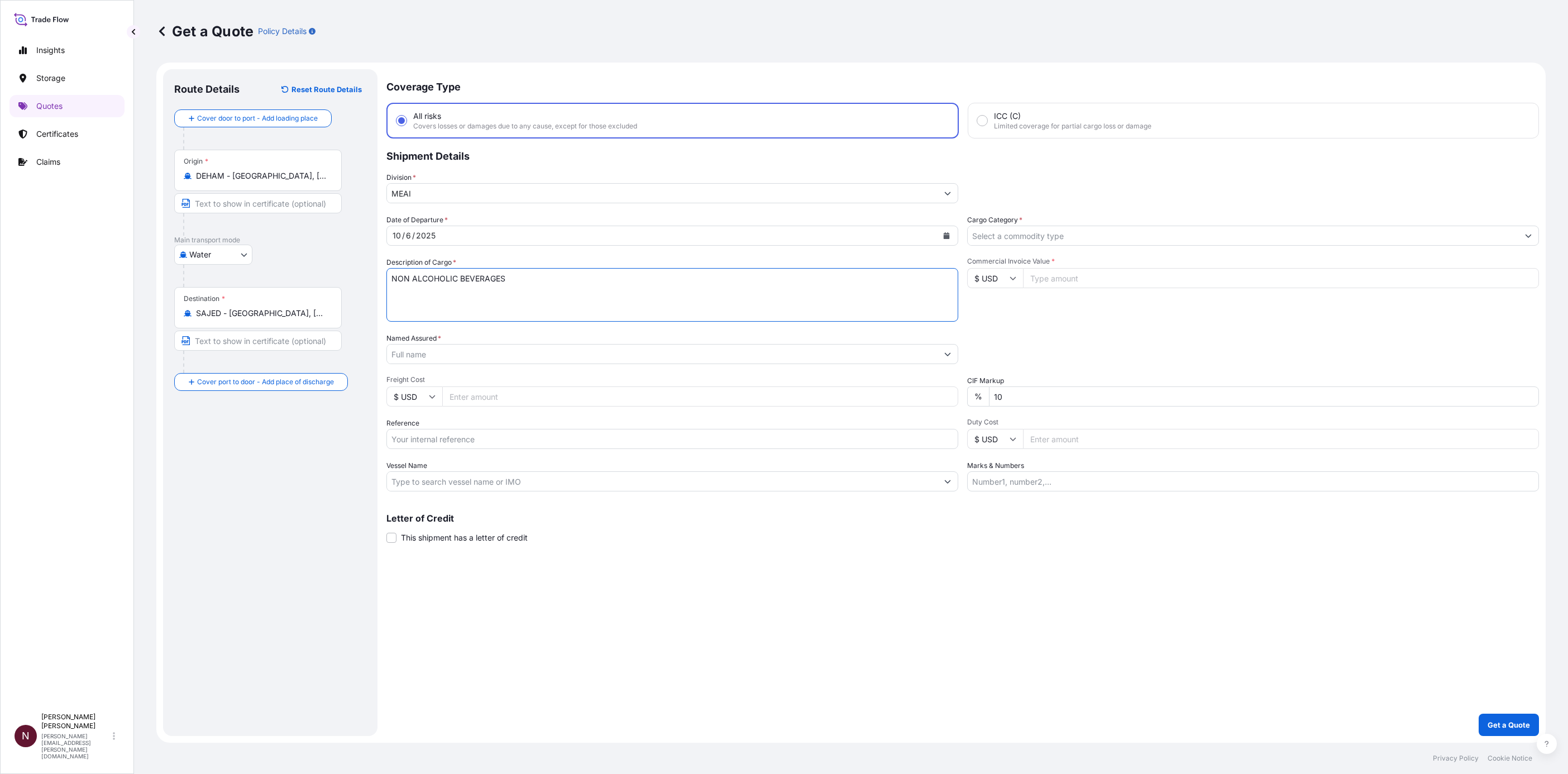
type textarea "NON ALCOHOLIC BEVERAGES"
click at [442, 346] on input "Named Assured *" at bounding box center [662, 354] width 551 height 20
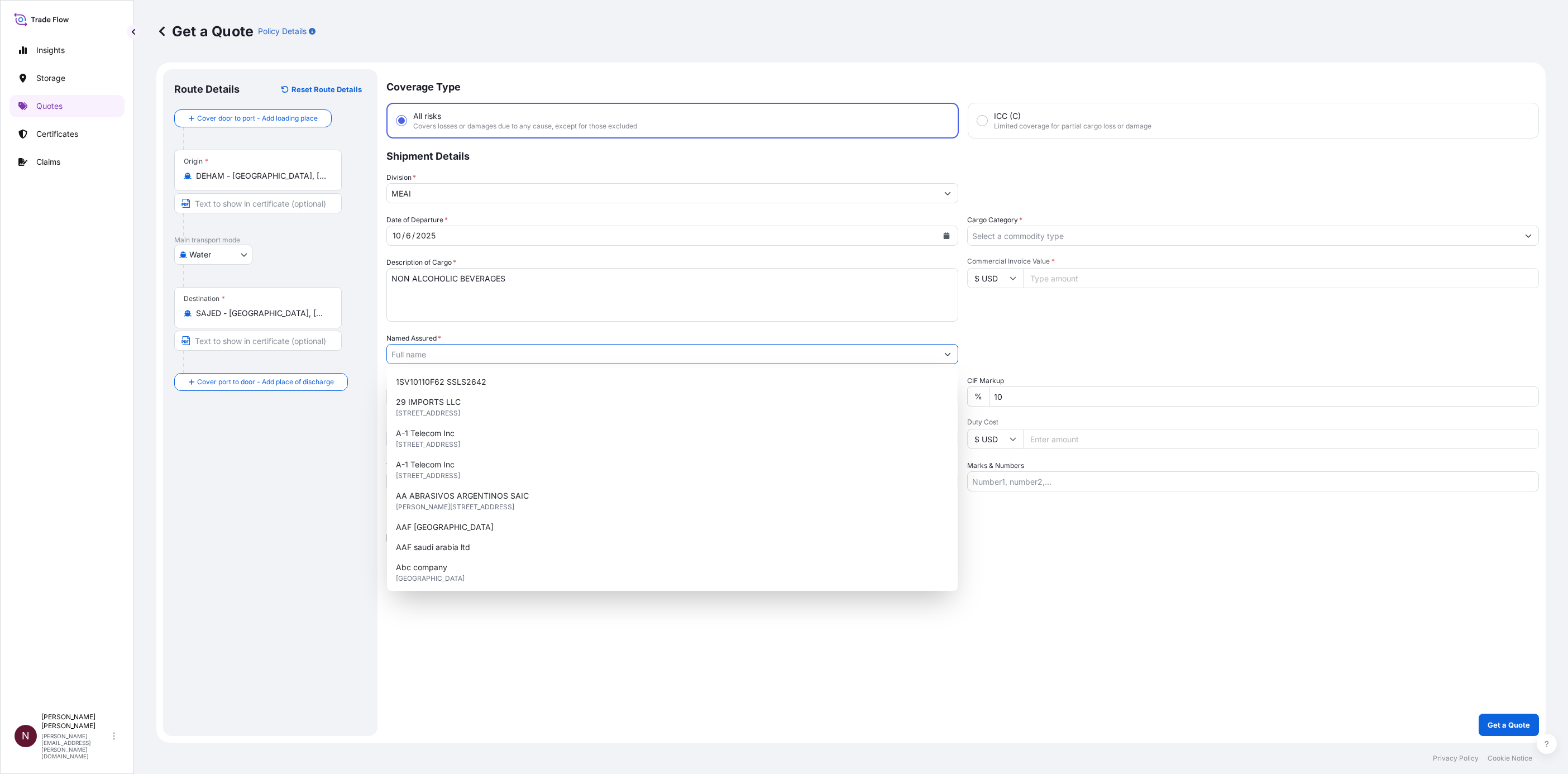
paste input "ALPHA INVESTMENT COMPANY"
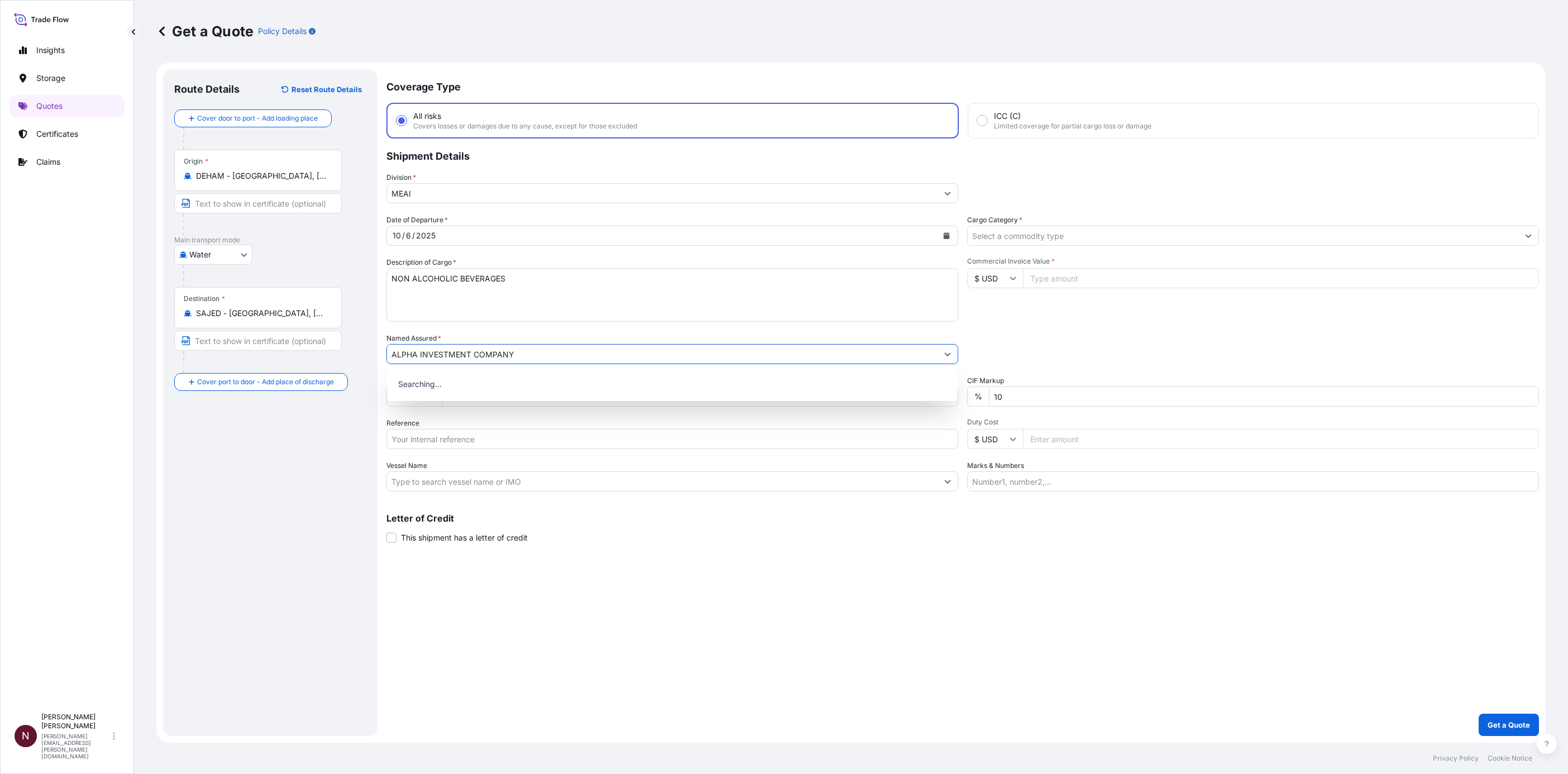
type input "ALPHA INVESTMENT COMPANY"
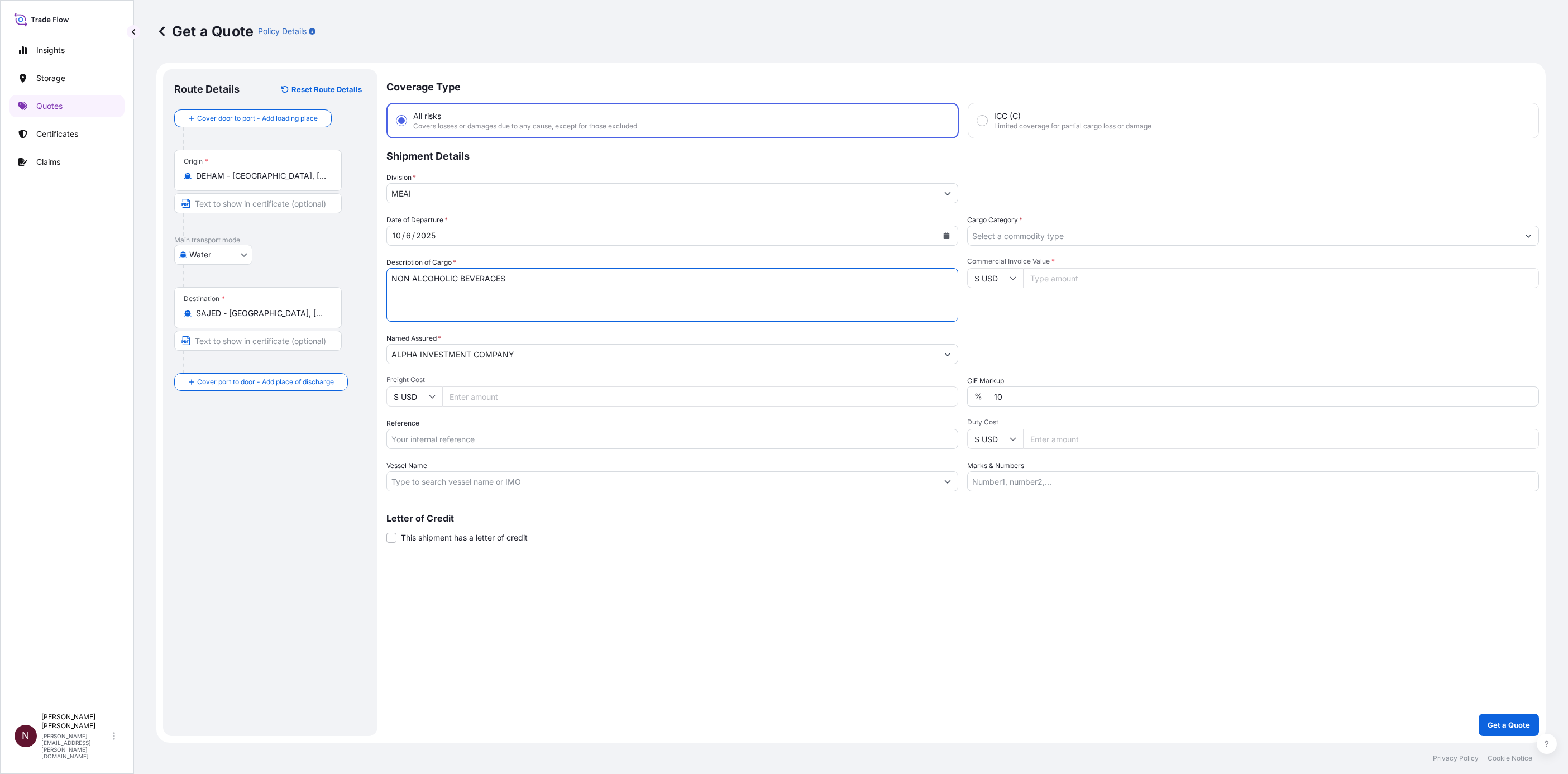
click at [523, 600] on div "Coverage Type All risks Covers losses or damages due to any cause, except for t…" at bounding box center [963, 403] width 1153 height 667
click at [999, 239] on input "Cargo Category *" at bounding box center [1243, 235] width 551 height 20
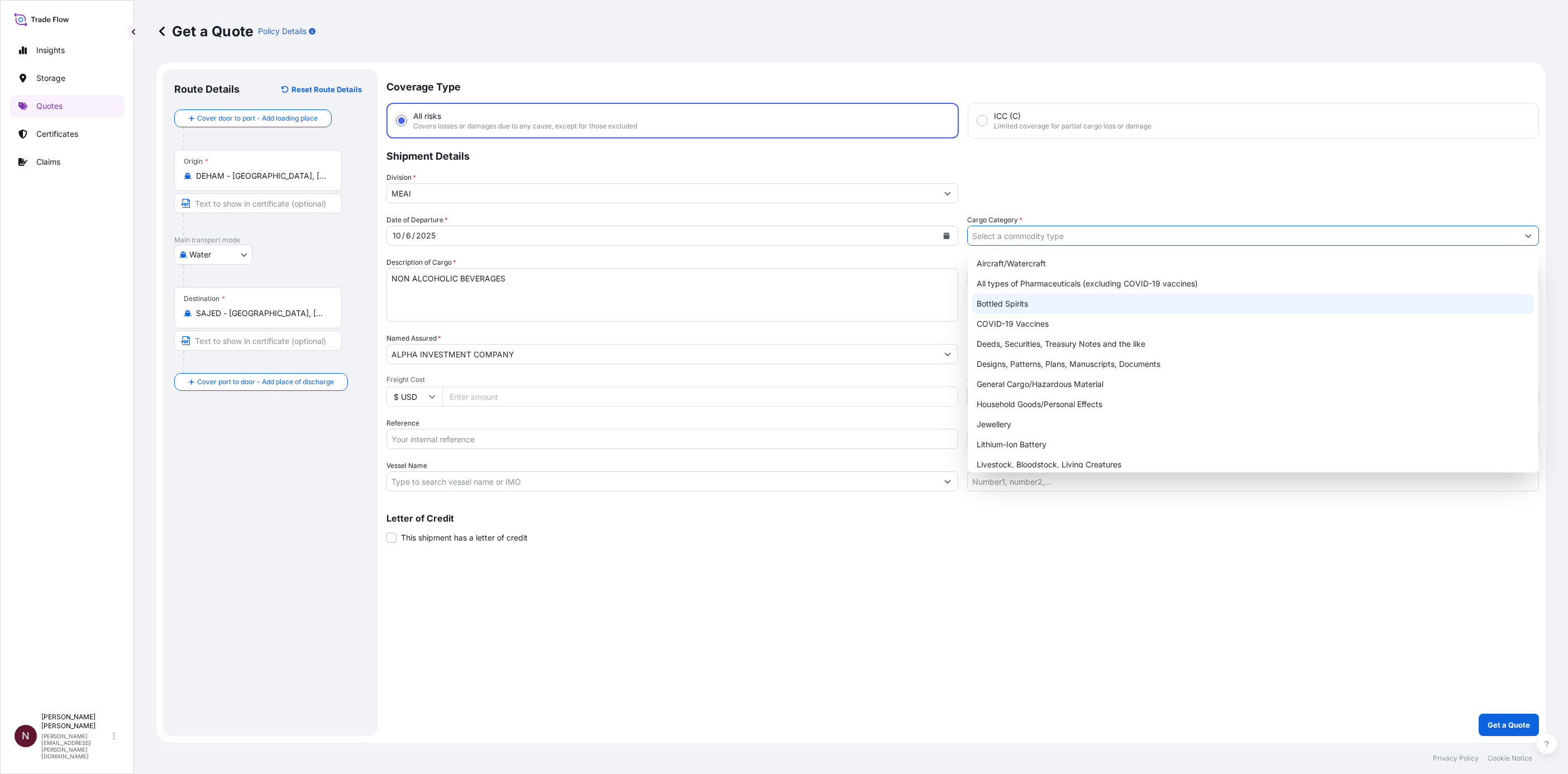
click at [1014, 305] on div "Bottled Spirits" at bounding box center [1253, 304] width 561 height 20
type input "Bottled Spirits"
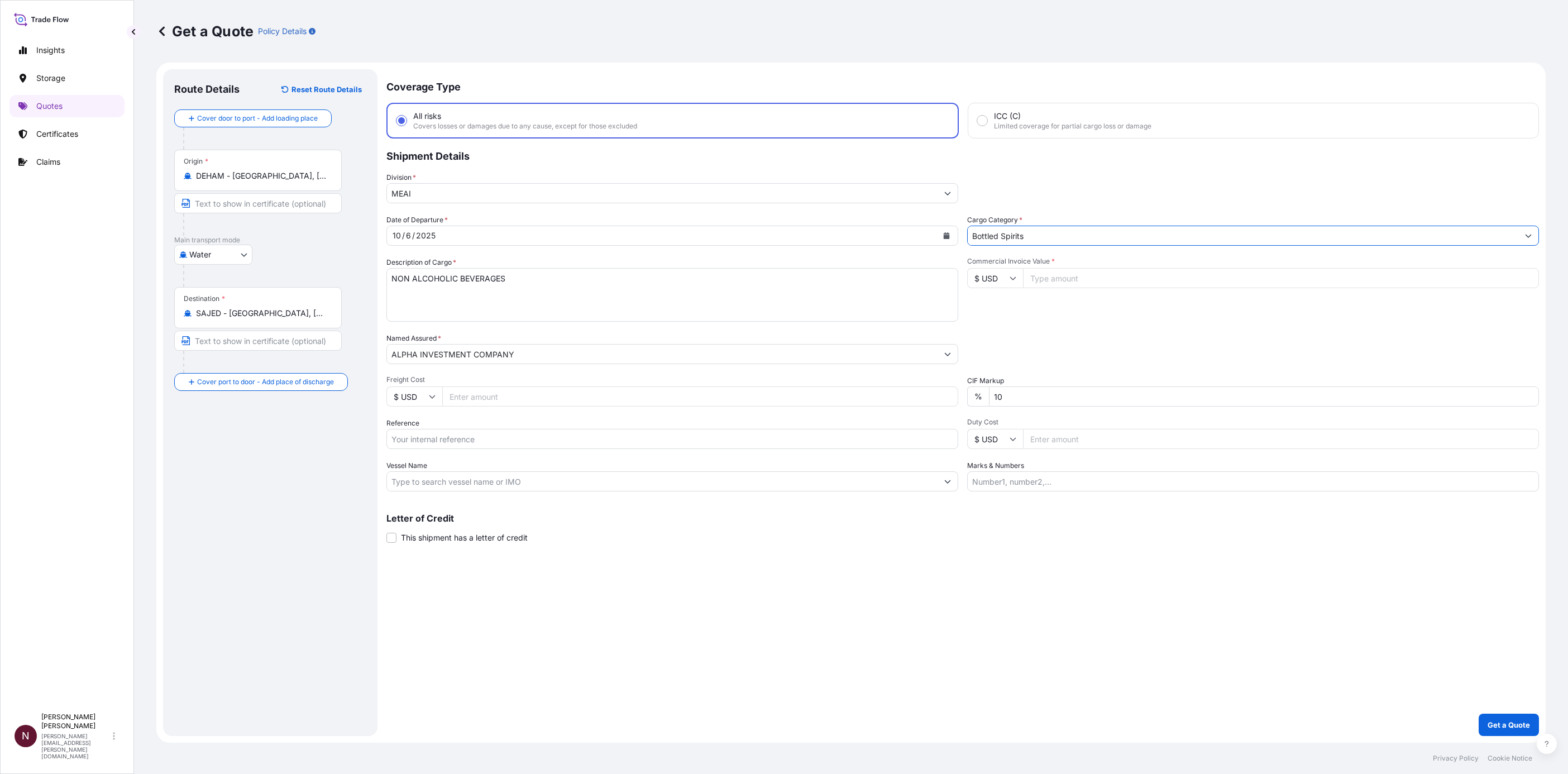
click at [826, 612] on div "Coverage Type All risks Covers losses or damages due to any cause, except for t…" at bounding box center [963, 403] width 1153 height 667
click at [1061, 277] on input "Commercial Invoice Value *" at bounding box center [1281, 278] width 516 height 20
paste input "1003020"
type input "1003020"
click at [1023, 313] on div "Commercial Invoice Value * $ USD 1003020" at bounding box center [1253, 289] width 572 height 65
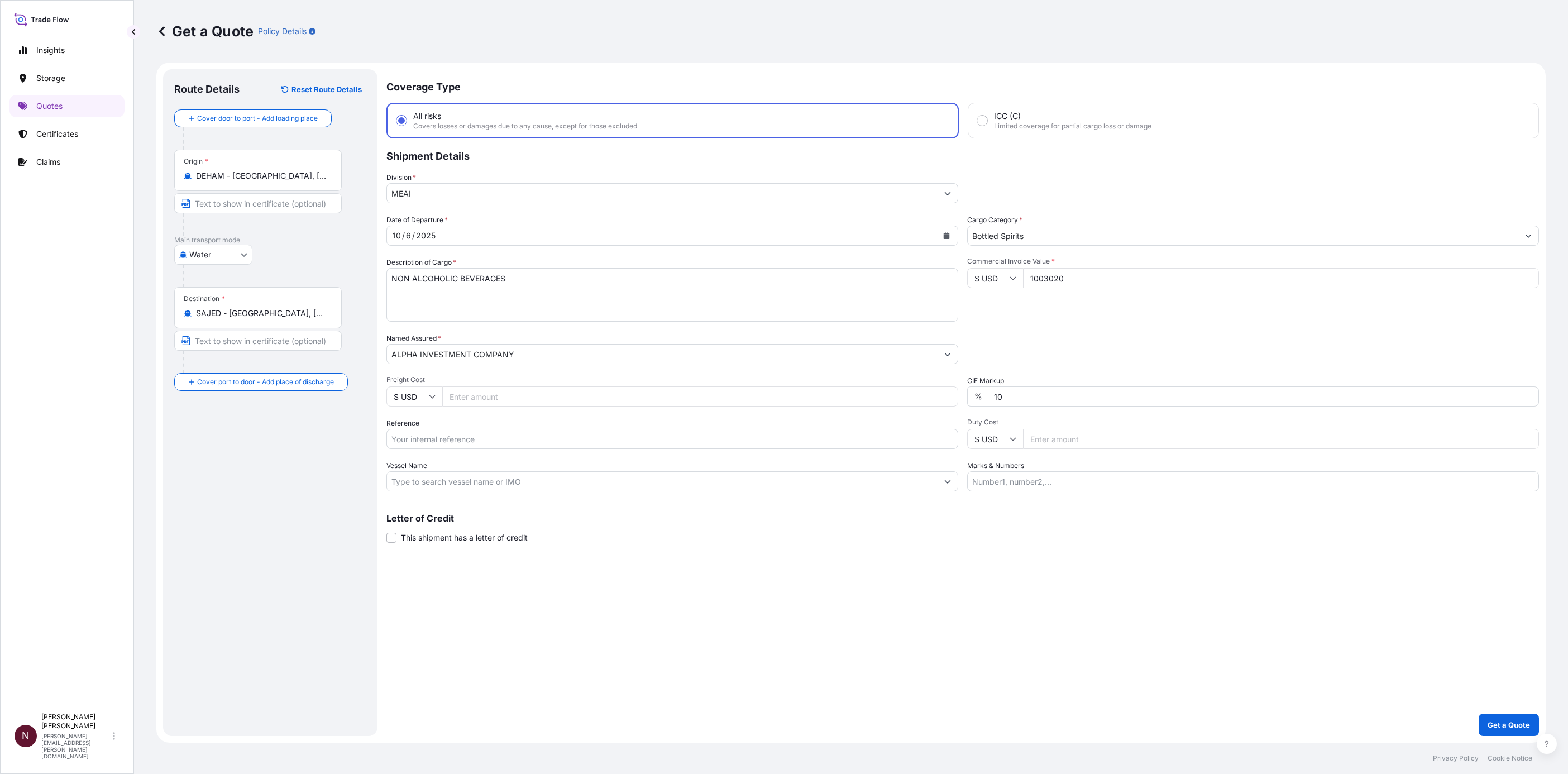
click at [992, 281] on input "$ USD" at bounding box center [995, 278] width 56 height 20
click at [996, 318] on div "€ EUR" at bounding box center [995, 308] width 47 height 21
type input "€ EUR"
click at [1017, 315] on div "Commercial Invoice Value * € EUR 1003020" at bounding box center [1253, 289] width 572 height 65
drag, startPoint x: 1004, startPoint y: 403, endPoint x: 990, endPoint y: 398, distance: 14.9
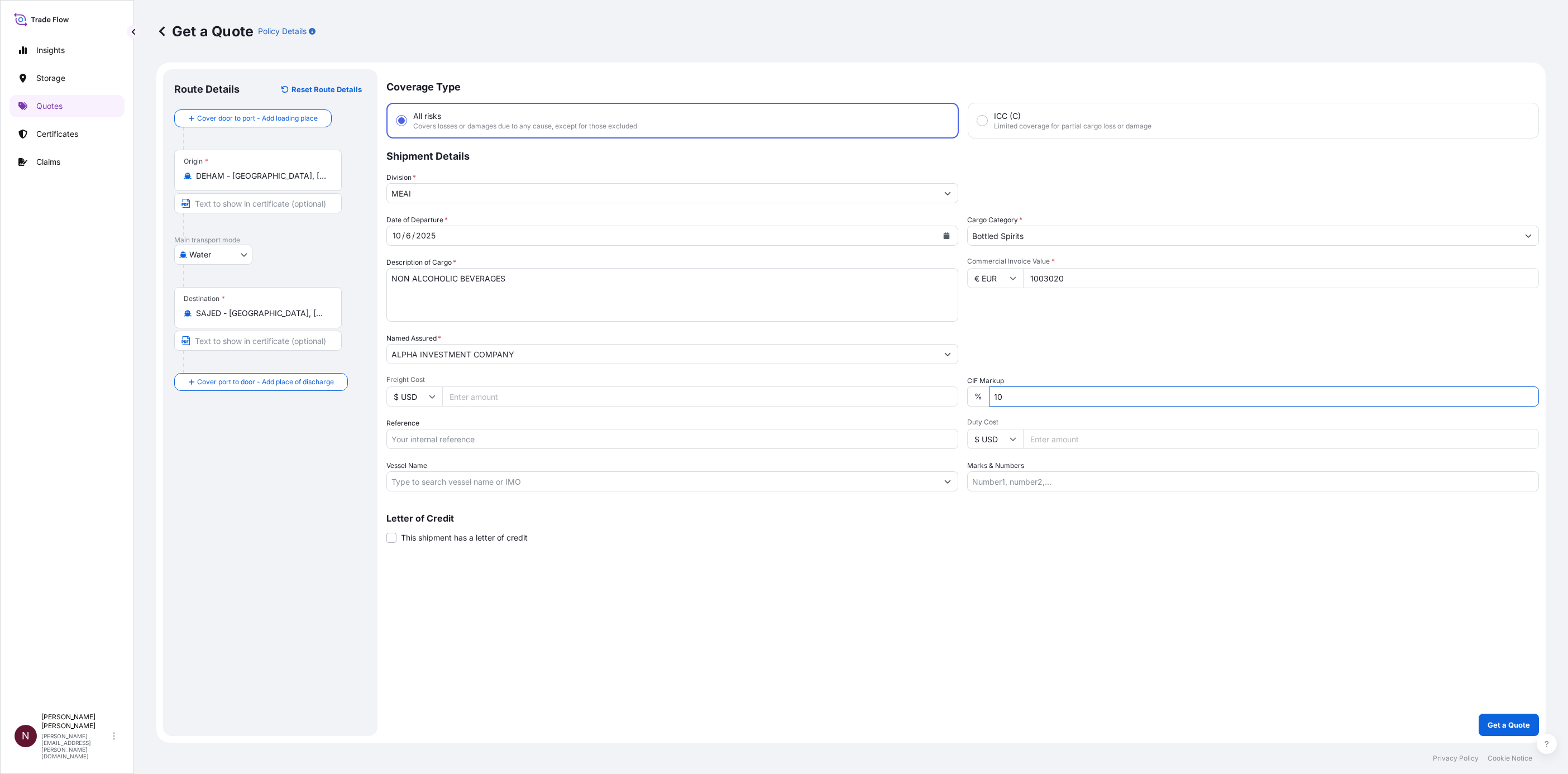
click at [990, 398] on input "10" at bounding box center [1264, 396] width 550 height 20
type input "0"
click at [1042, 330] on div "Date of Departure * 10 / 6 / 2025 Cargo Category * Bottled Spirits Description …" at bounding box center [963, 353] width 1153 height 277
drag, startPoint x: 1073, startPoint y: 282, endPoint x: 958, endPoint y: 285, distance: 115.0
click at [958, 285] on div "Date of Departure * 10 / 6 / 2025 Cargo Category * Bottled Spirits Description …" at bounding box center [963, 353] width 1153 height 277
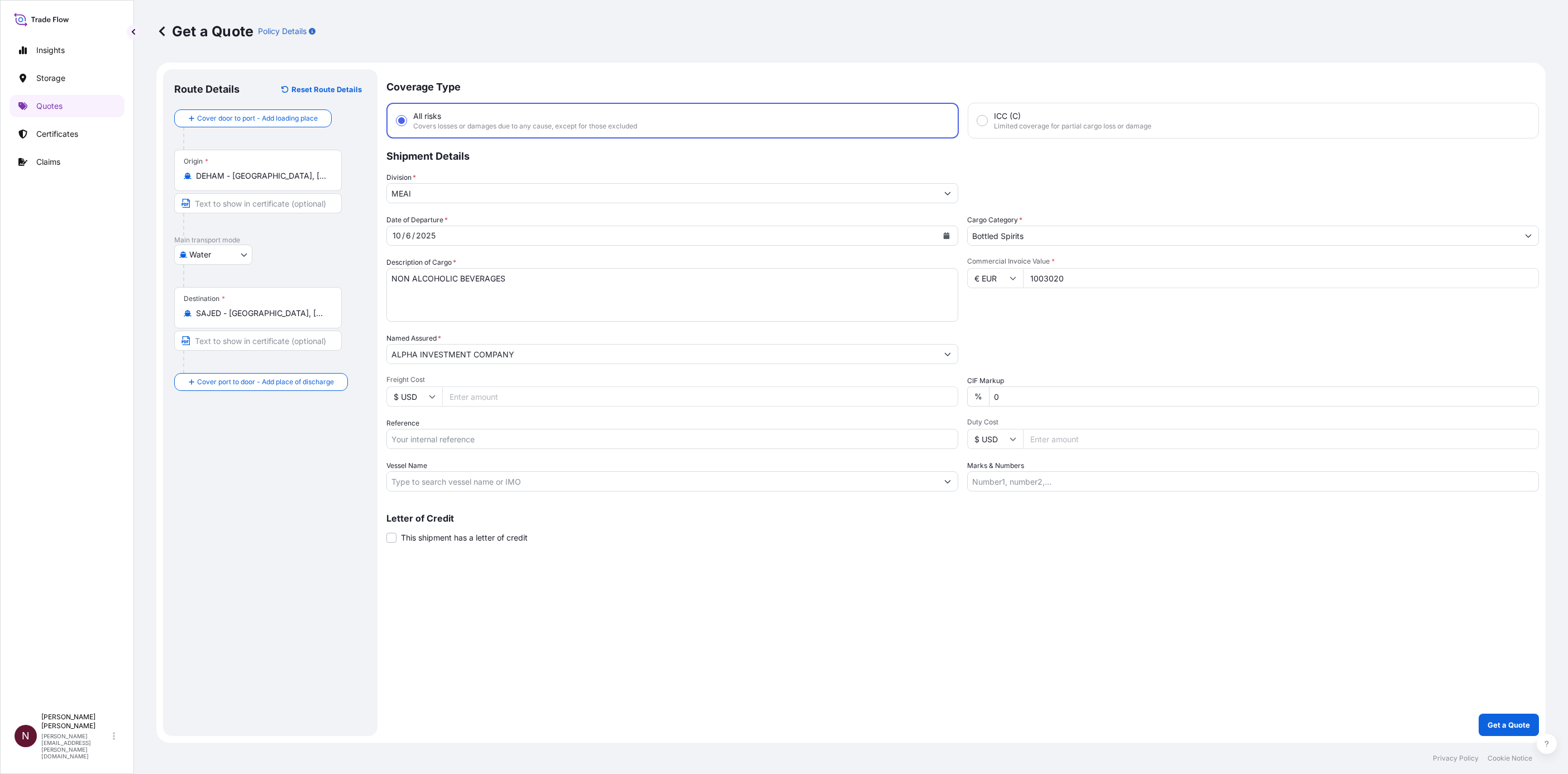
paste input "number"
type input "10030.20"
click at [1031, 347] on div "Packing Category Type to search a container mode Please select a primary mode o…" at bounding box center [1253, 348] width 572 height 32
click at [417, 439] on input "Reference" at bounding box center [672, 439] width 572 height 20
paste input "SA1015245430"
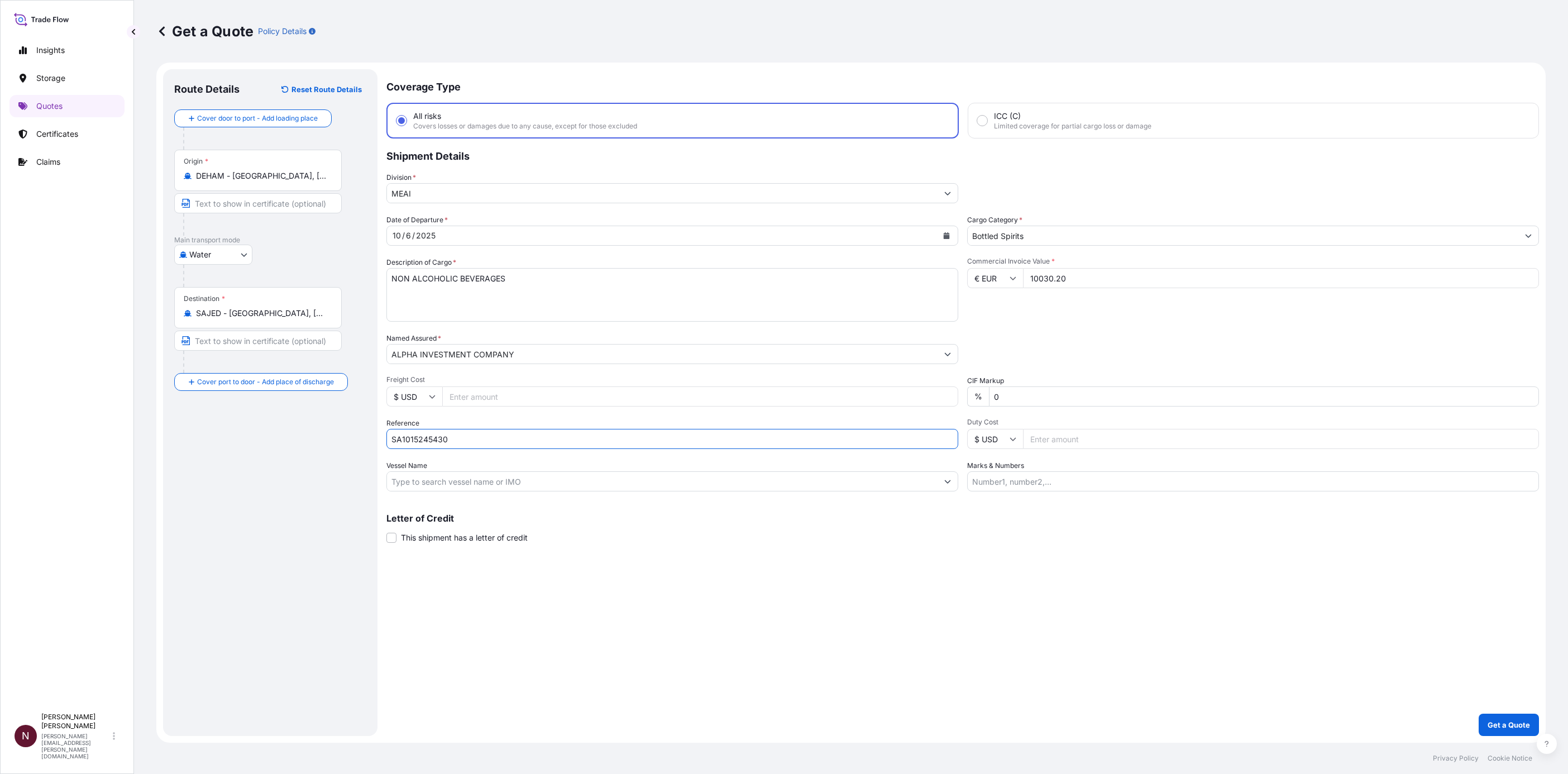
type input "SA1015245430"
type textarea "NON-ALCOHOLIC BEVERAGES"
click at [457, 430] on input "SA1015245430" at bounding box center [672, 439] width 572 height 20
type input "SA1015245430 //"
click at [1009, 353] on div "Packing Category Type to search a container mode Please select a primary mode o…" at bounding box center [1253, 348] width 572 height 32
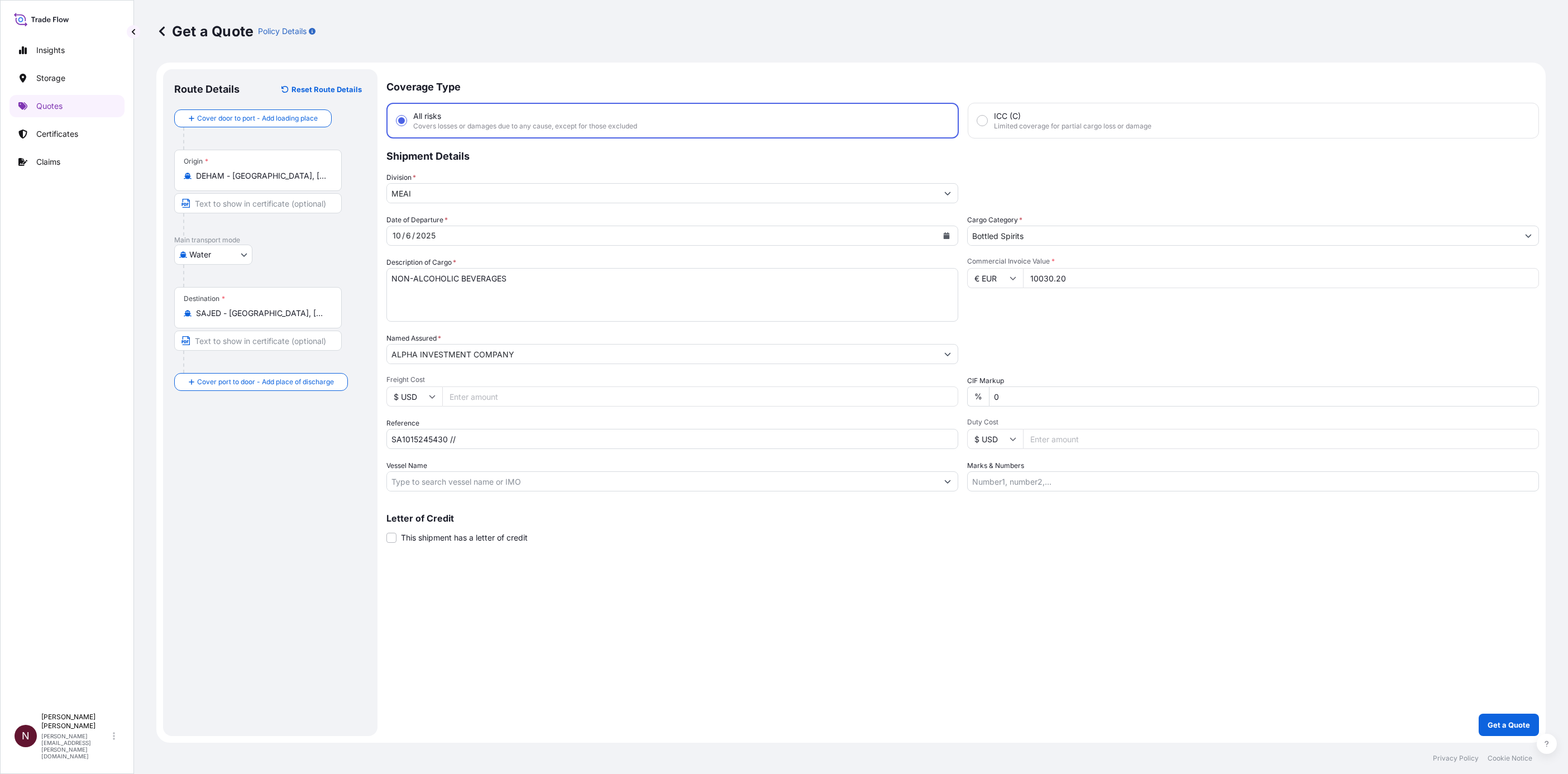
click at [1069, 239] on input "Bottled Spirits" at bounding box center [1243, 235] width 551 height 20
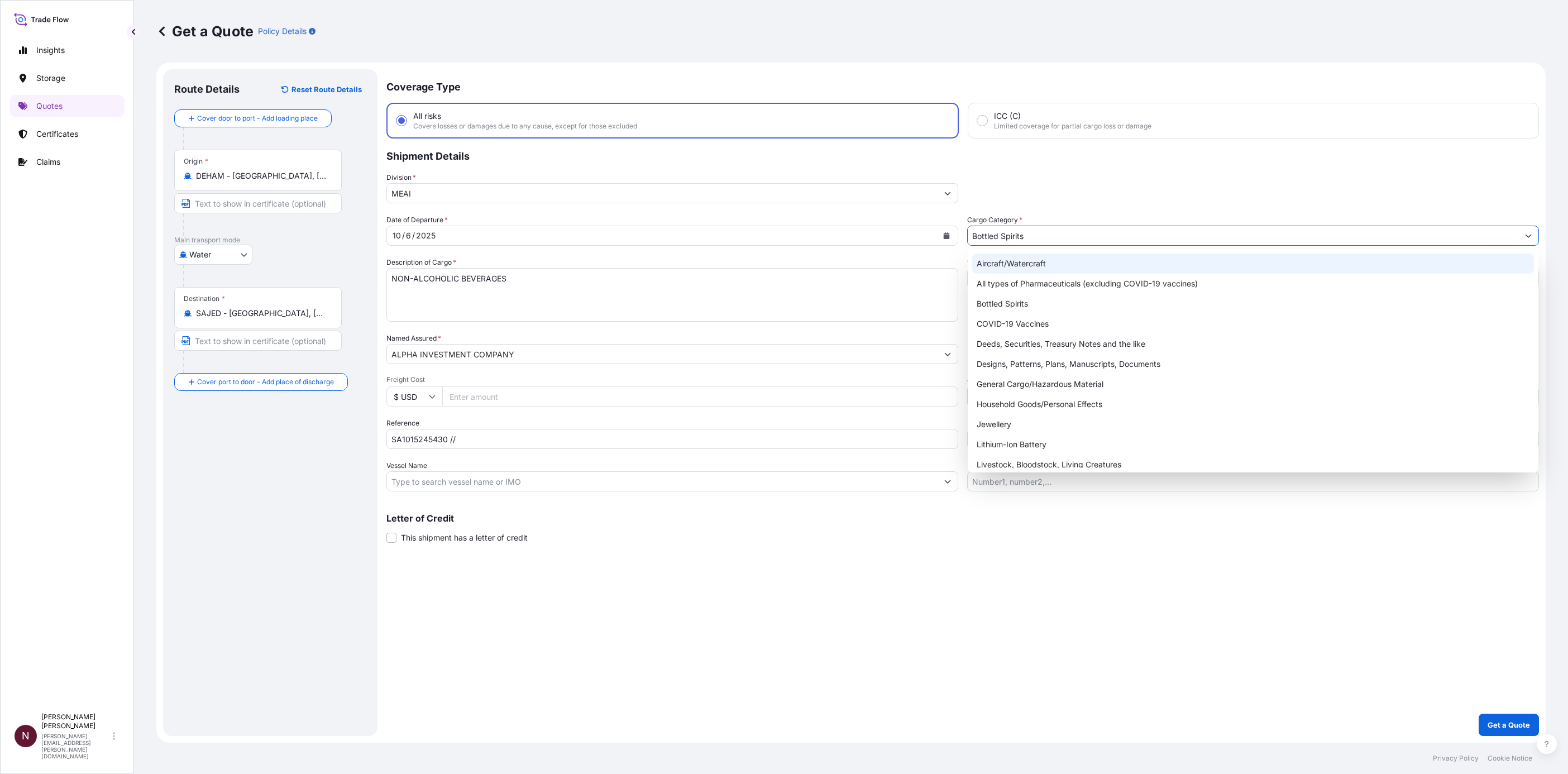
drag, startPoint x: 970, startPoint y: 234, endPoint x: 934, endPoint y: 234, distance: 36.0
click at [934, 234] on div "Date of Departure * 10 / 6 / 2025 Cargo Category * Bottled Spirits Description …" at bounding box center [963, 353] width 1153 height 277
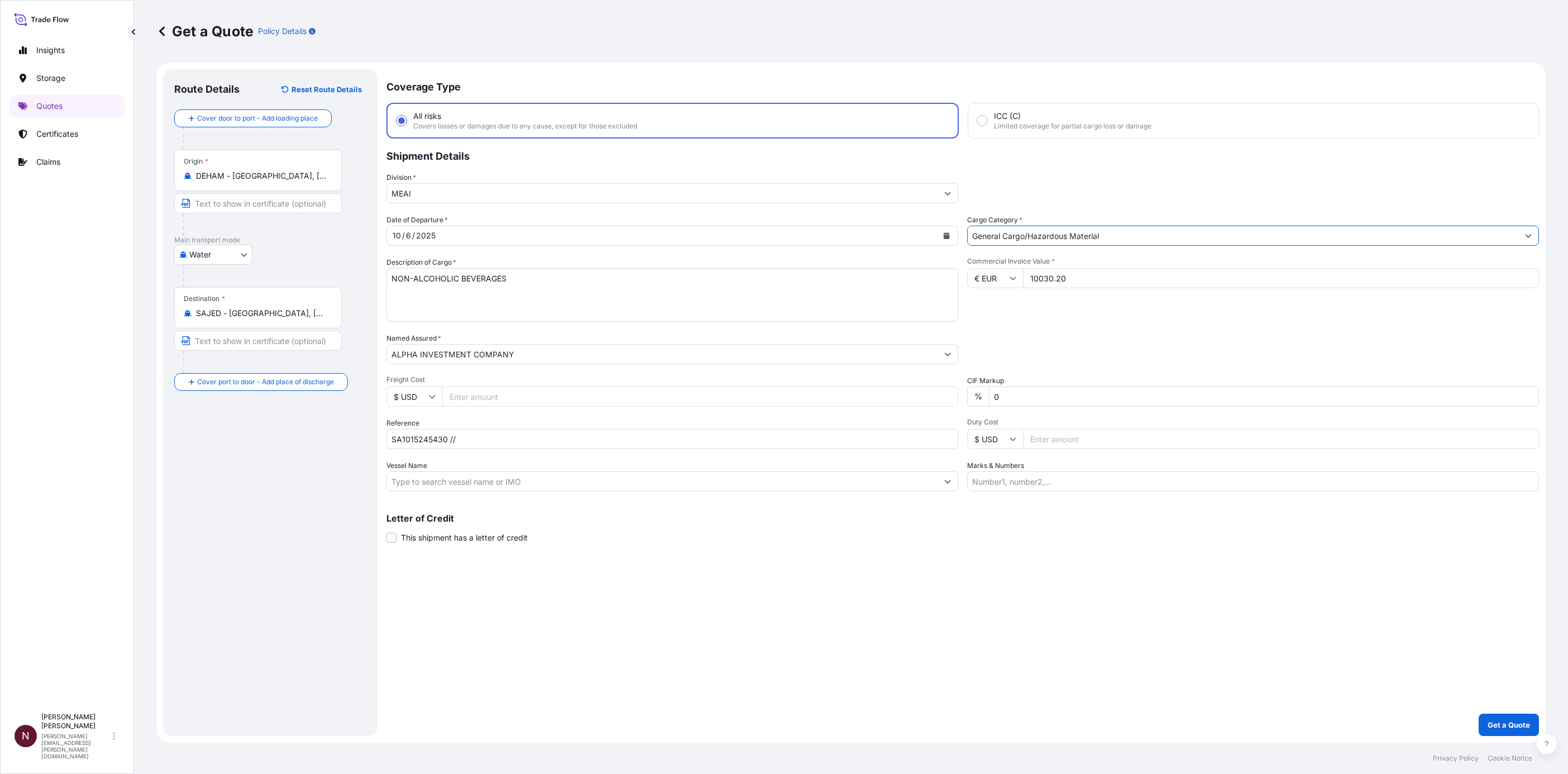
type input "General Cargo/Hazardous Material"
click at [1041, 320] on div "Commercial Invoice Value * € EUR 10030.20" at bounding box center [1253, 289] width 572 height 65
drag, startPoint x: 1007, startPoint y: 400, endPoint x: 967, endPoint y: 396, distance: 40.2
click at [967, 396] on div "% 0" at bounding box center [1253, 396] width 572 height 20
type input "10"
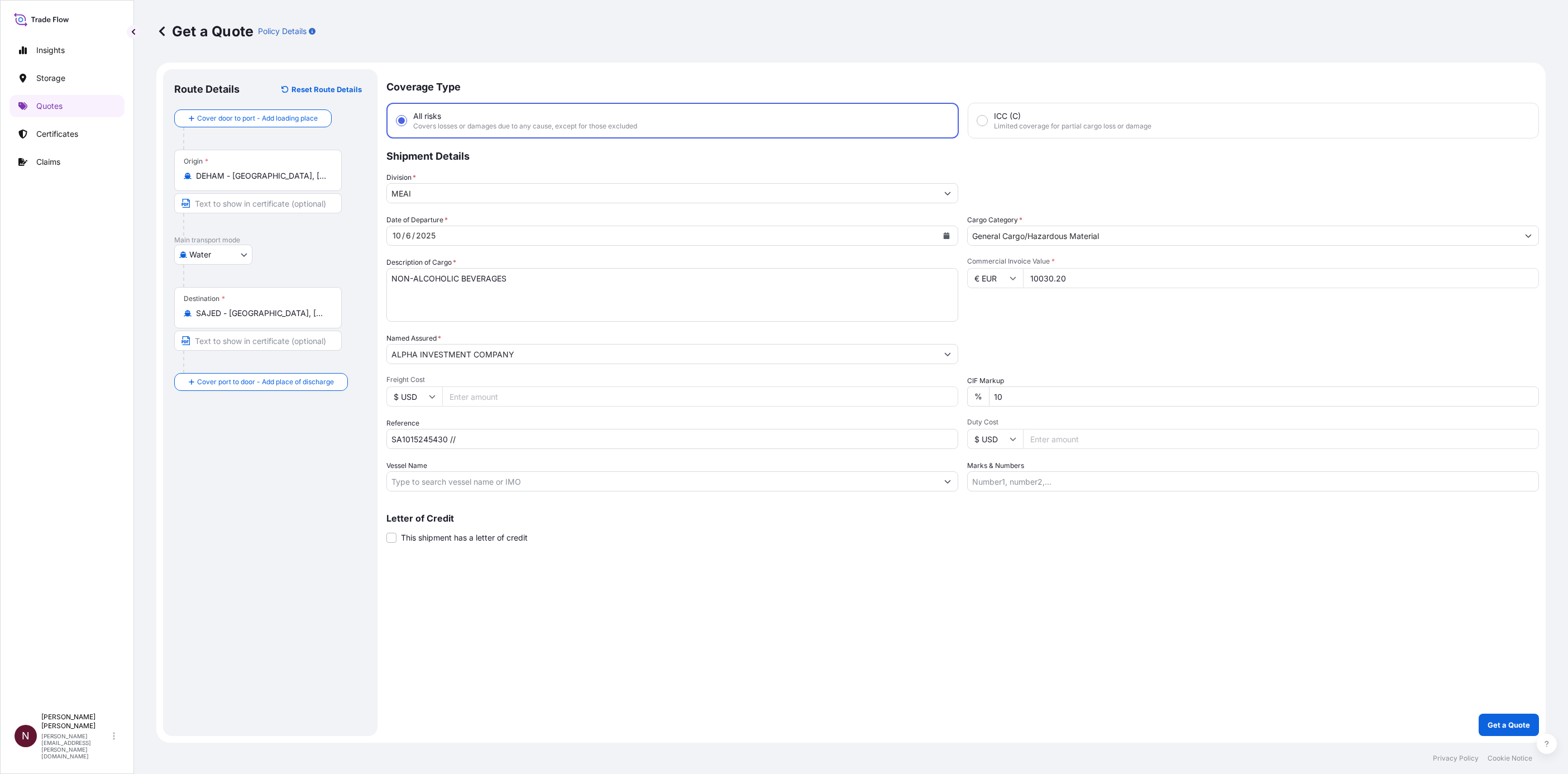
click at [1087, 591] on div "Coverage Type All risks Covers losses or damages due to any cause, except for t…" at bounding box center [963, 403] width 1153 height 667
click at [482, 443] on input "SA1015245430 //" at bounding box center [672, 439] width 572 height 20
click at [480, 441] on input "SA1015245430 //" at bounding box center [672, 439] width 572 height 20
click at [412, 438] on input "SA1015245430 //" at bounding box center [672, 439] width 572 height 20
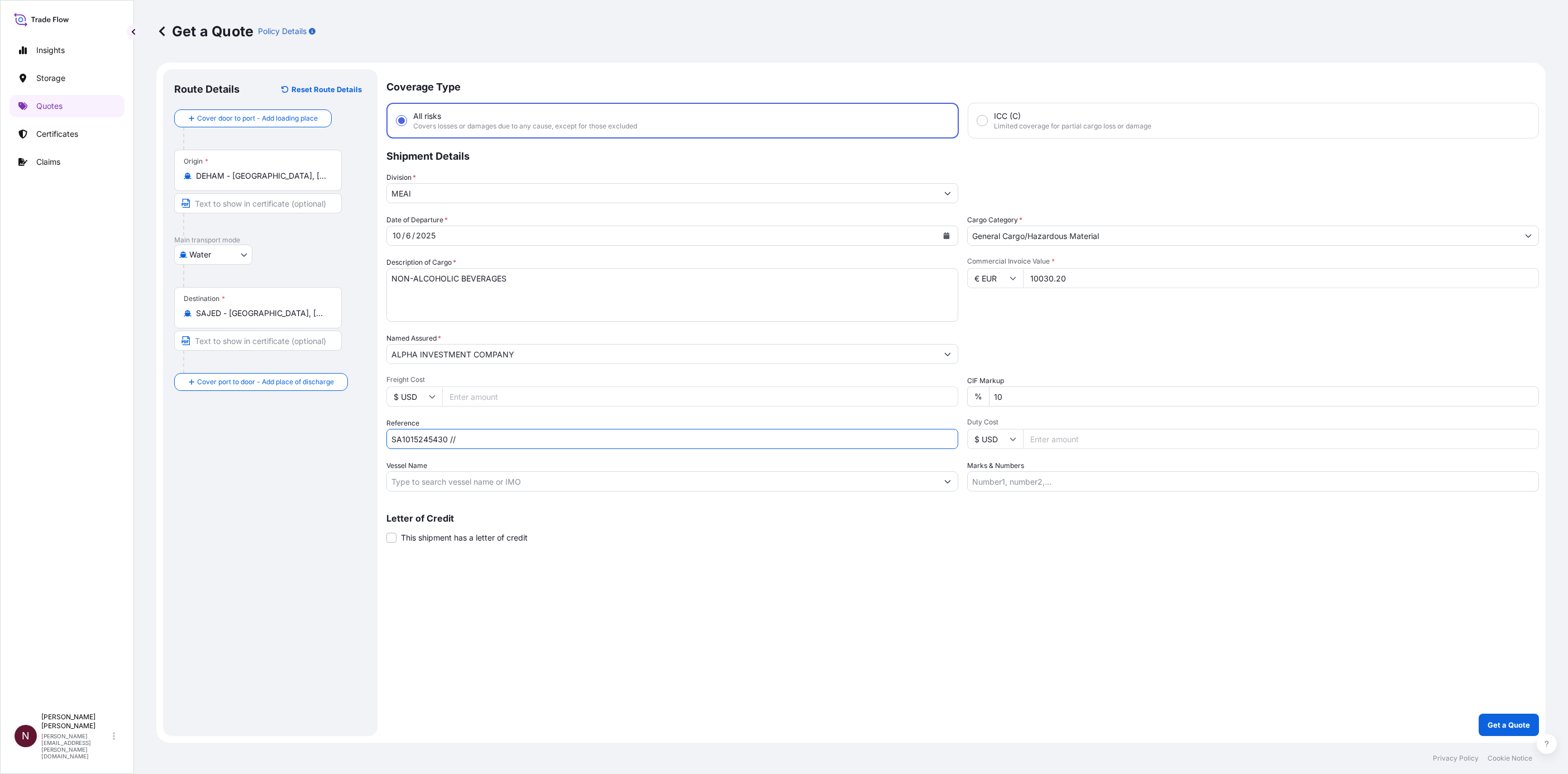
click at [527, 441] on input "SA1015245430 //" at bounding box center [672, 439] width 572 height 20
paste input "KSAQ29585"
type input "SA1015245430 //KSAQ29585"
click at [587, 668] on div "Coverage Type All risks Covers losses or damages due to any cause, except for t…" at bounding box center [963, 403] width 1153 height 667
click at [960, 394] on div "Date of Departure * 10 / 6 / 2025 Cargo Category * General Cargo/Hazardous Mate…" at bounding box center [963, 353] width 1153 height 277
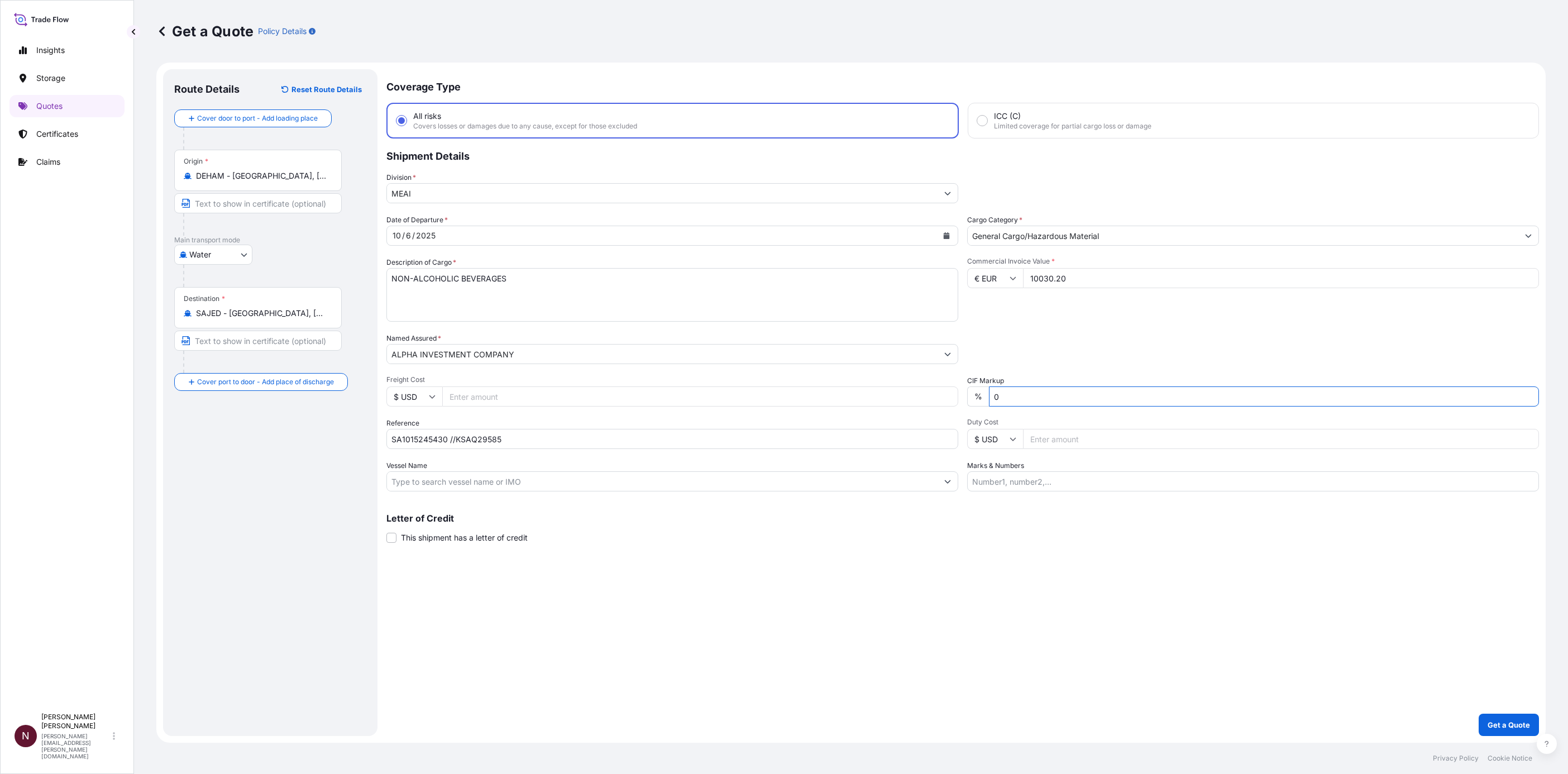
type input "0"
click at [1037, 365] on div "Date of Departure * 10 / 6 / 2025 Cargo Category * General Cargo/Hazardous Mate…" at bounding box center [963, 353] width 1153 height 277
click at [1508, 736] on form "Route Details Reset Route Details Cover door to port - Add loading place Place …" at bounding box center [851, 403] width 1389 height 681
click at [1515, 716] on button "Get a Quote" at bounding box center [1509, 725] width 60 height 23
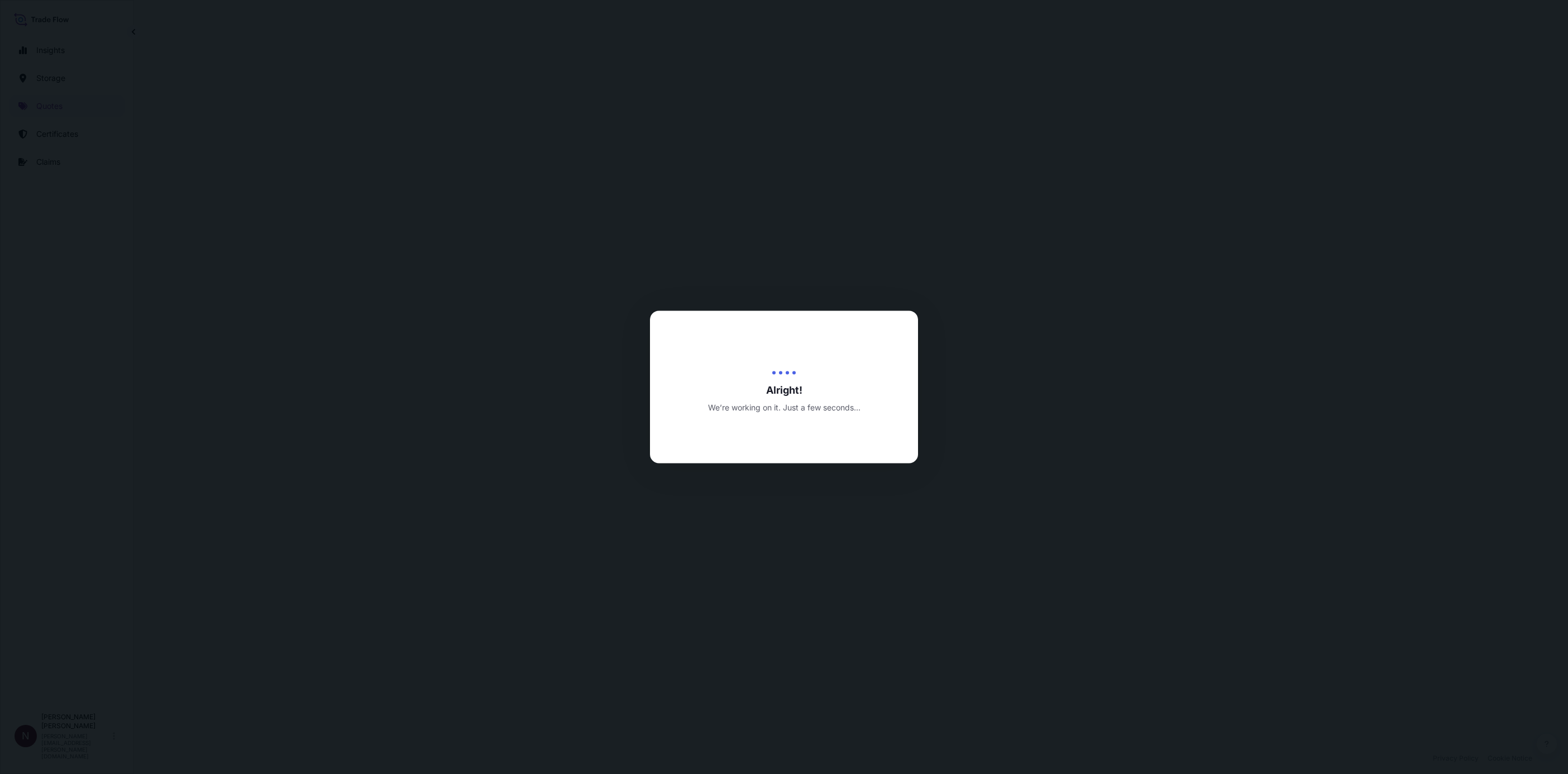
select select "Water"
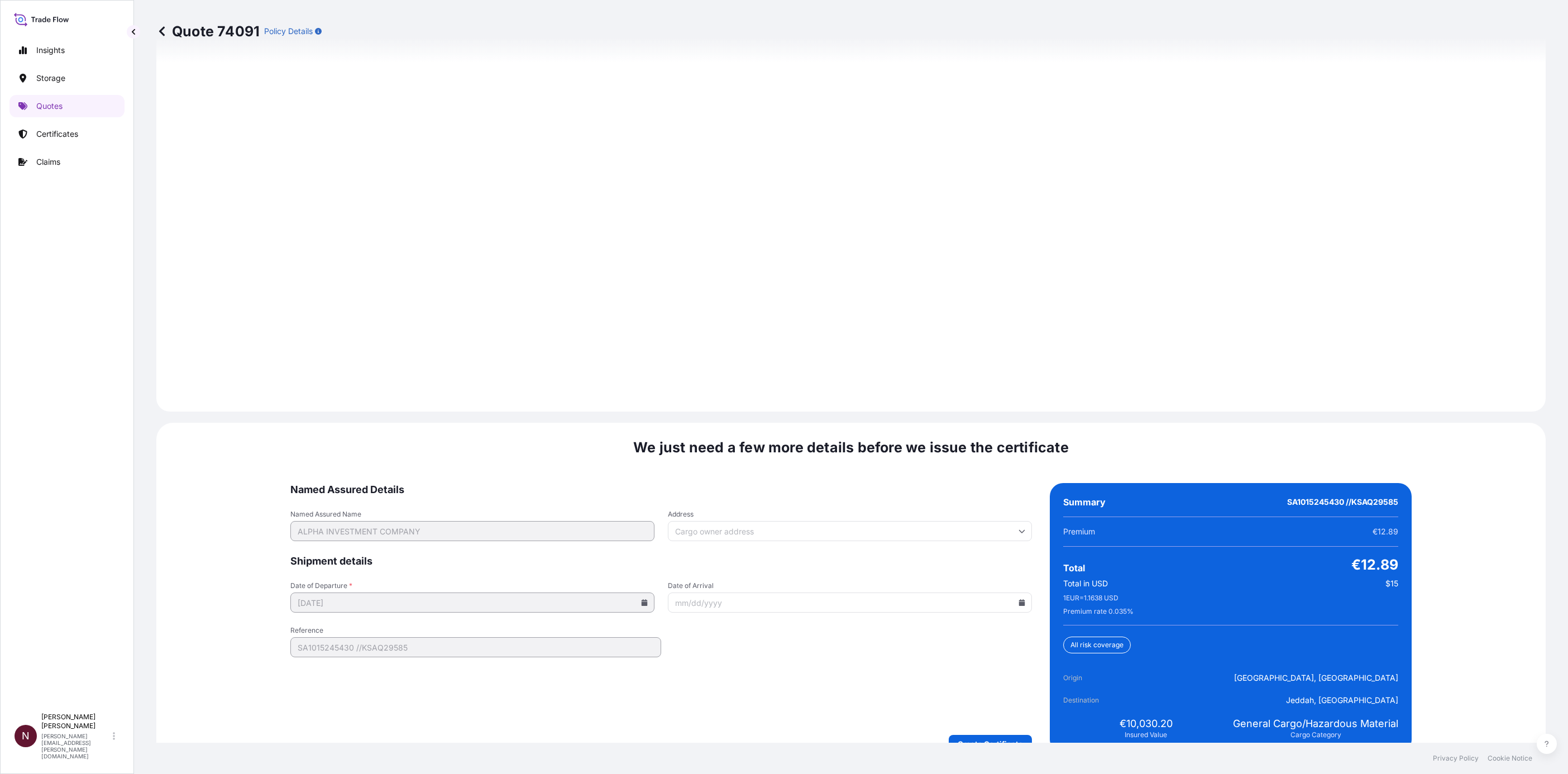
scroll to position [1390, 0]
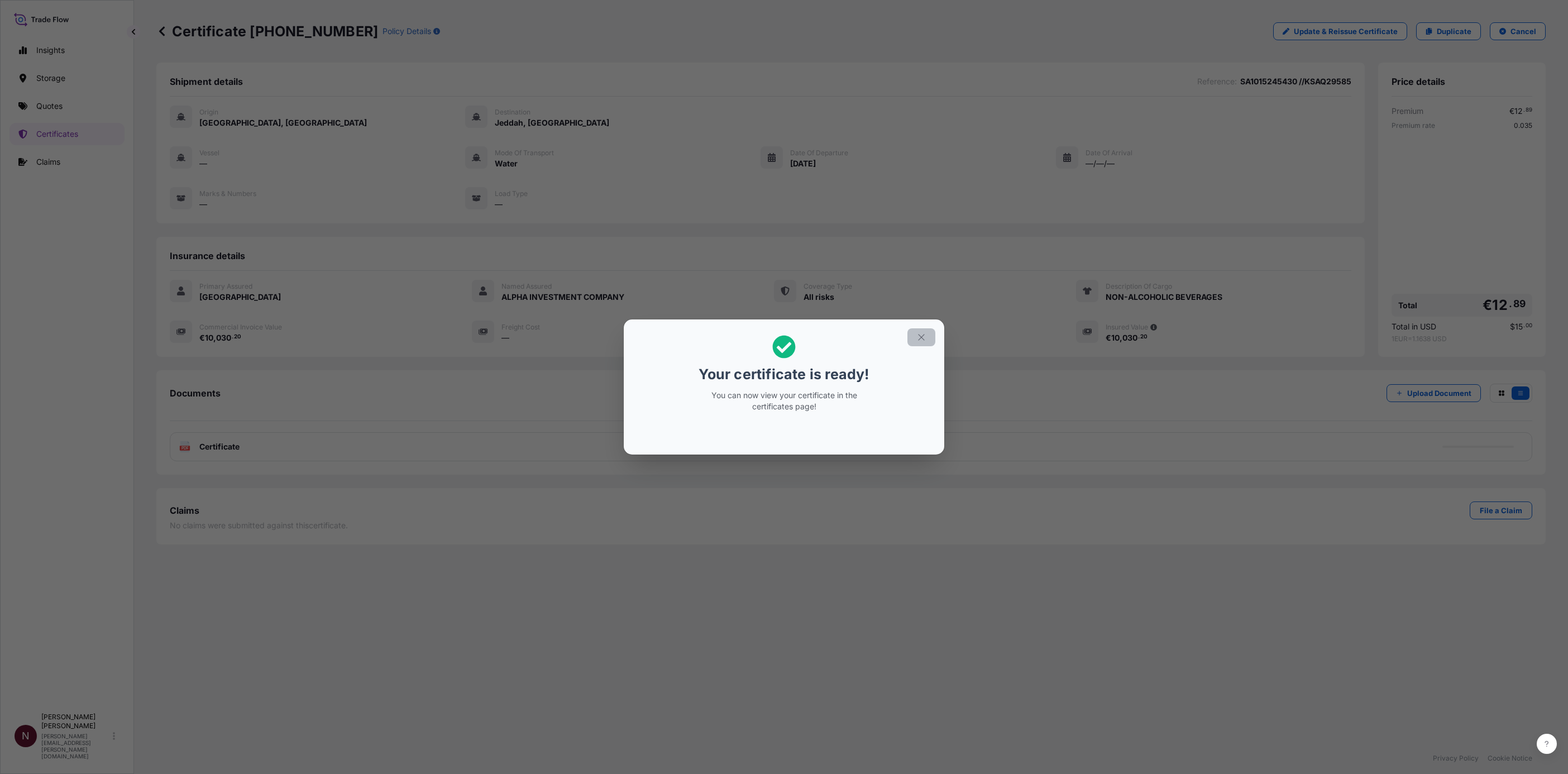
click at [922, 333] on icon "button" at bounding box center [922, 338] width 10 height 10
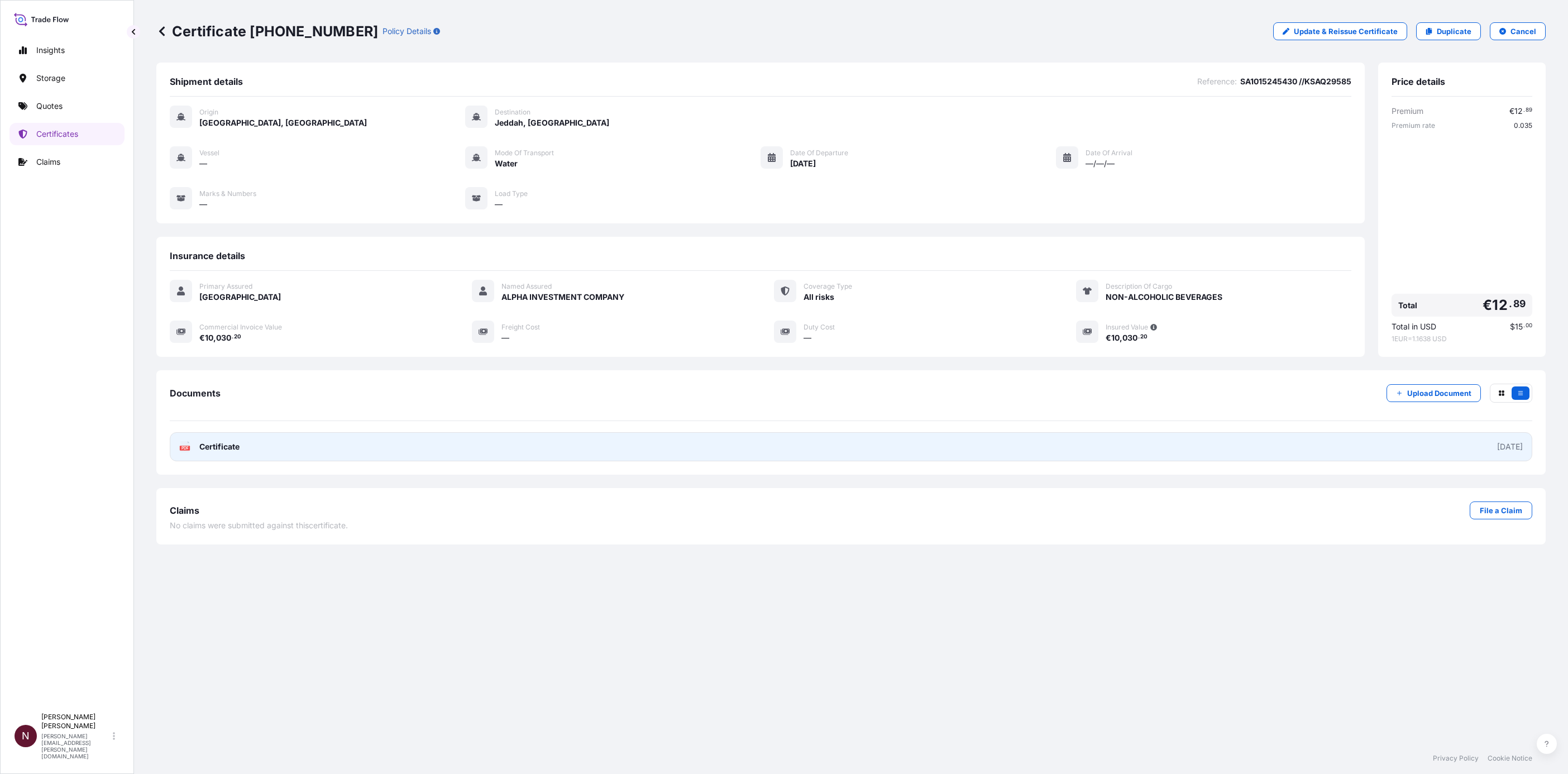
click at [219, 447] on span "Certificate" at bounding box center [219, 447] width 41 height 11
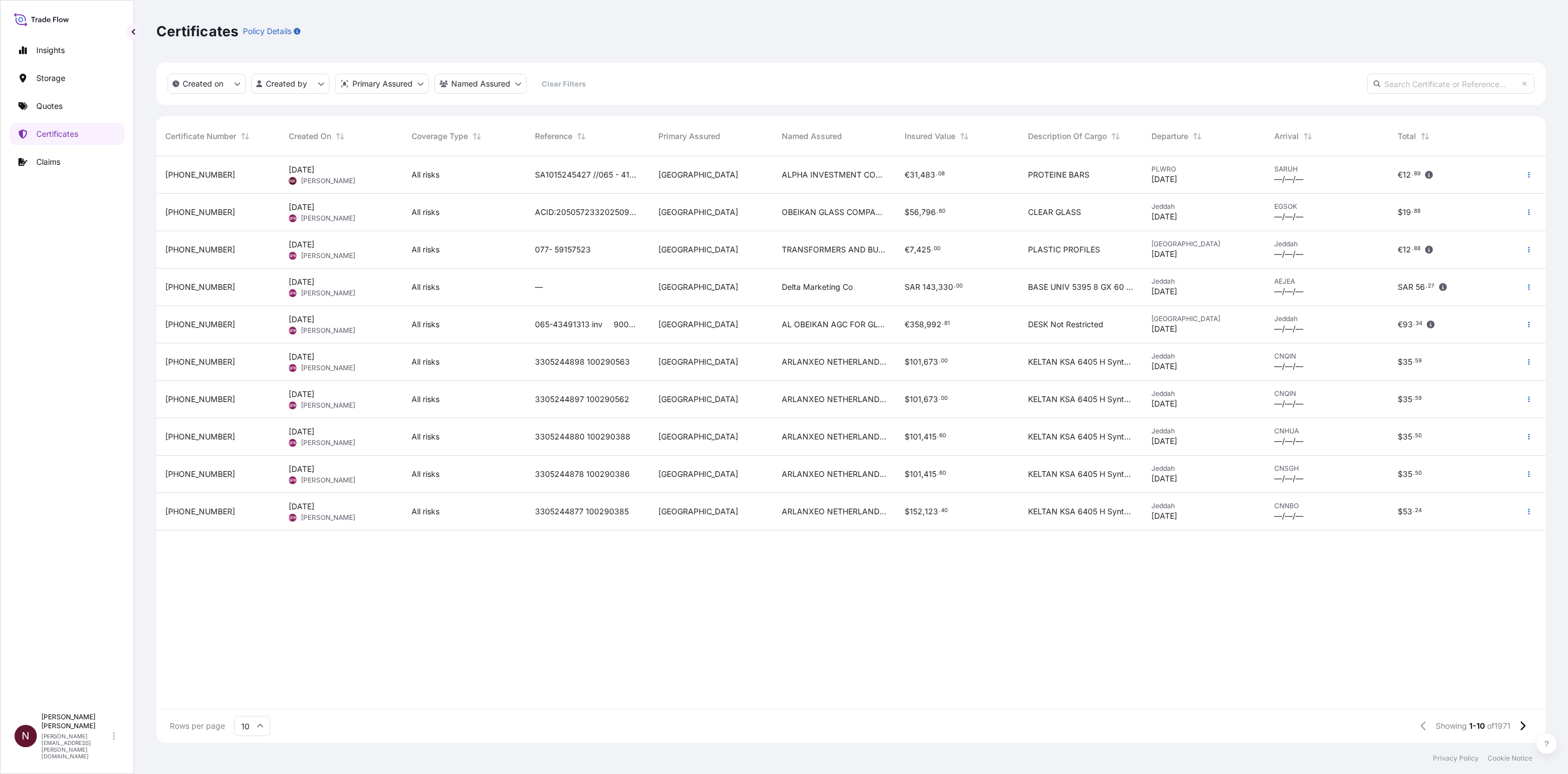
scroll to position [580, 1376]
click at [55, 138] on p "Certificates" at bounding box center [57, 134] width 42 height 11
click at [56, 109] on p "Quotes" at bounding box center [49, 106] width 26 height 11
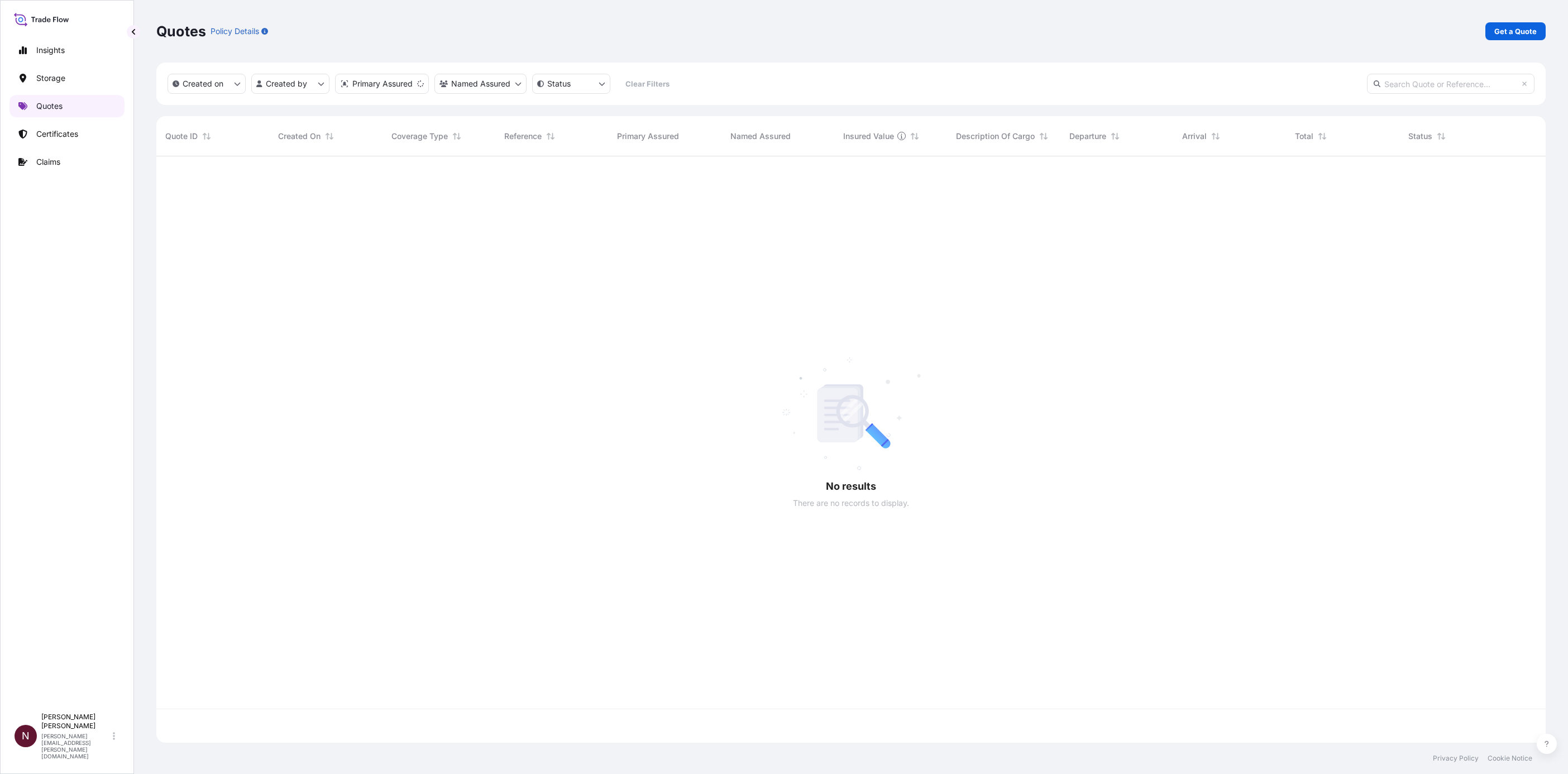
scroll to position [580, 1376]
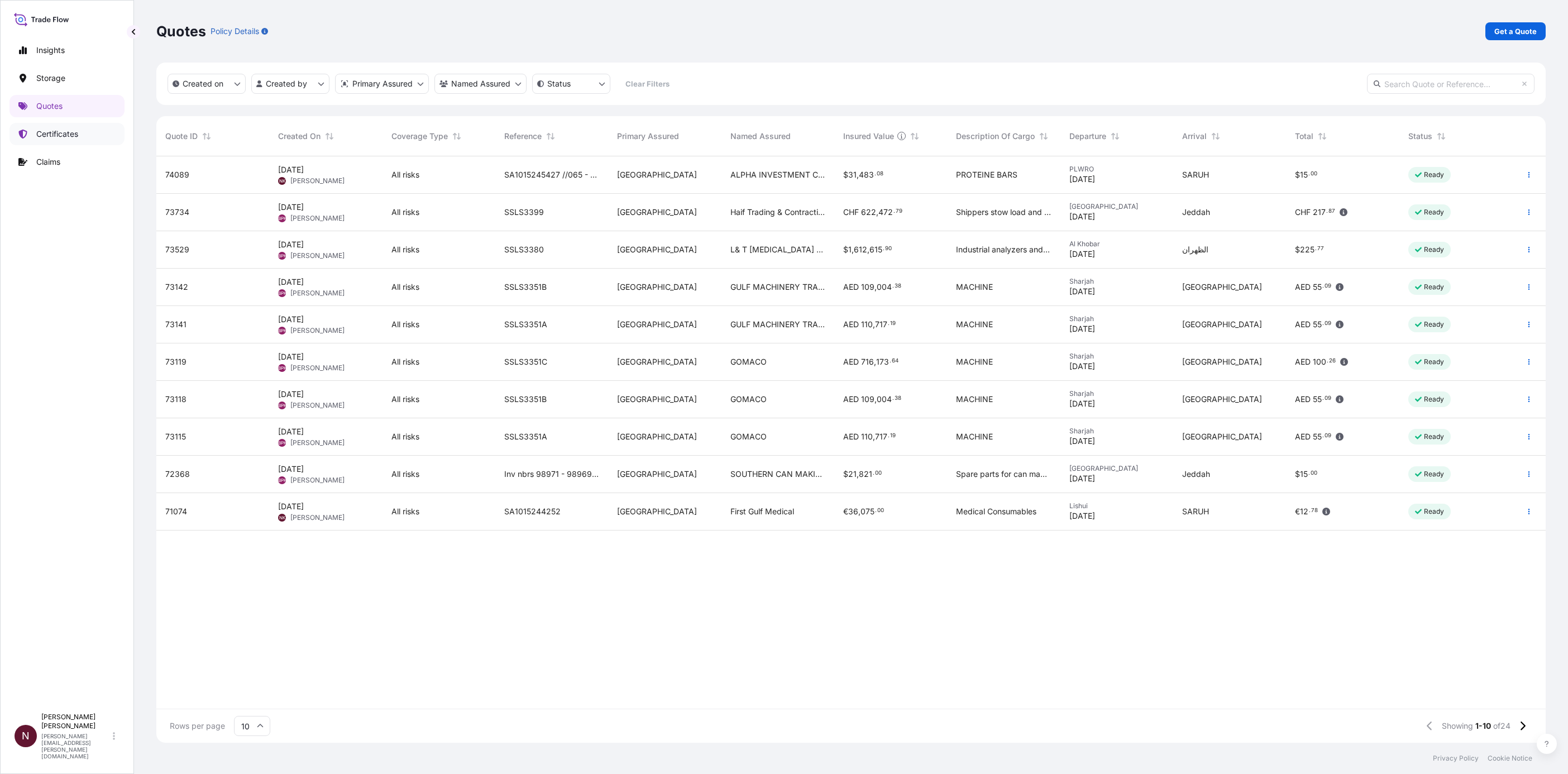
click at [62, 140] on link "Certificates" at bounding box center [67, 134] width 115 height 23
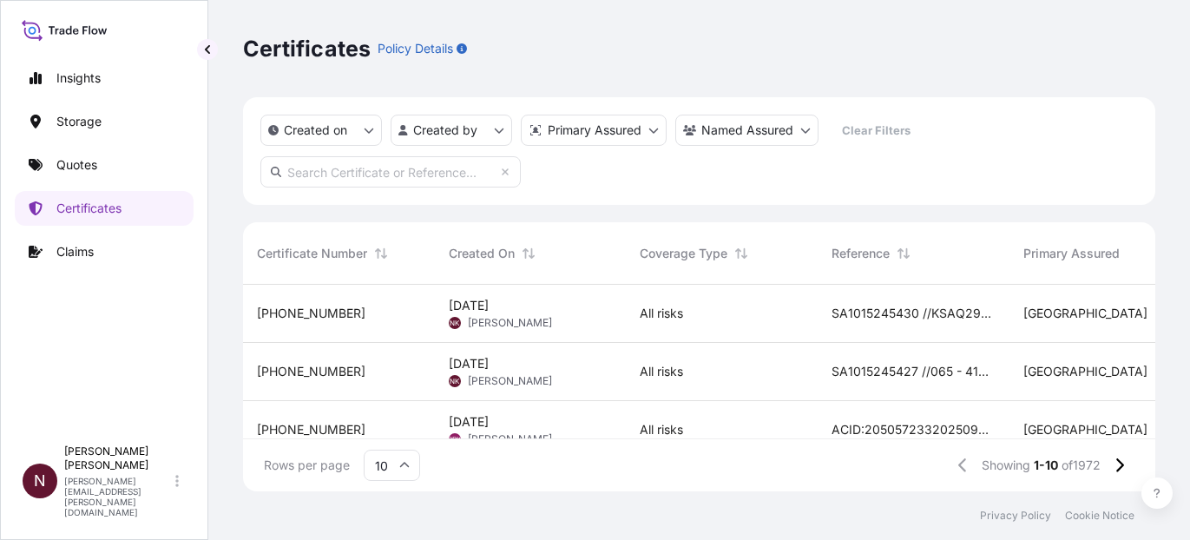
scroll to position [196, 892]
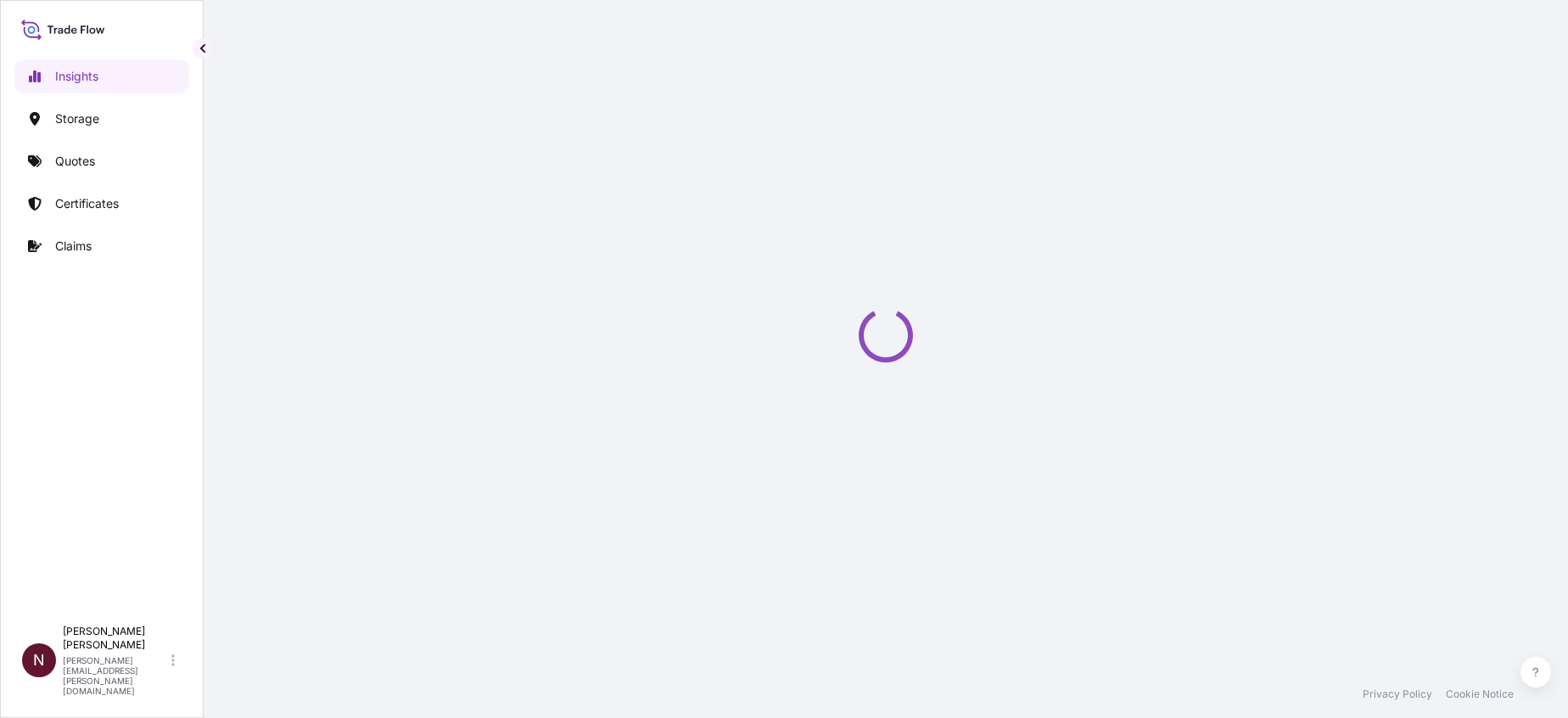
select select "2025"
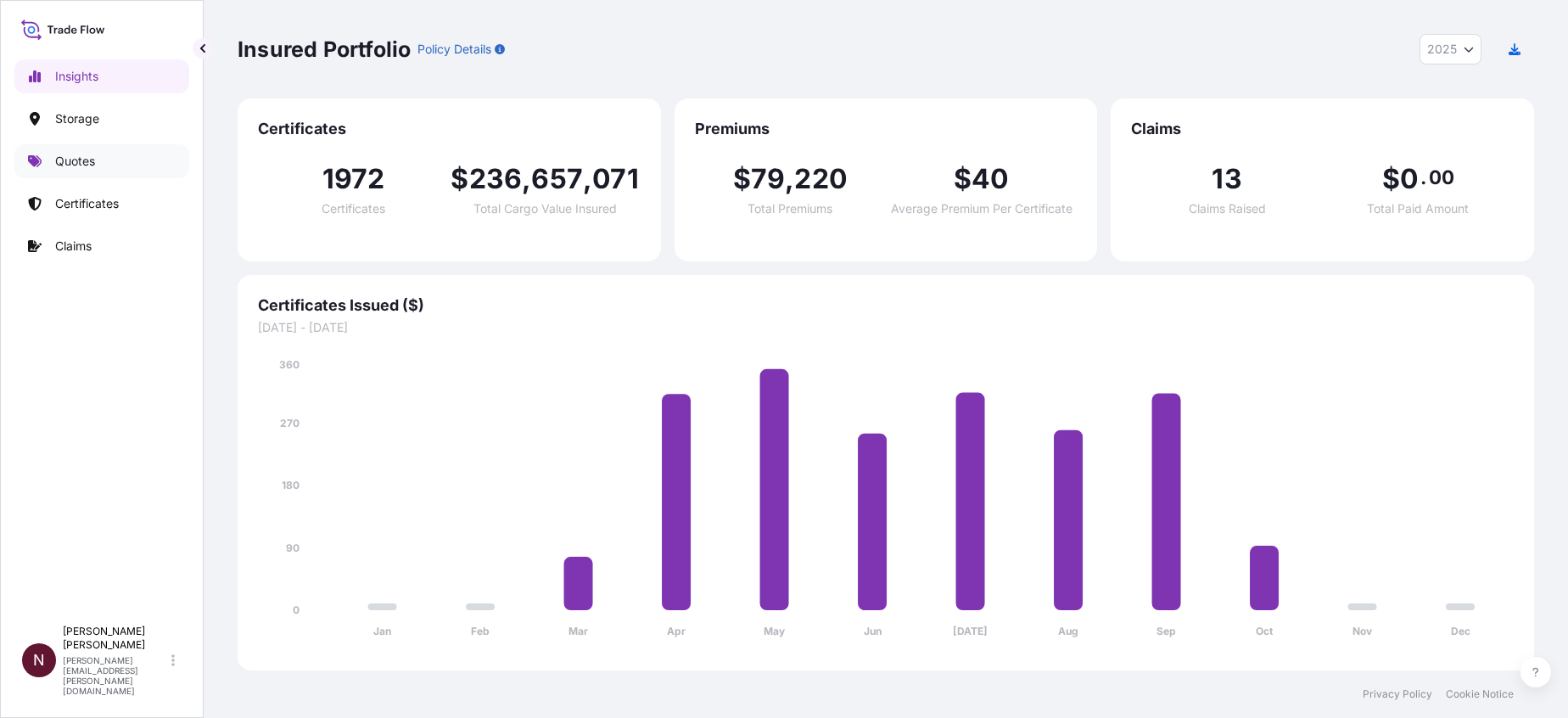
click at [73, 159] on p "Quotes" at bounding box center [74, 160] width 40 height 17
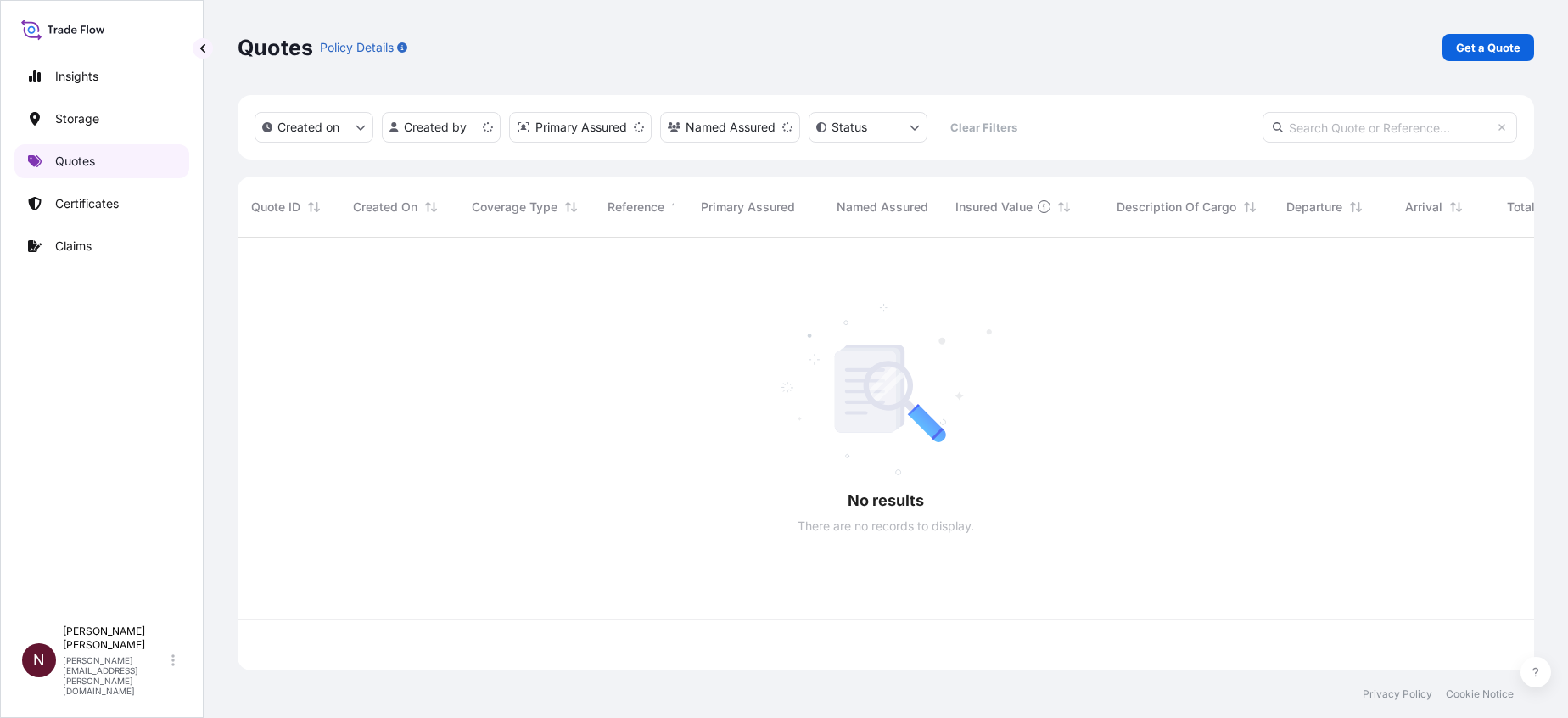
scroll to position [422, 1277]
click at [427, 133] on html "Insights Storage Quotes Certificates Claims N [PERSON_NAME] [PERSON_NAME][EMAIL…" at bounding box center [784, 359] width 1568 height 718
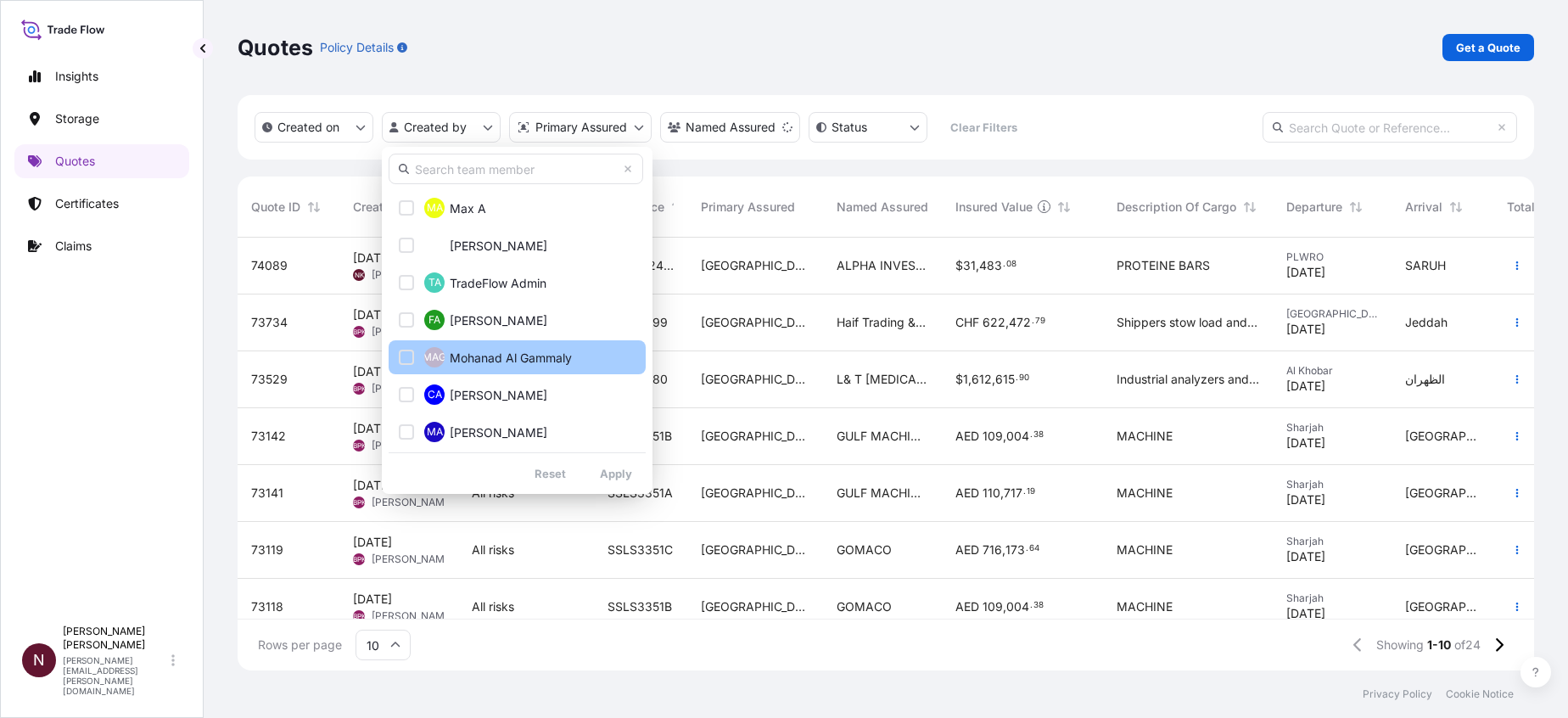
scroll to position [382, 0]
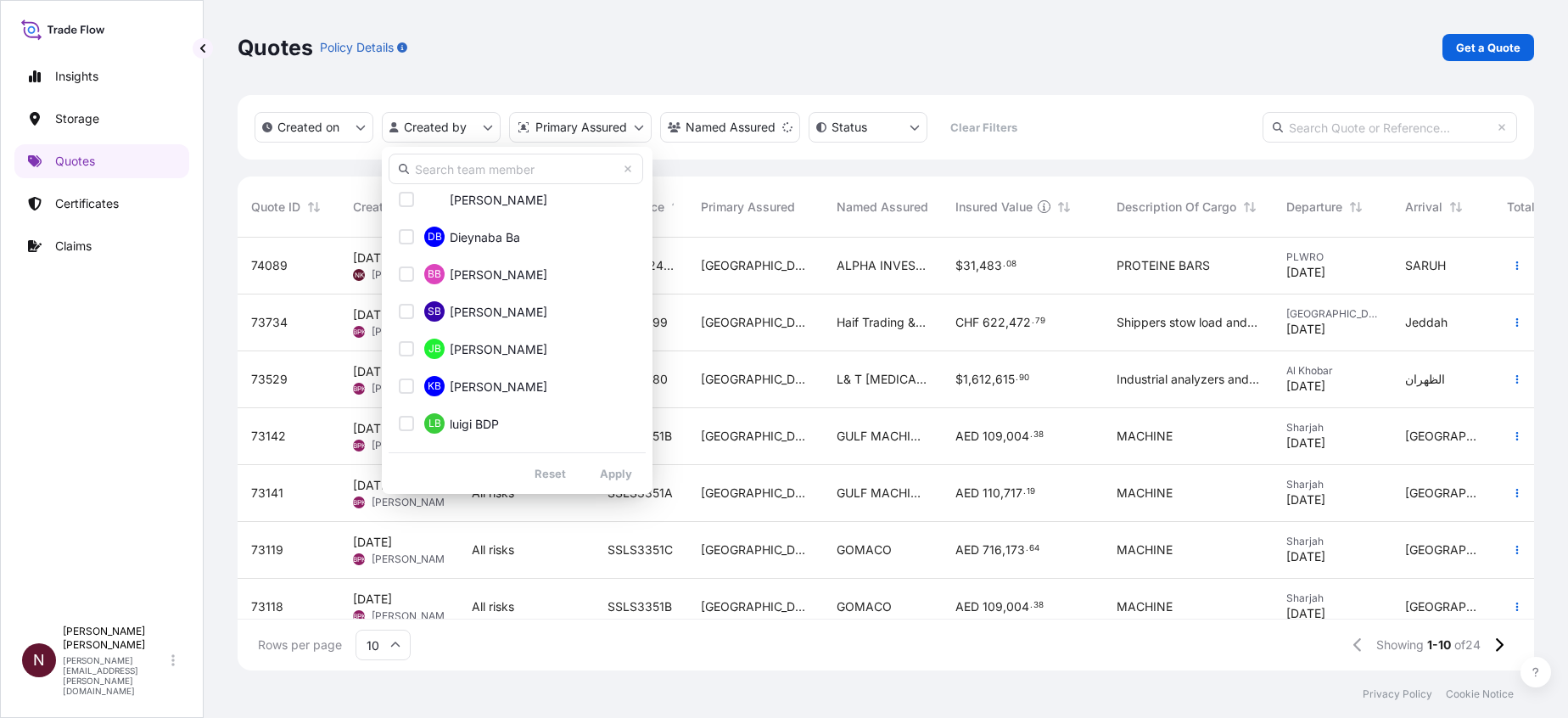
click at [441, 155] on input "text" at bounding box center [516, 168] width 254 height 30
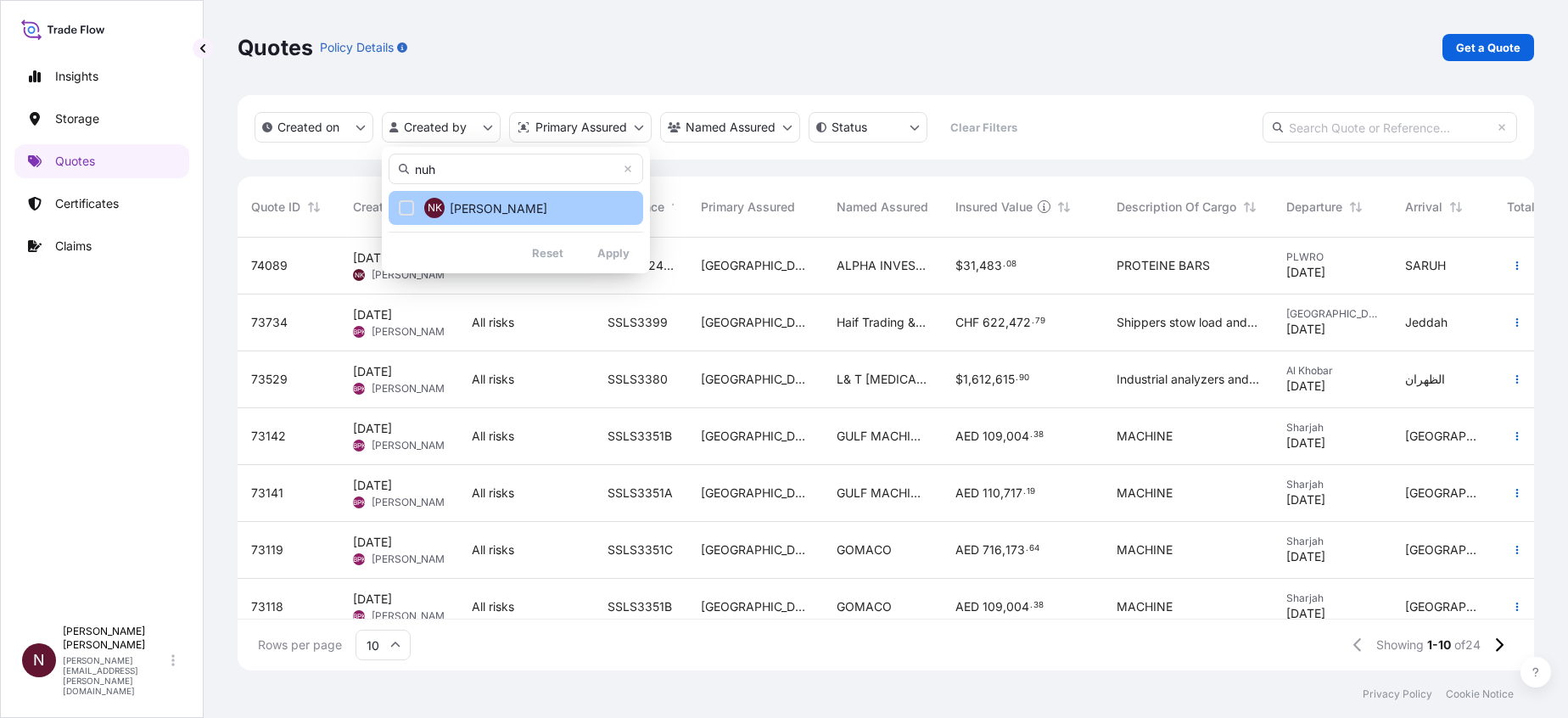
type input "nuh"
click at [489, 210] on span "[PERSON_NAME]" at bounding box center [498, 208] width 98 height 17
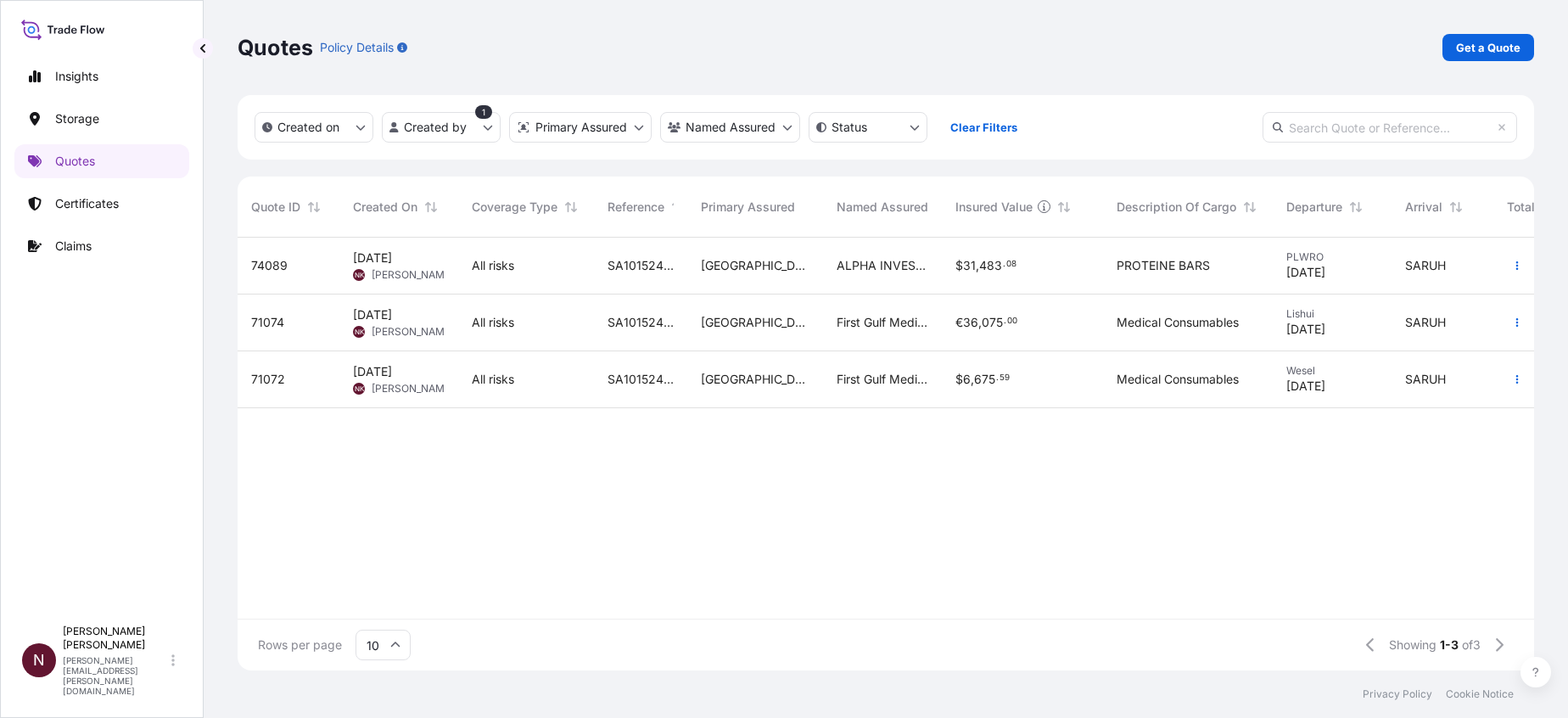
click at [312, 273] on div "74089" at bounding box center [288, 265] width 74 height 17
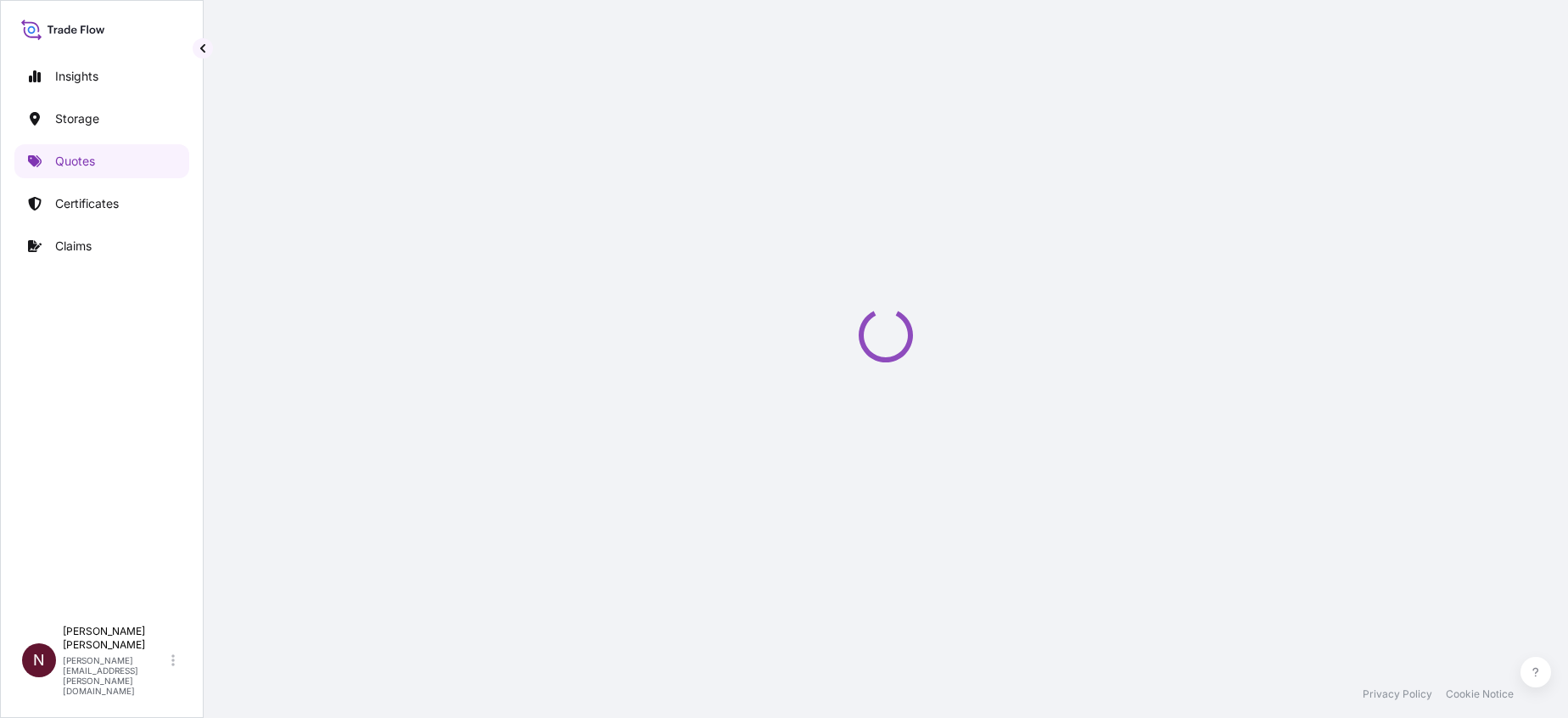
select select "Air"
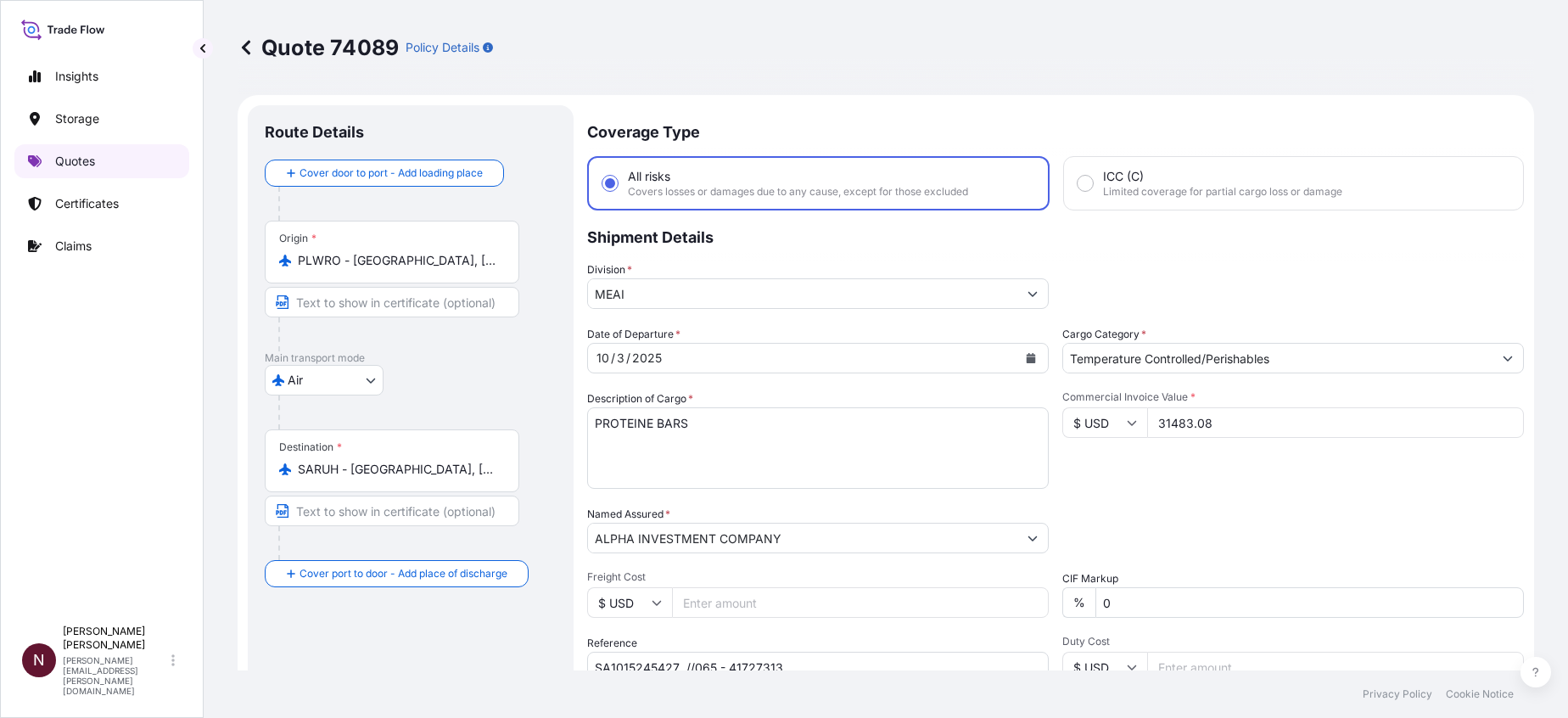
click at [82, 177] on link "Quotes" at bounding box center [102, 161] width 175 height 34
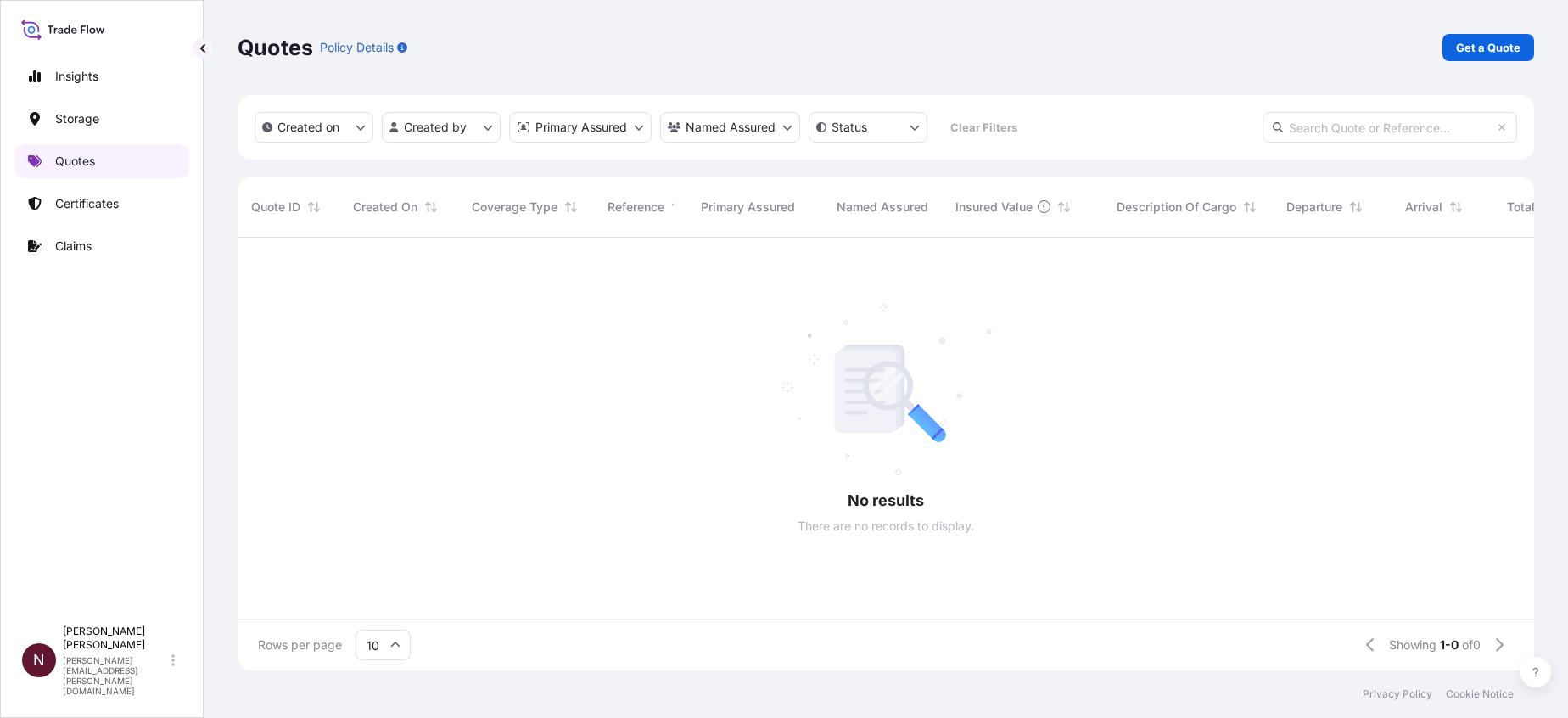
scroll to position [422, 1277]
click at [89, 84] on p "Insights" at bounding box center [76, 75] width 43 height 17
select select "2025"
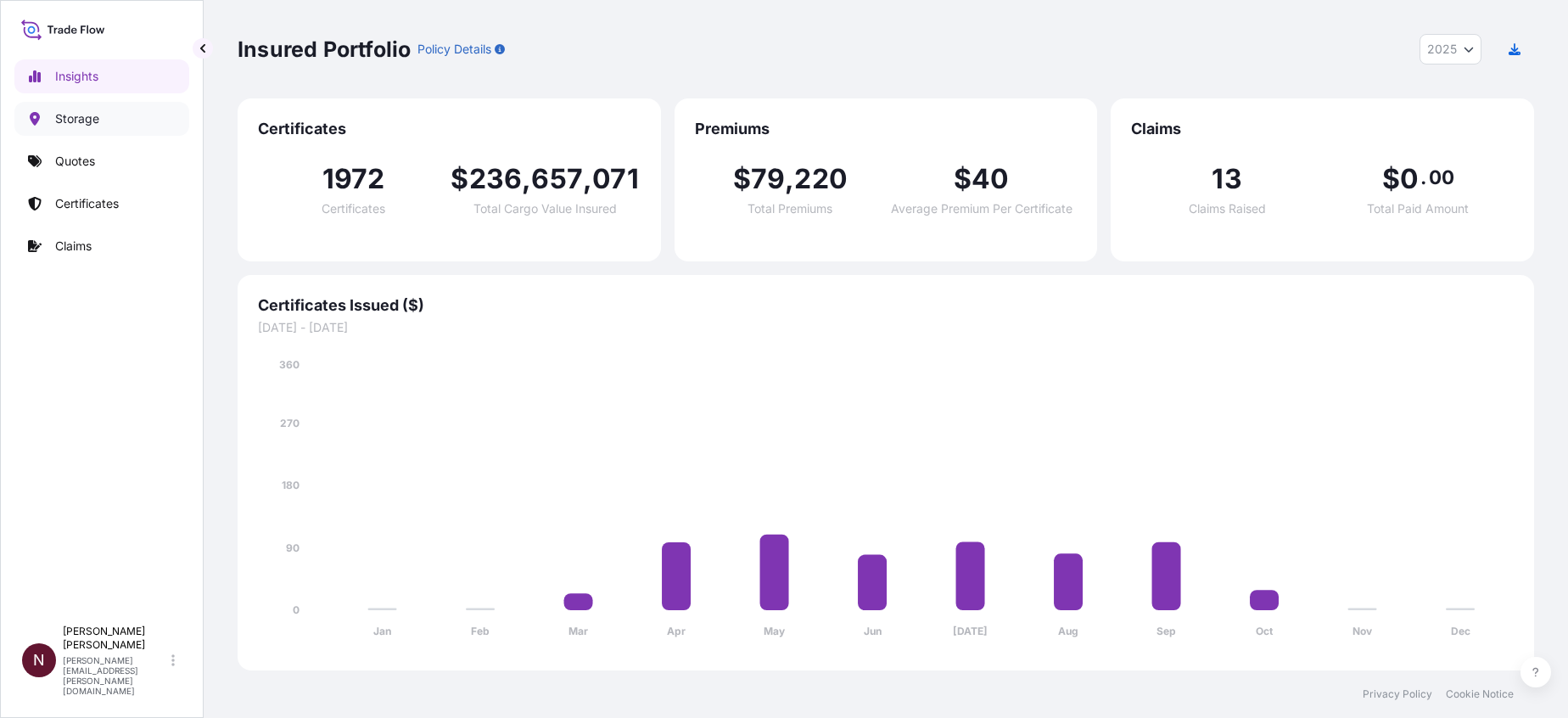
click at [81, 119] on p "Storage" at bounding box center [76, 118] width 44 height 17
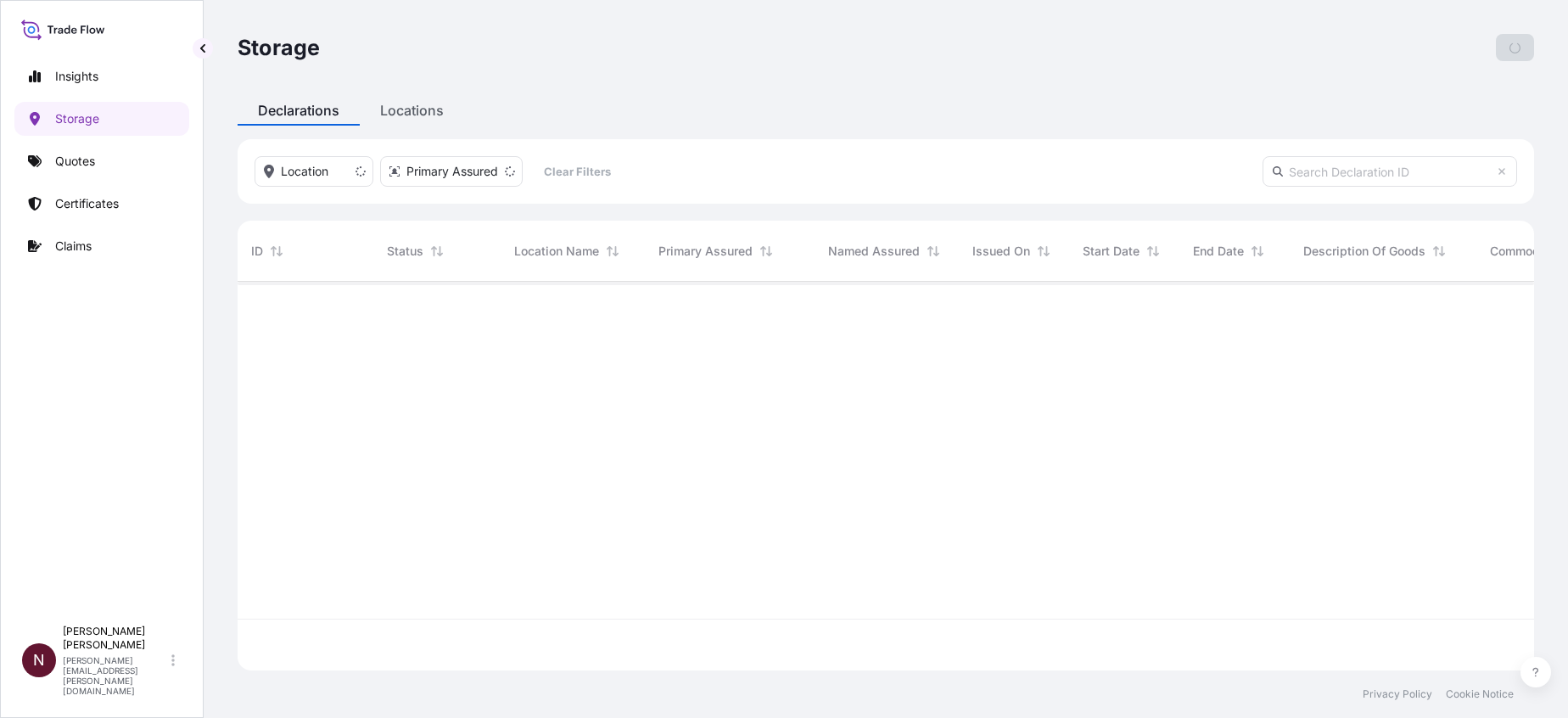
scroll to position [378, 1277]
click at [80, 198] on p "Certificates" at bounding box center [86, 203] width 64 height 17
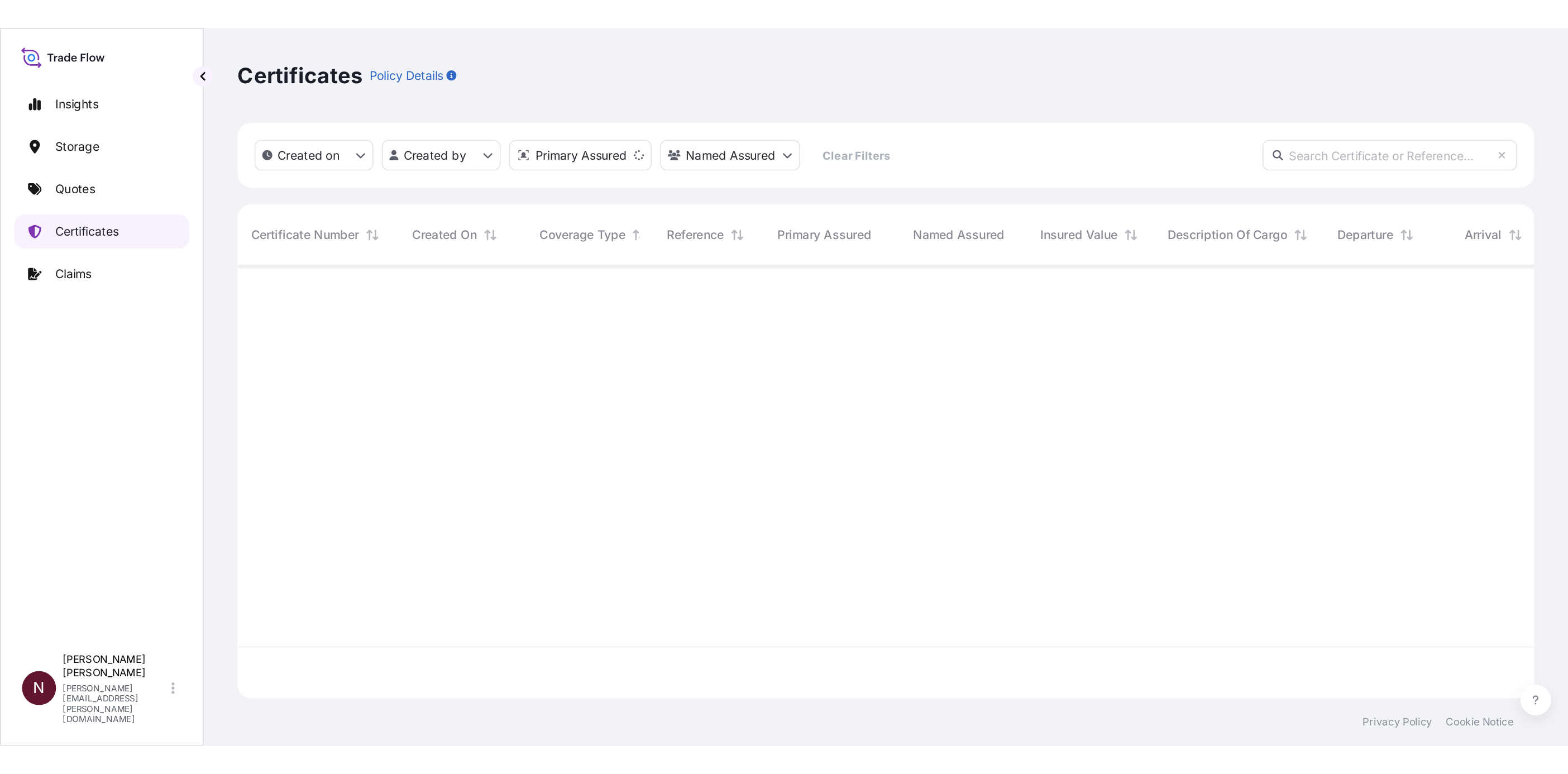
scroll to position [278, 841]
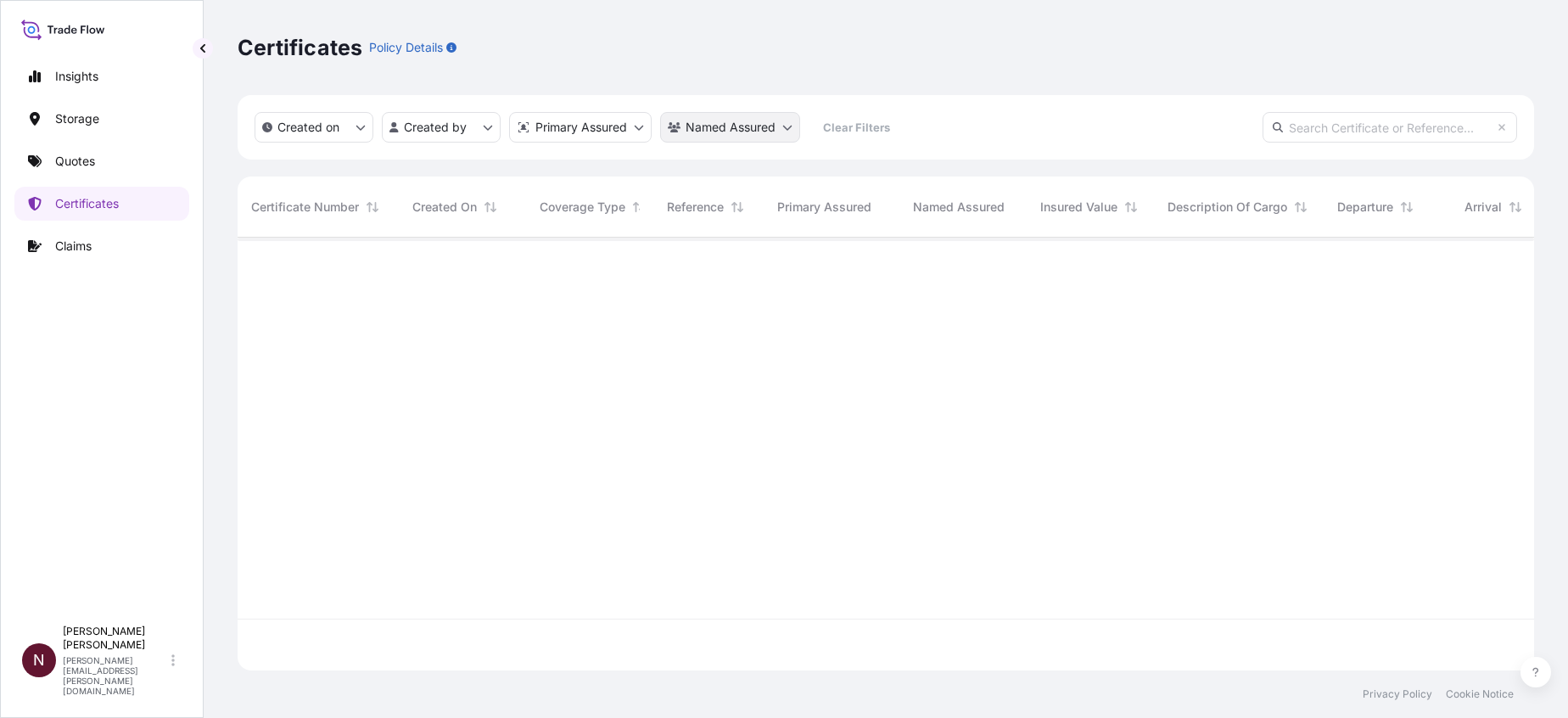
click at [727, 135] on html "Insights Storage Quotes Certificates Claims N [PERSON_NAME] [PERSON_NAME][EMAIL…" at bounding box center [784, 359] width 1568 height 718
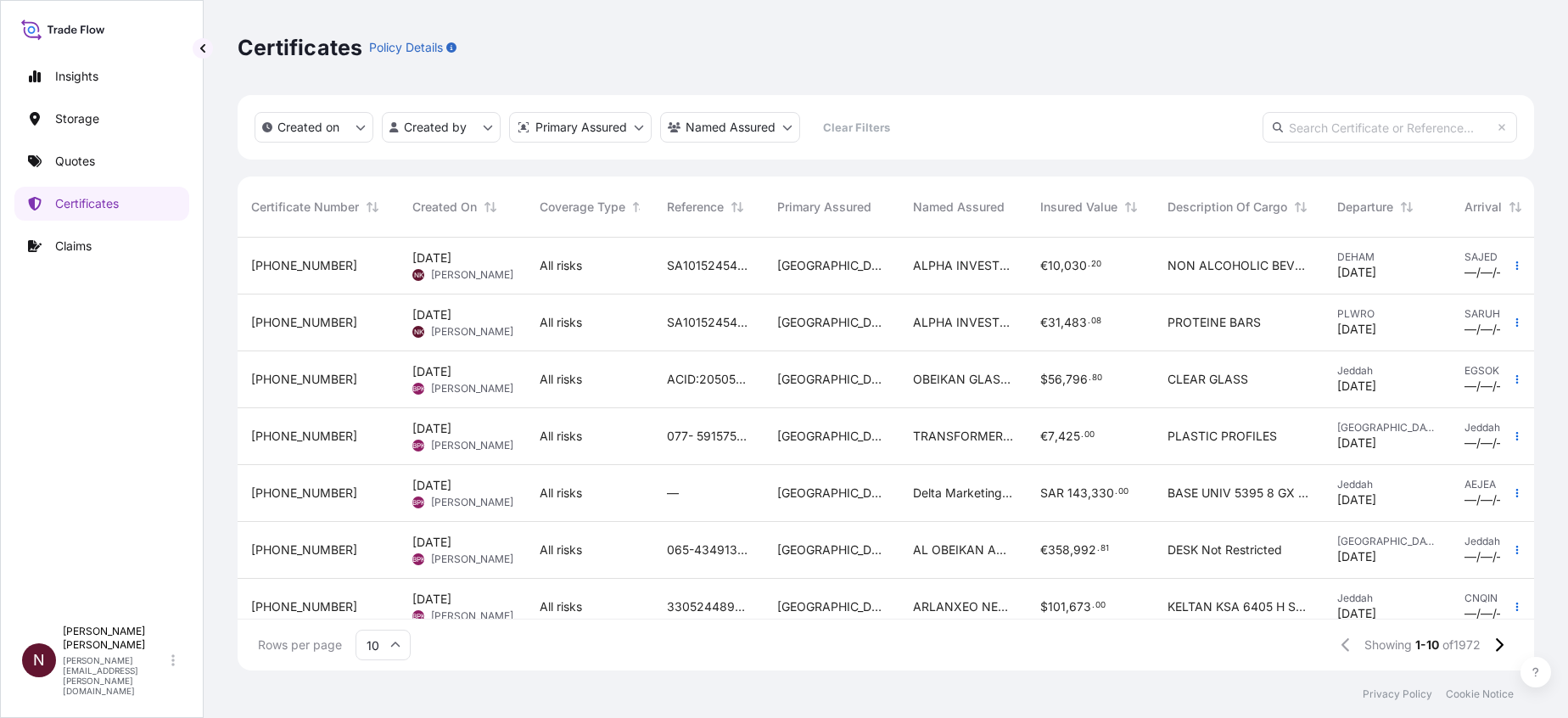
click at [1091, 28] on html "Insights Storage Quotes Certificates Claims N [PERSON_NAME] [PERSON_NAME][EMAIL…" at bounding box center [784, 359] width 1568 height 718
click at [778, 274] on span "[GEOGRAPHIC_DATA]" at bounding box center [830, 265] width 108 height 17
